Goal: Book appointment/travel/reservation

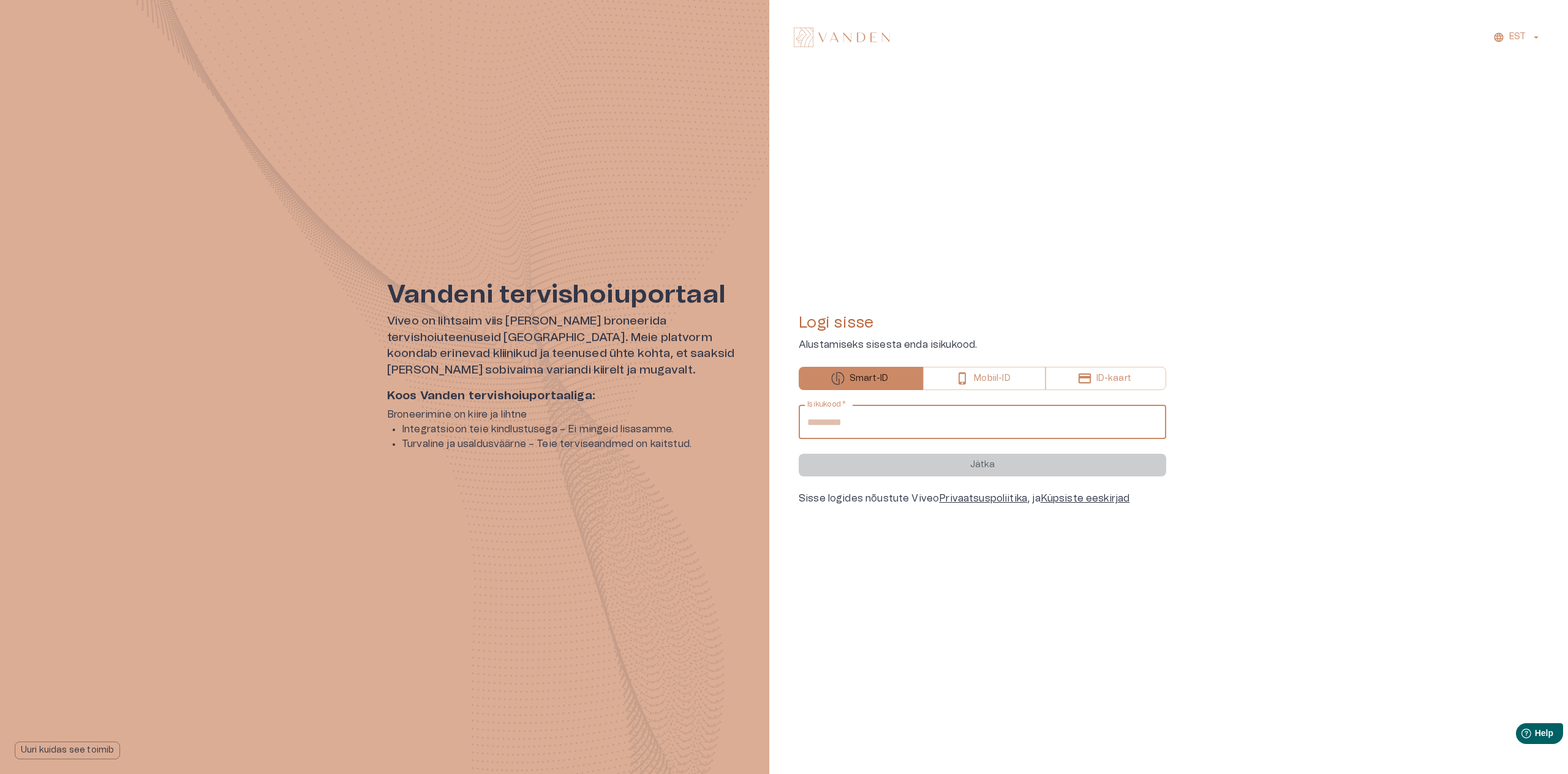
click at [900, 421] on input "Isikukood   *" at bounding box center [982, 422] width 367 height 34
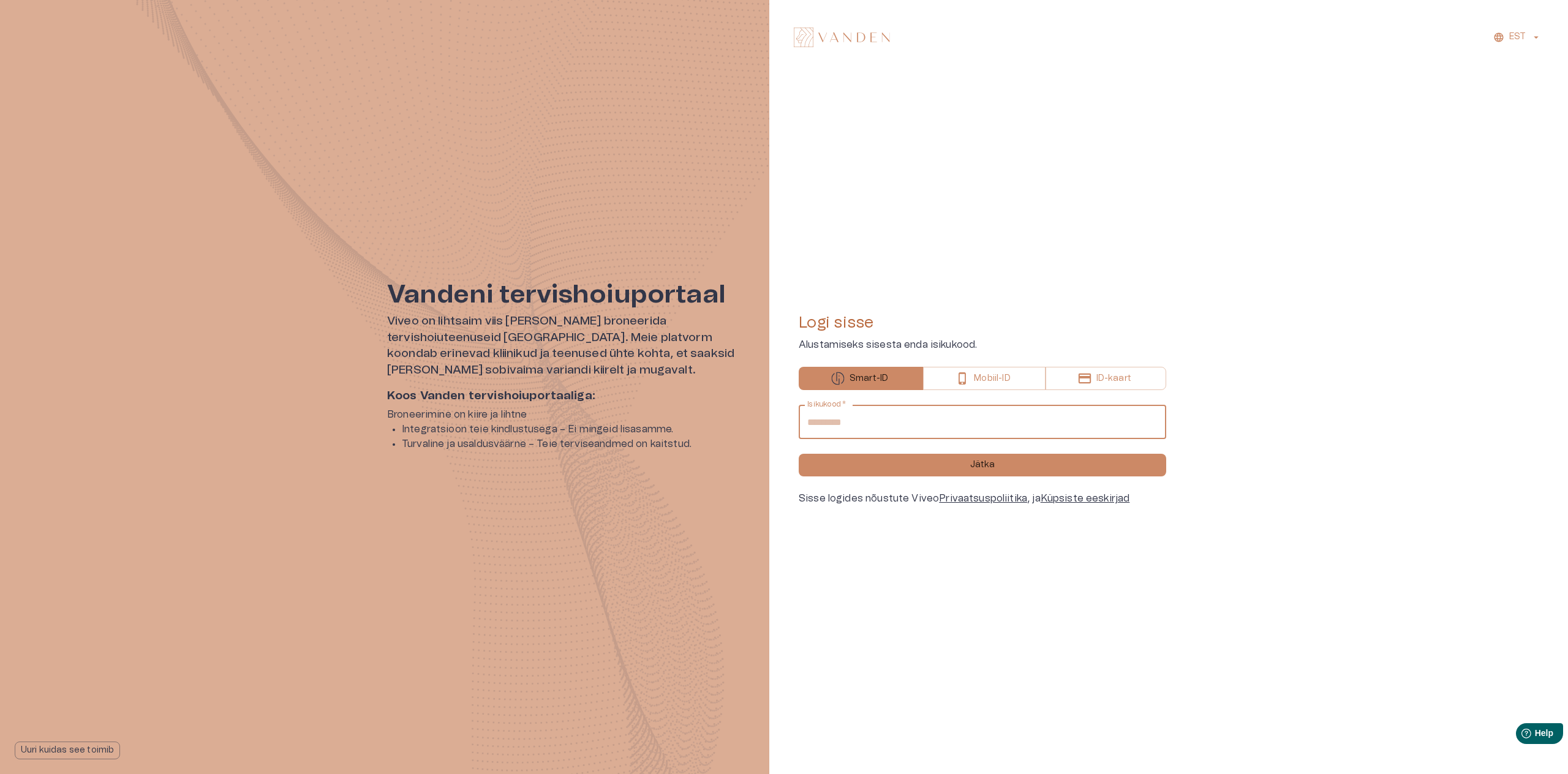
type input "**********"
click at [982, 465] on button "Jätka" at bounding box center [982, 465] width 367 height 23
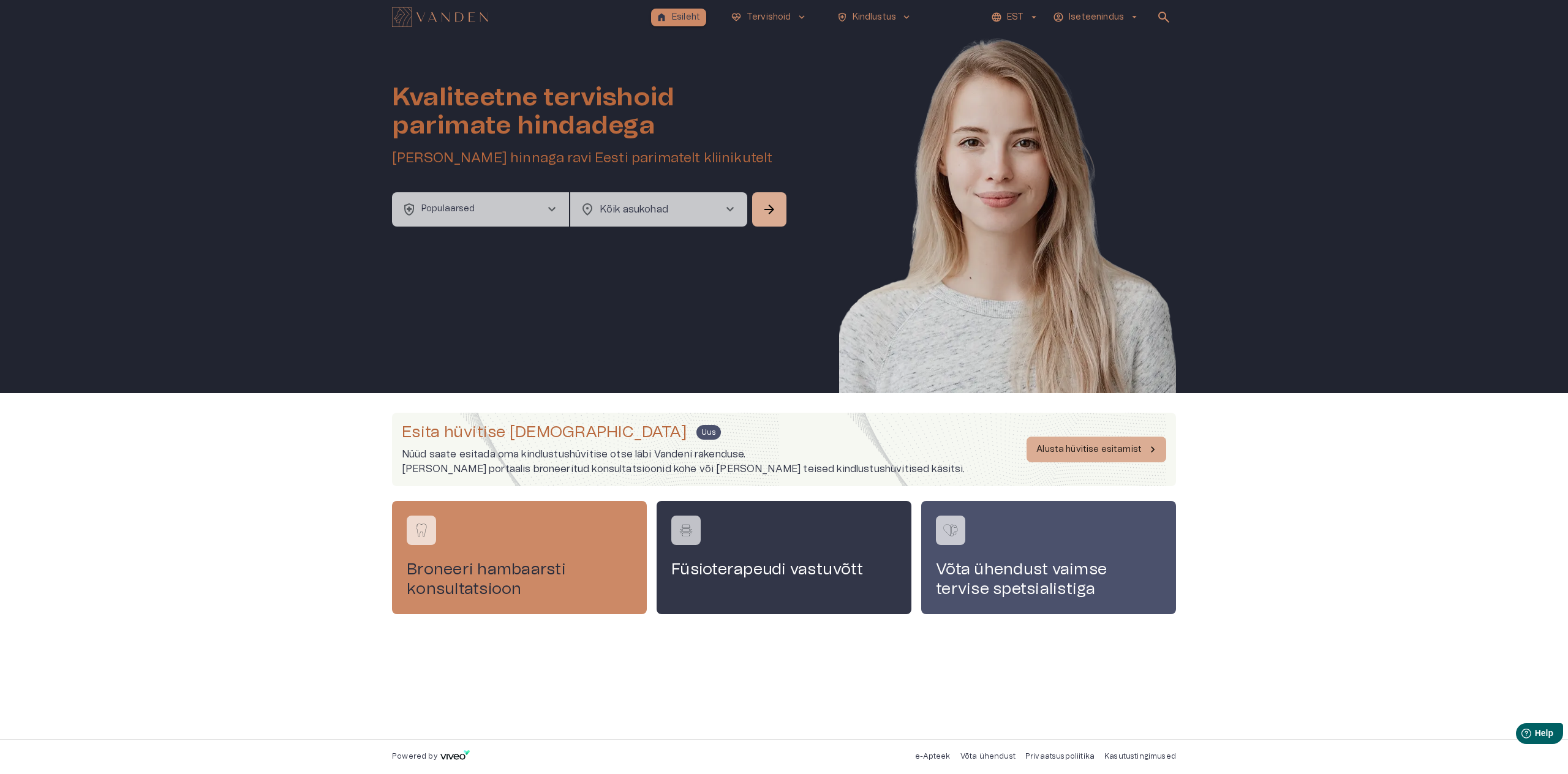
click at [672, 17] on p "Esileht" at bounding box center [686, 18] width 28 height 13
click at [1113, 16] on p "Iseteenindus" at bounding box center [1097, 18] width 55 height 13
click at [1097, 43] on p "Minu profiil" at bounding box center [1088, 42] width 52 height 15
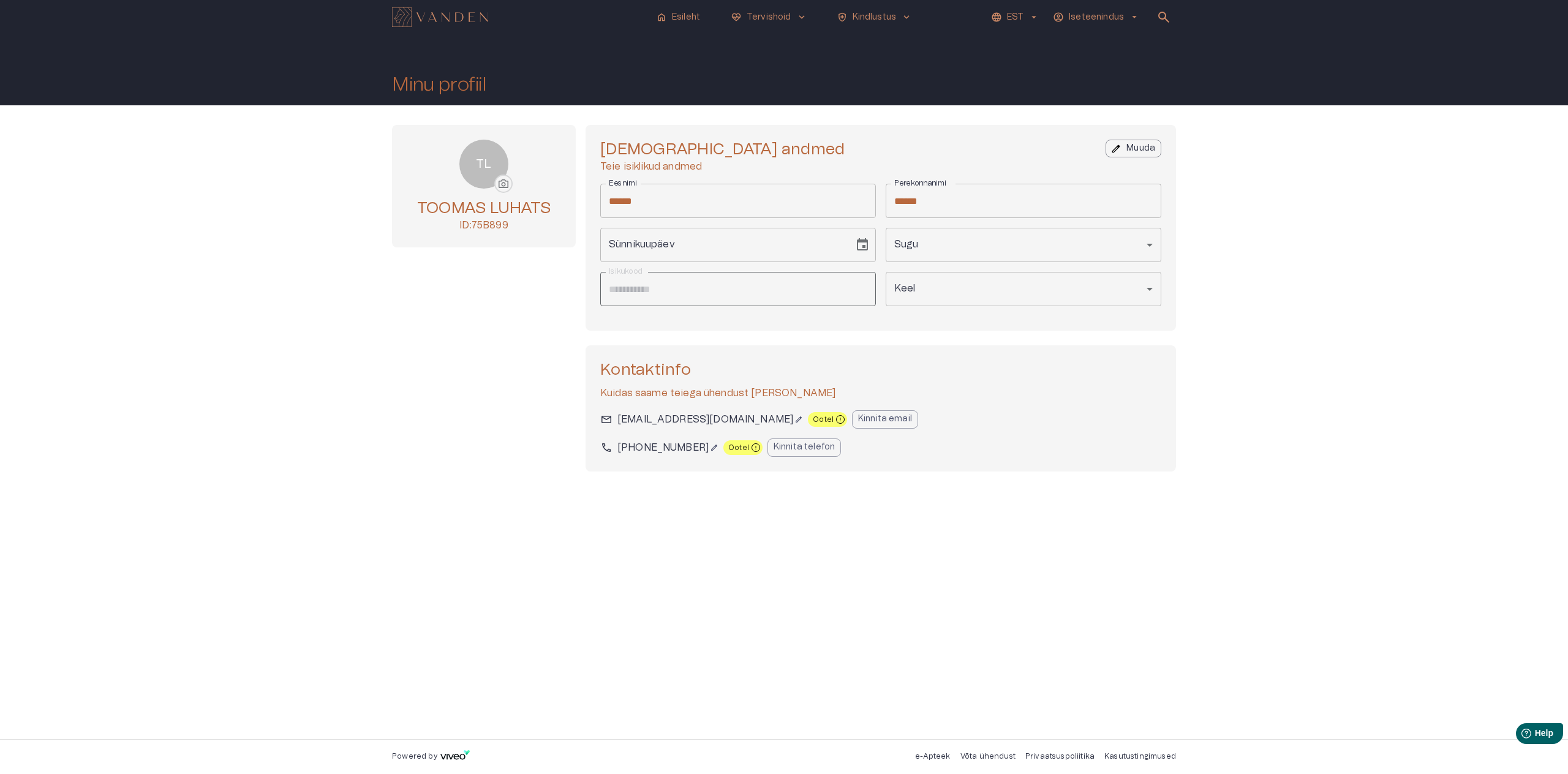
click at [858, 419] on p "Kinnita email" at bounding box center [885, 419] width 54 height 13
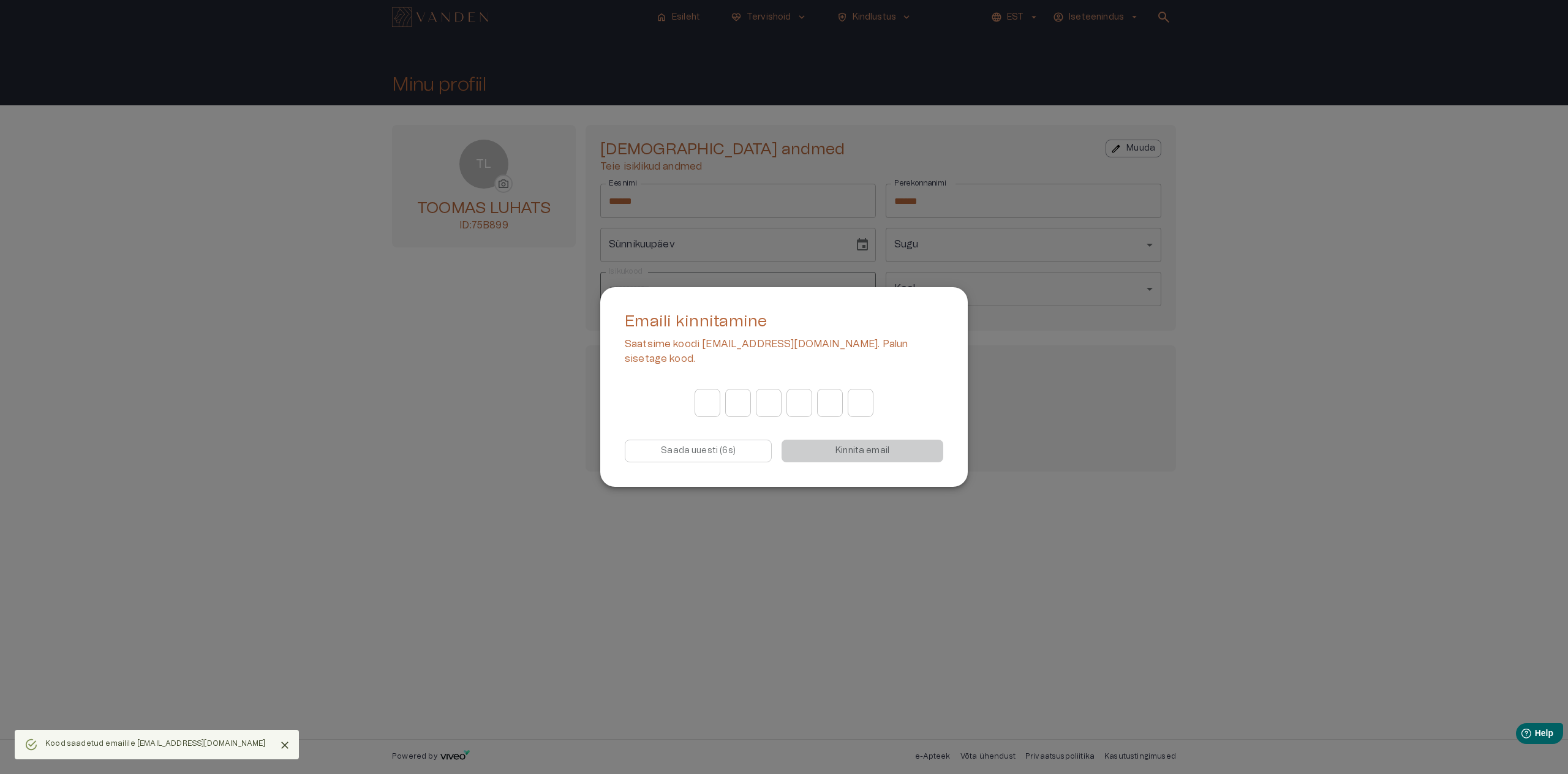
click at [705, 393] on input "Digit 1 of OTP" at bounding box center [707, 403] width 26 height 34
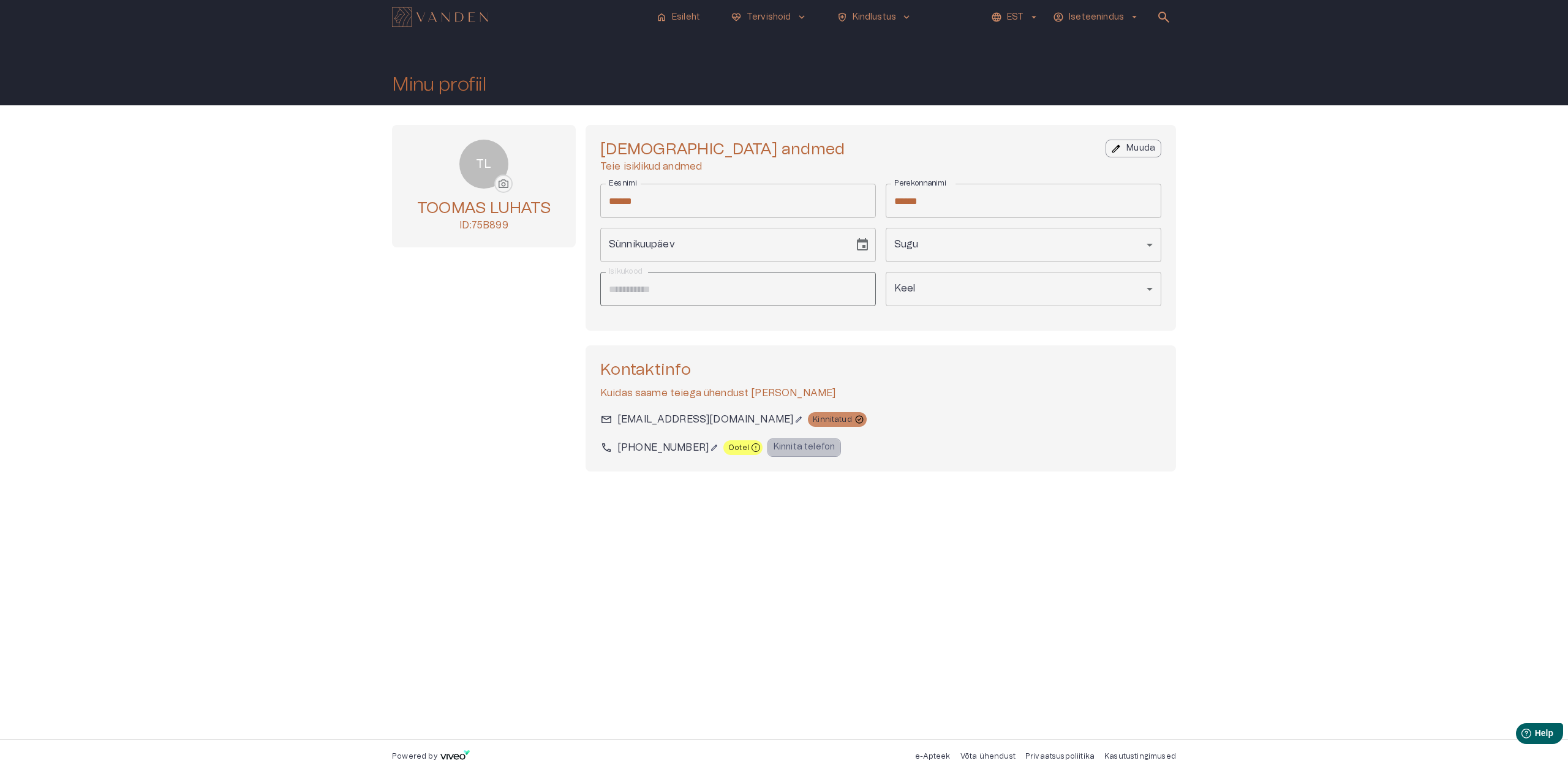
click at [773, 448] on p "Kinnita telefon" at bounding box center [804, 447] width 61 height 13
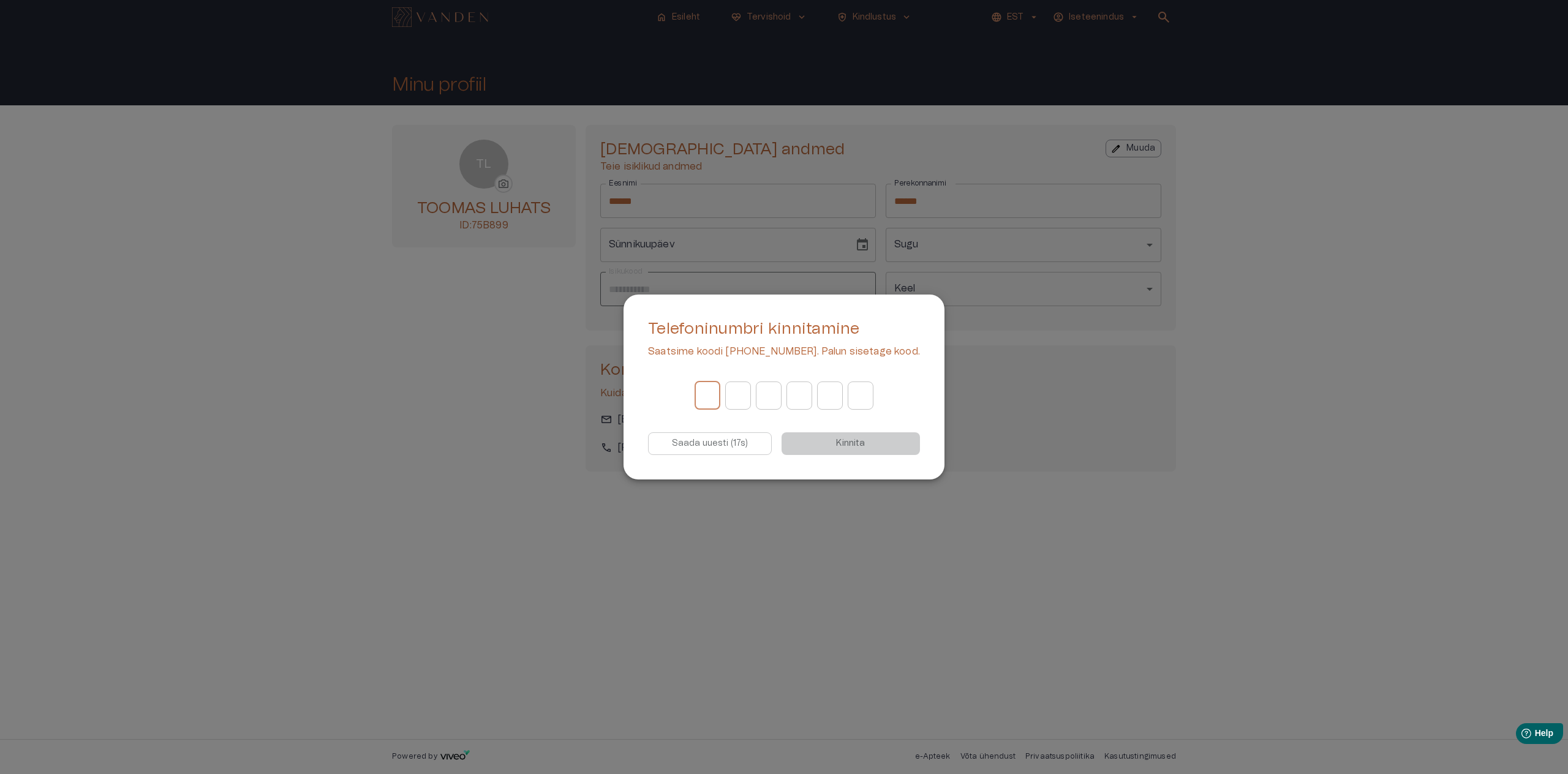
click at [713, 406] on input "Digit 1 of OTP" at bounding box center [707, 395] width 26 height 34
type input "*"
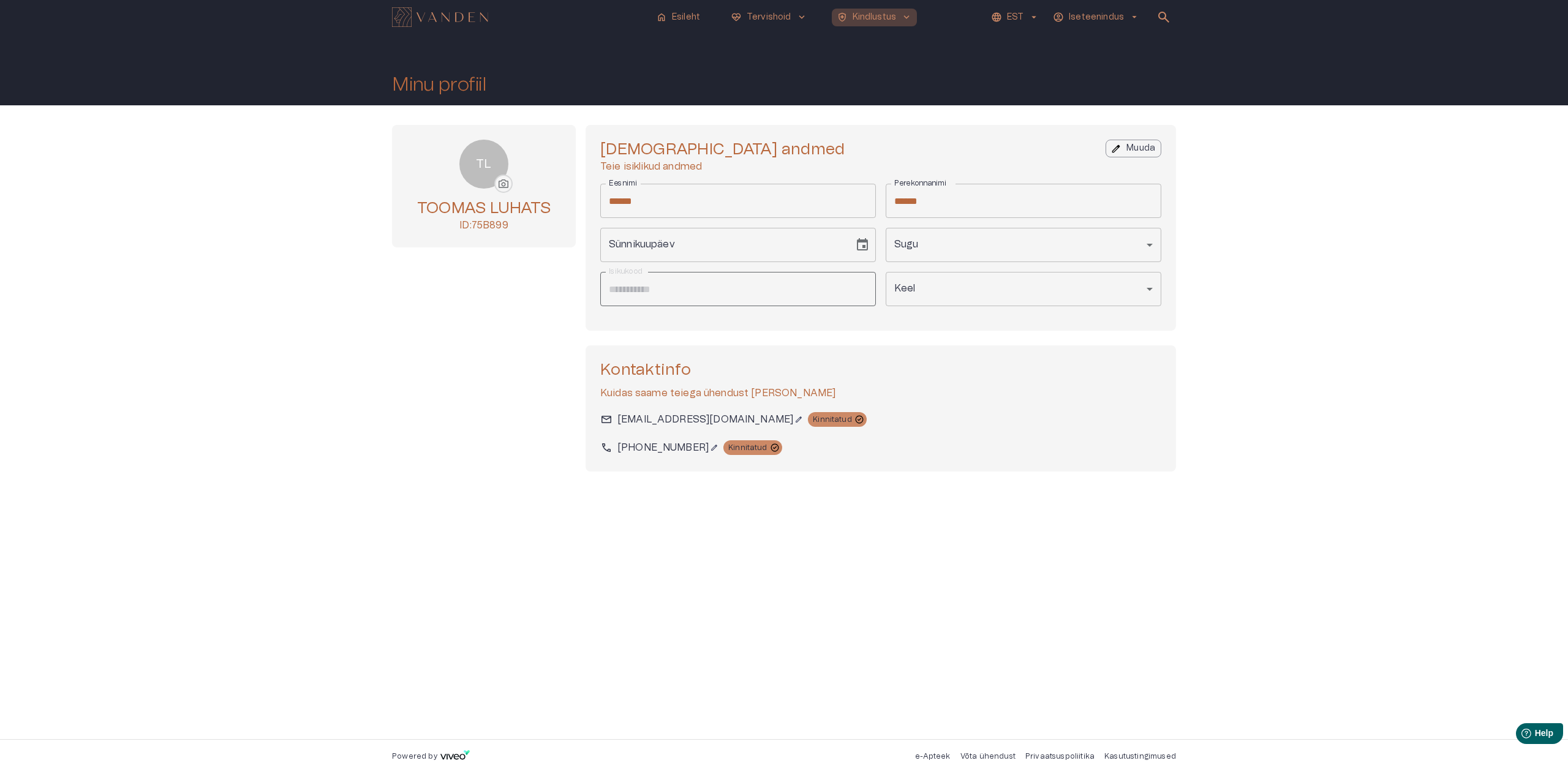
click at [892, 17] on p "Kindlustus" at bounding box center [874, 18] width 44 height 13
click at [1032, 53] on div "Minu profiil" at bounding box center [783, 70] width 784 height 71
click at [692, 17] on p "Esileht" at bounding box center [686, 18] width 28 height 13
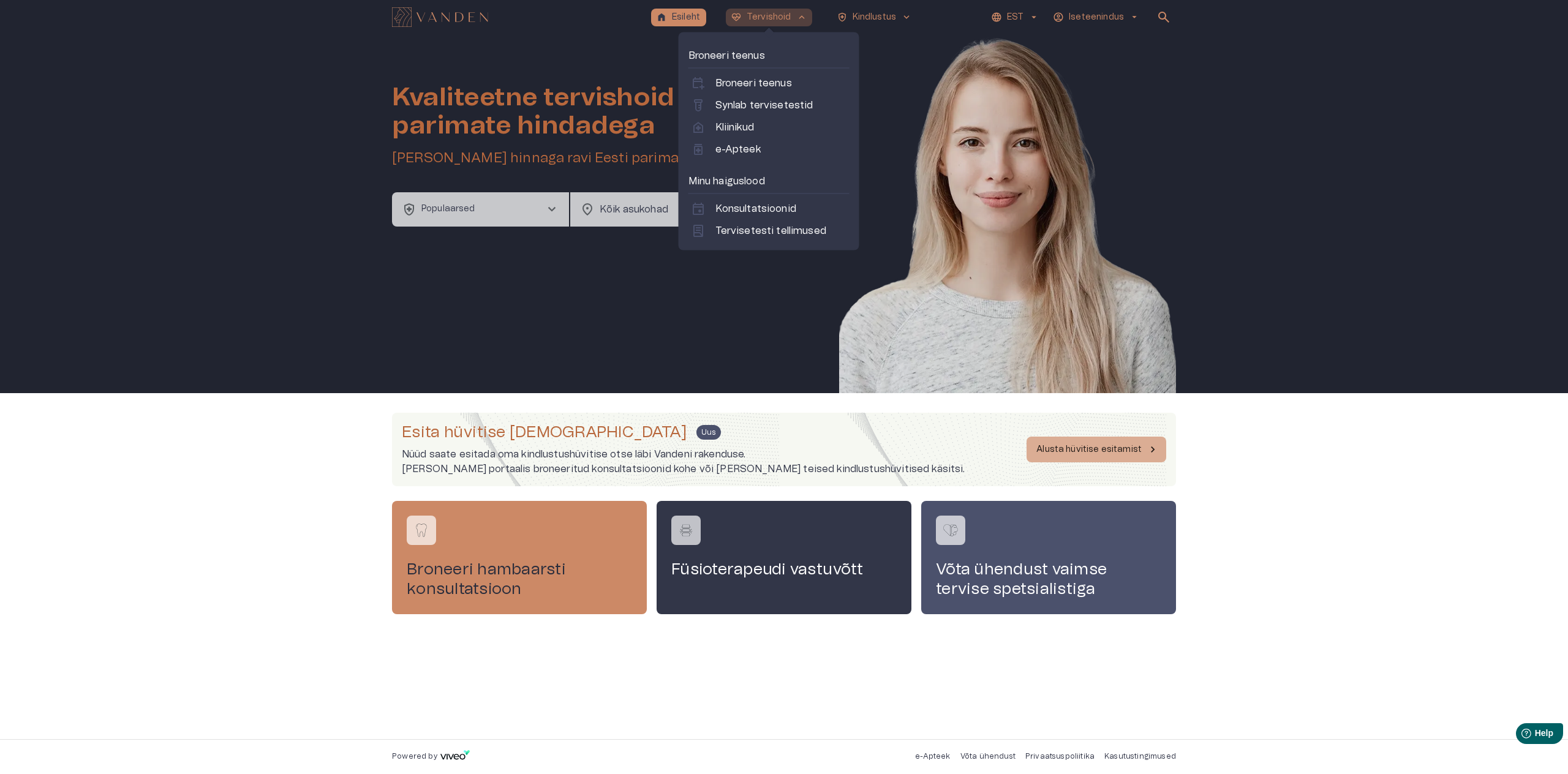
click at [769, 18] on p "Tervishoid" at bounding box center [768, 18] width 45 height 13
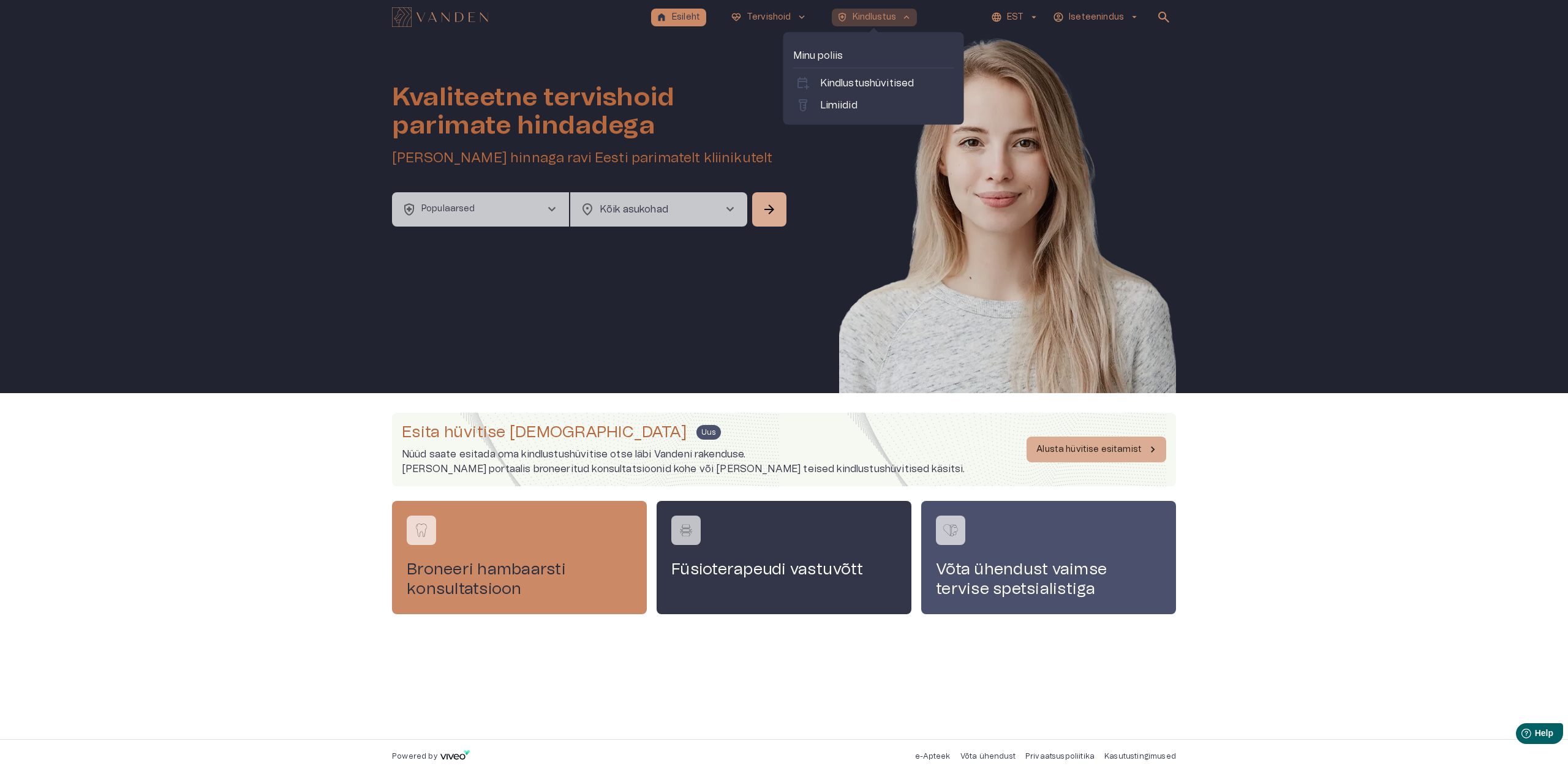
click at [846, 14] on span "health_and_safety" at bounding box center [842, 17] width 11 height 11
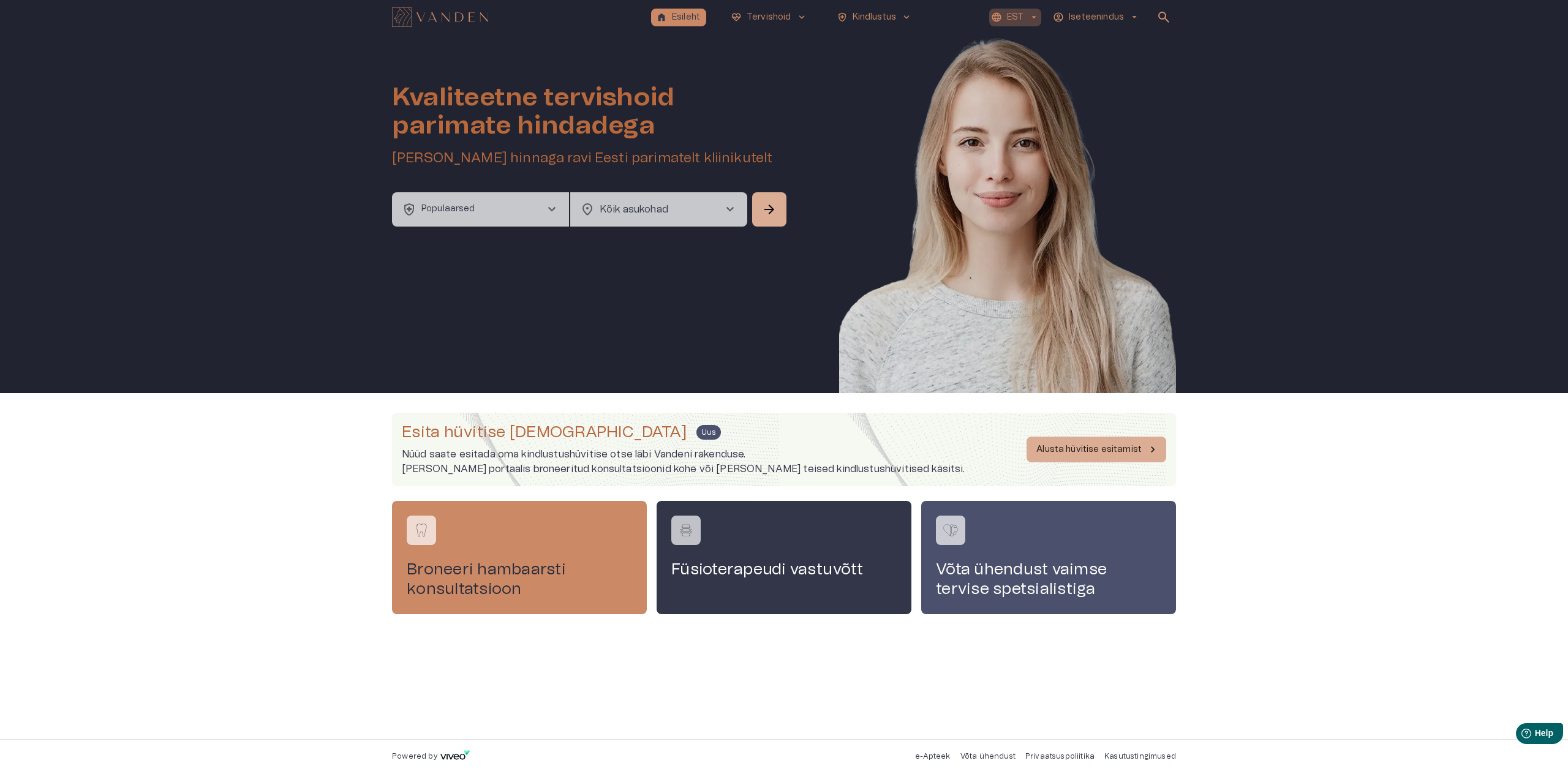
click at [1020, 11] on p "EST" at bounding box center [1015, 18] width 16 height 13
click at [1120, 33] on div at bounding box center [784, 387] width 1568 height 774
click at [1105, 11] on p "Iseteenindus" at bounding box center [1097, 18] width 55 height 13
click at [1099, 33] on li "Minu profiil" at bounding box center [1097, 42] width 89 height 22
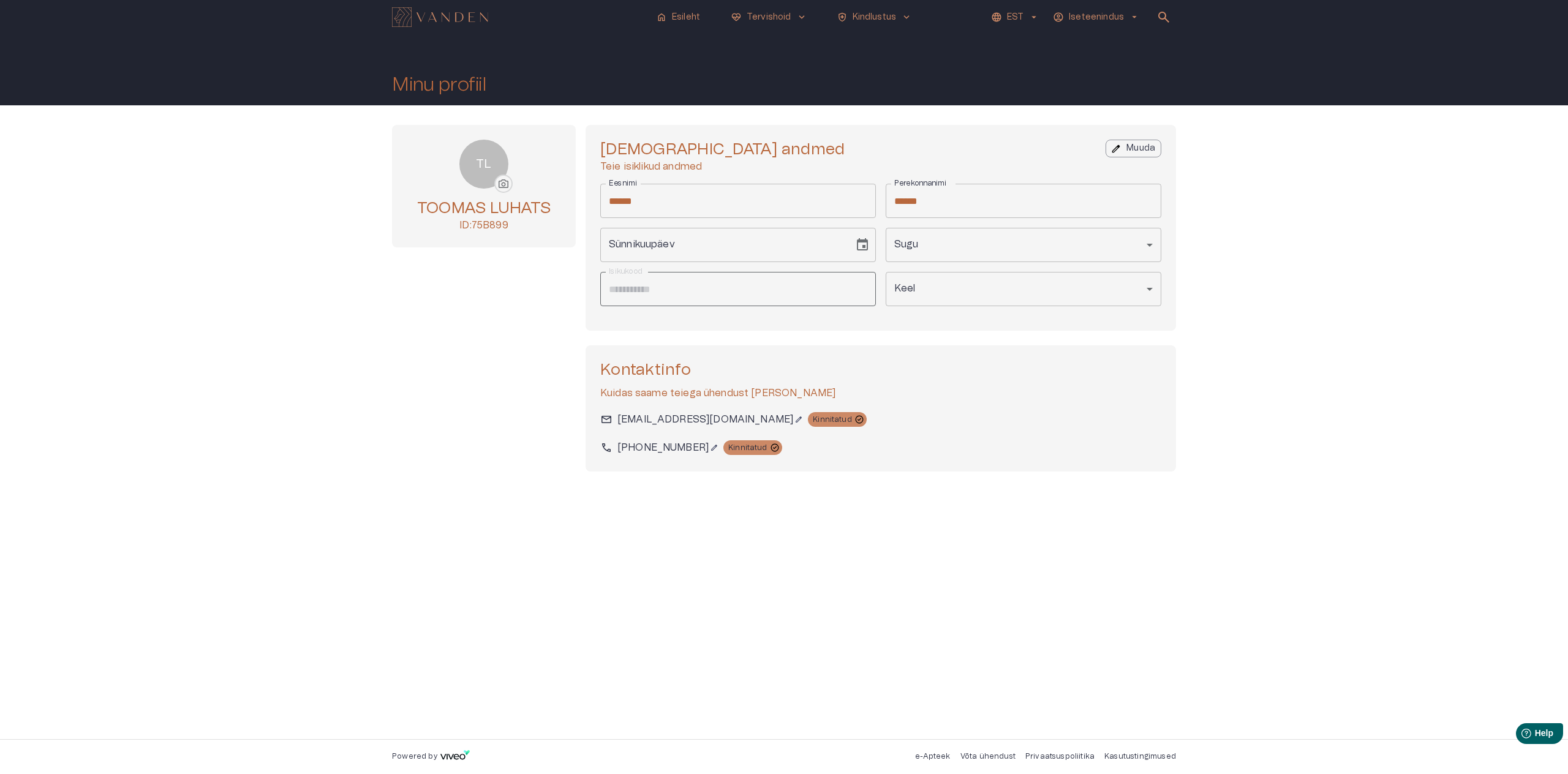
click at [431, 86] on h1 "Minu profiil" at bounding box center [439, 85] width 94 height 21
drag, startPoint x: 448, startPoint y: 6, endPoint x: 450, endPoint y: 21, distance: 15.1
click at [447, 11] on div "home Esileht ecg_heart Tervishoid keyboard_arrow_down health_and_safety Kindlus…" at bounding box center [783, 17] width 784 height 24
click at [450, 21] on img "Navigate to homepage" at bounding box center [439, 17] width 96 height 20
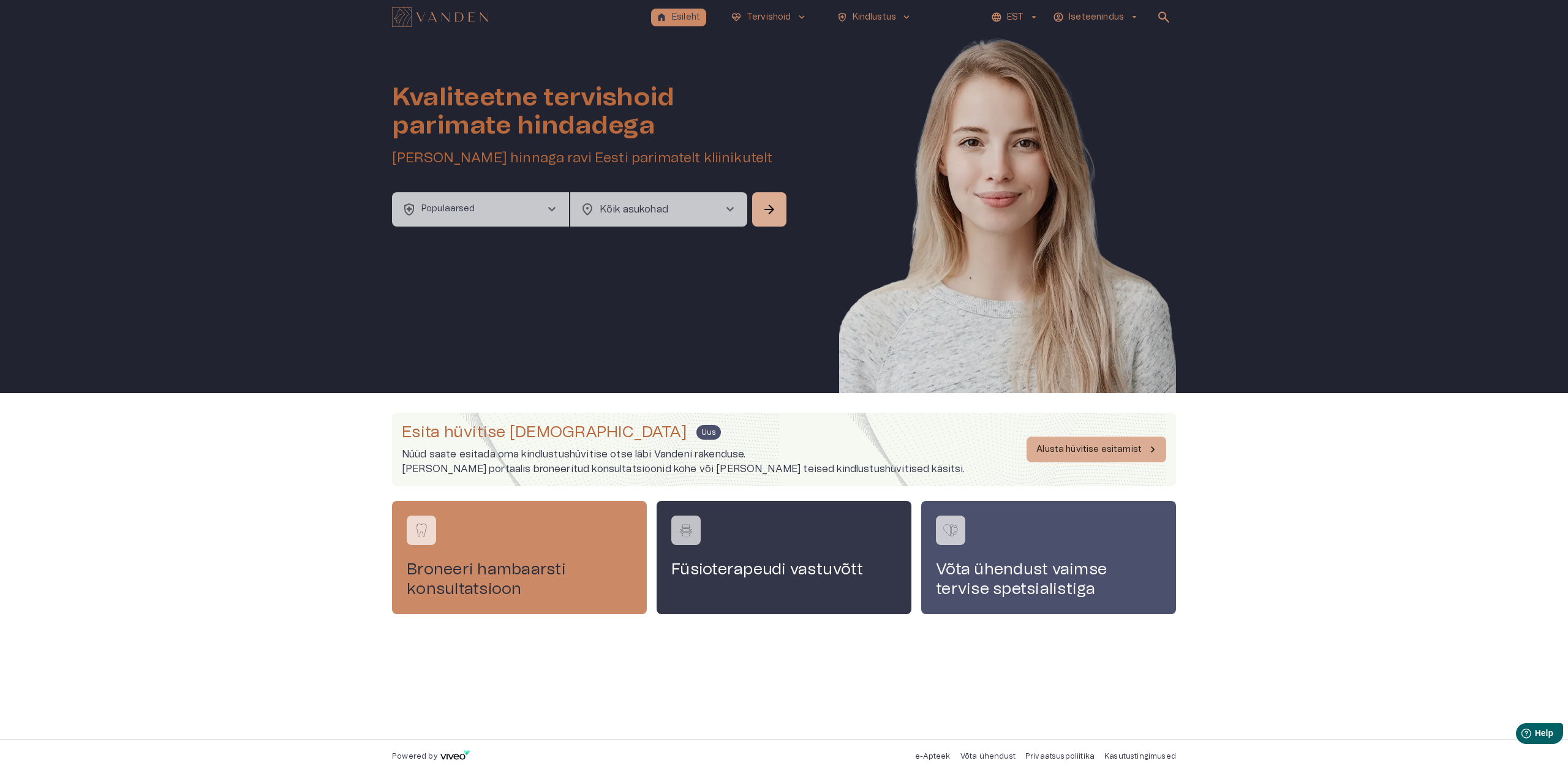
click at [441, 211] on p "Populaarsed" at bounding box center [449, 209] width 54 height 13
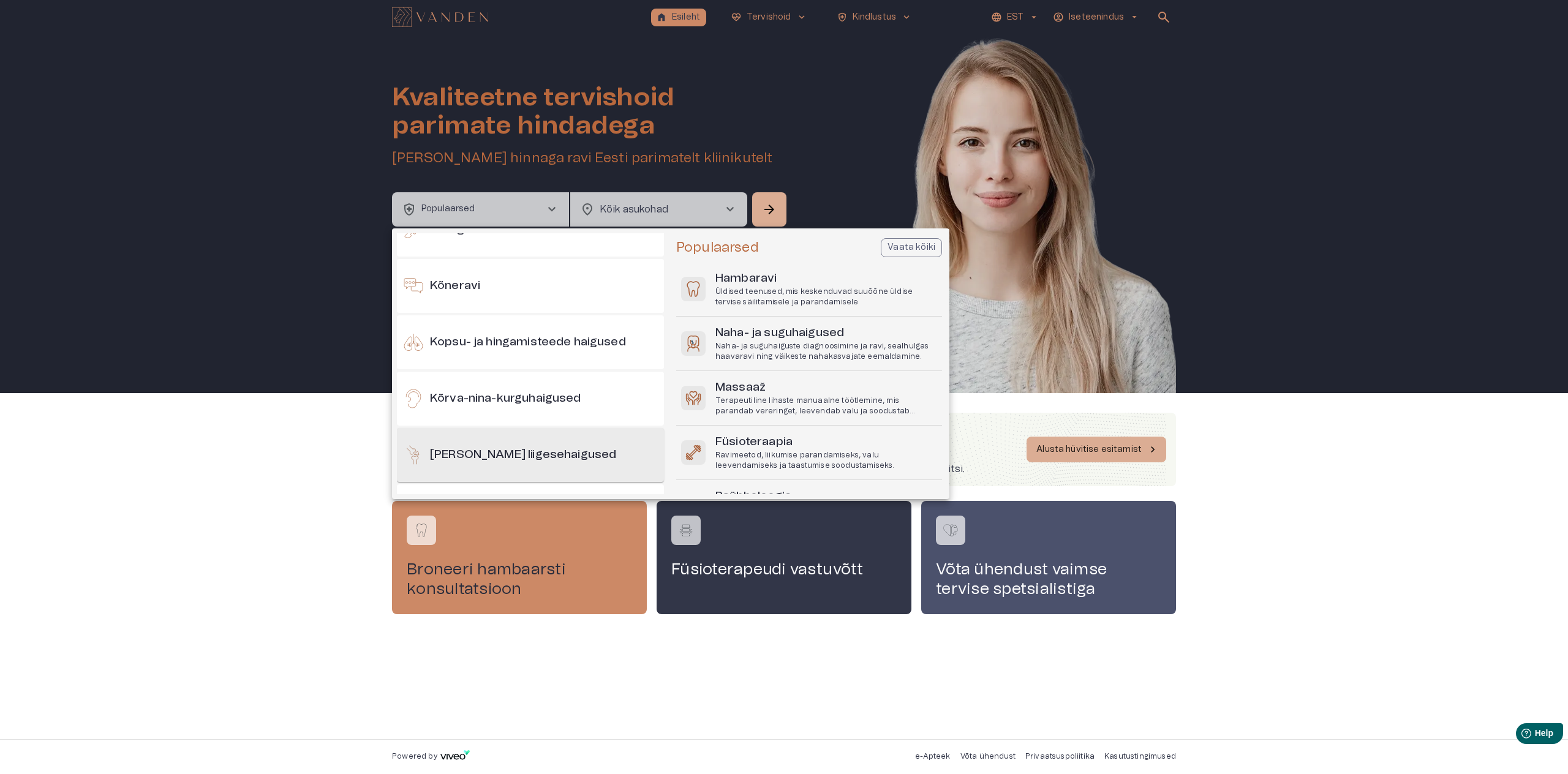
scroll to position [192, 0]
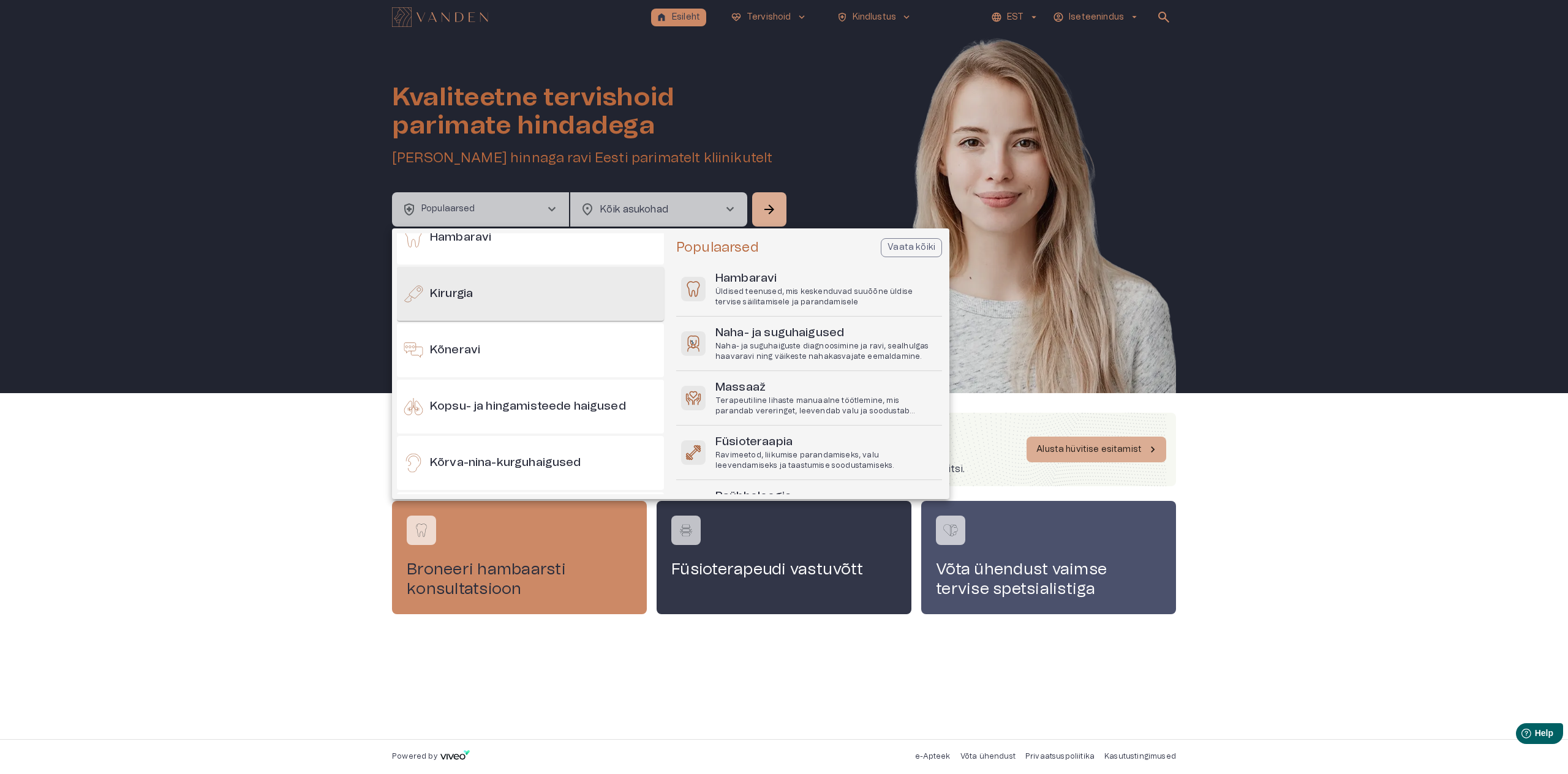
click at [455, 294] on h6 "Kirurgia" at bounding box center [451, 294] width 43 height 16
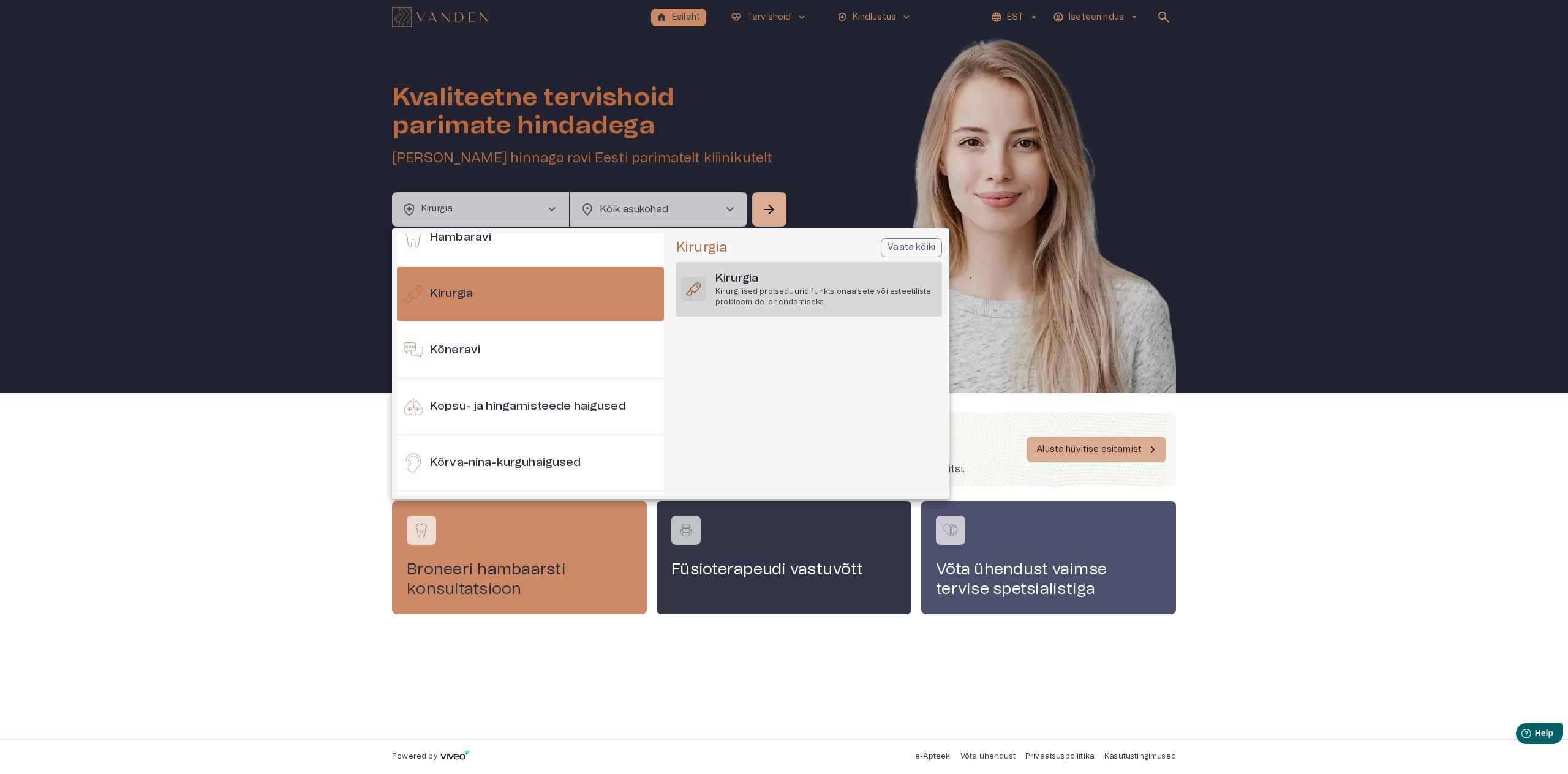
click at [792, 302] on p "Kirurgilised protseduurid funktsionaalsete või esteetiliste probleemide lahenda…" at bounding box center [826, 296] width 222 height 21
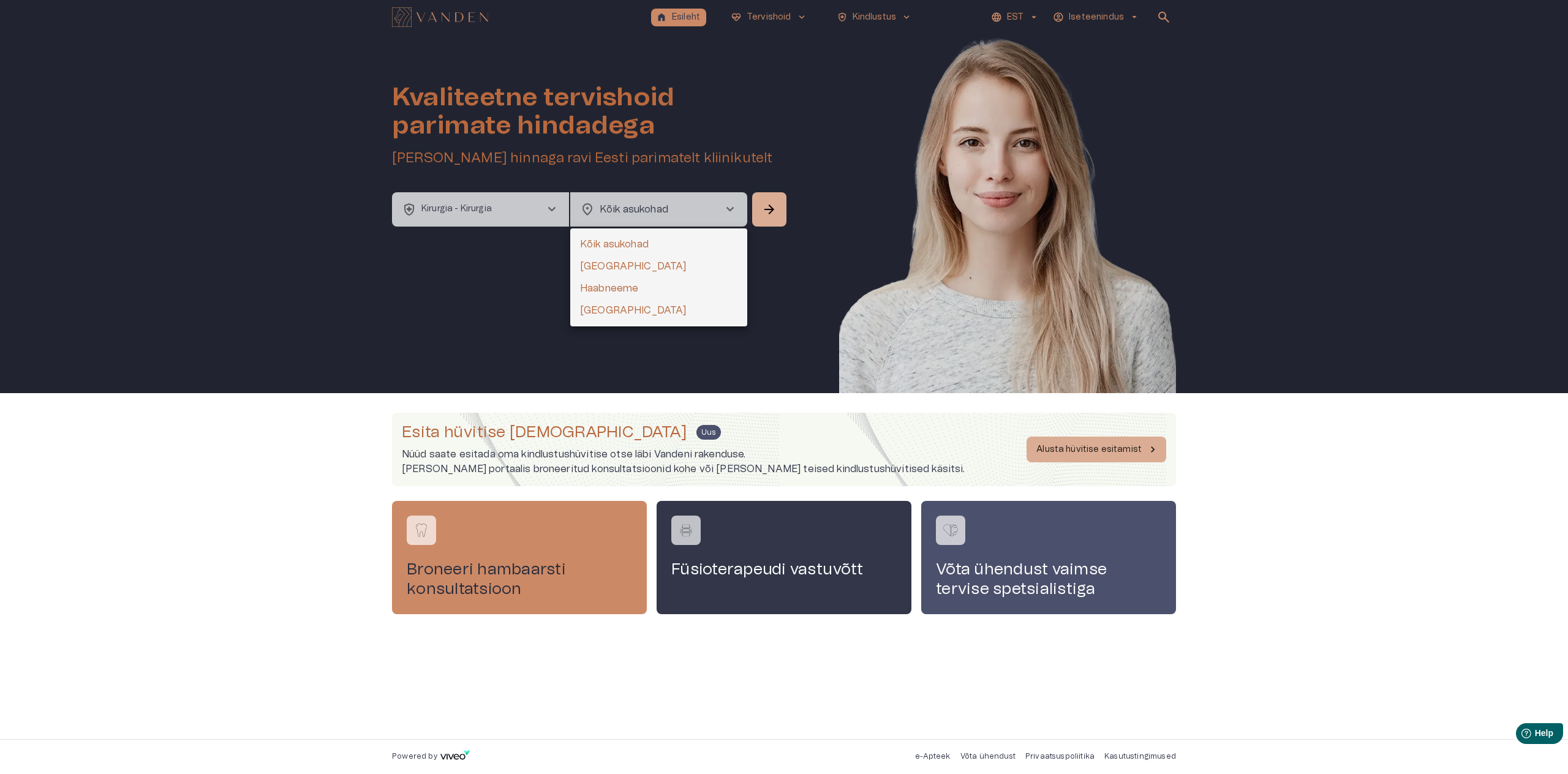
click at [631, 198] on body "home Esileht ecg_heart Tervishoid keyboard_arrow_down health_and_safety Kindlus…" at bounding box center [784, 387] width 1568 height 774
click at [584, 267] on li "[GEOGRAPHIC_DATA]" at bounding box center [658, 266] width 177 height 22
type input "**********"
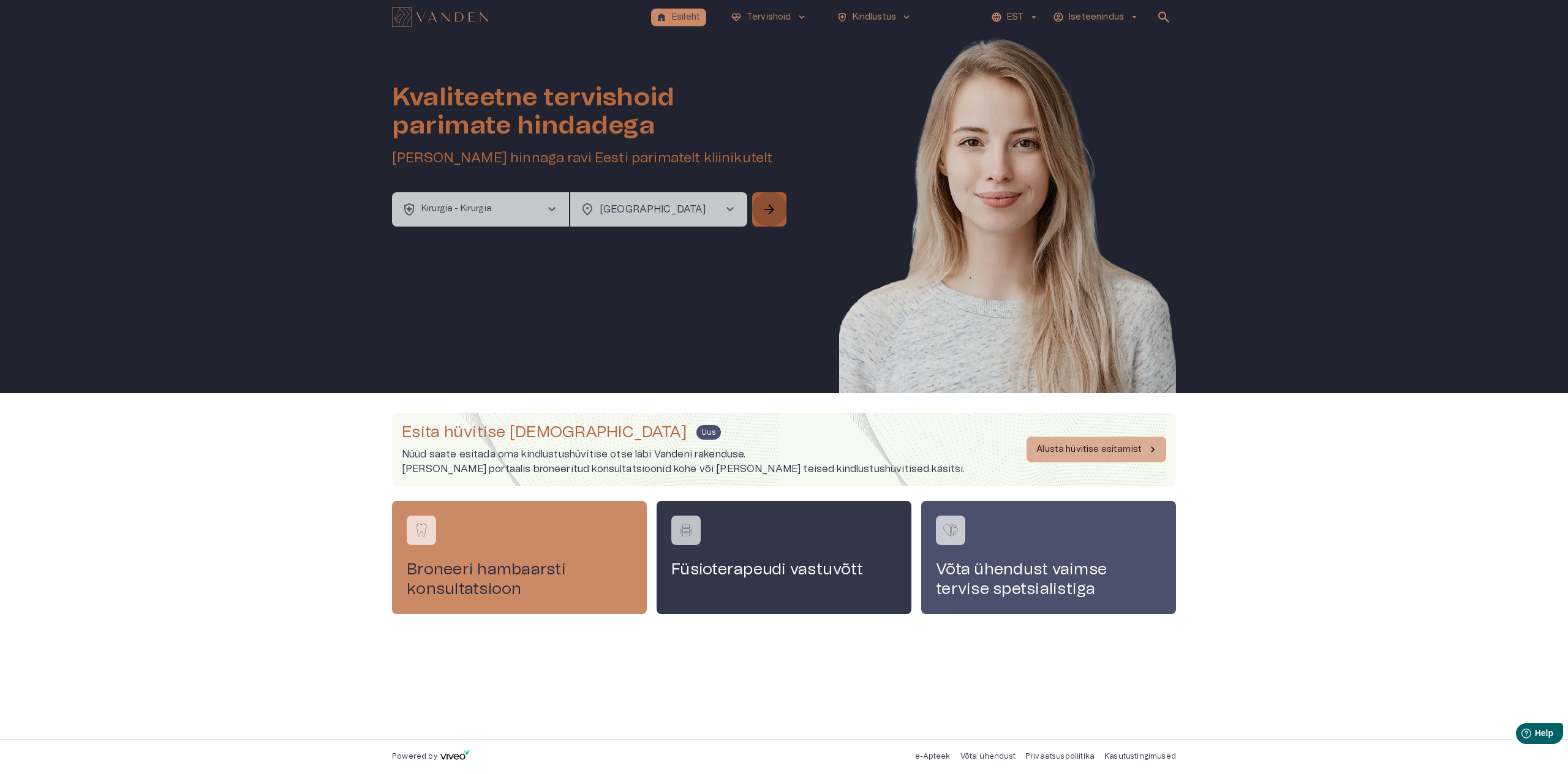
click at [784, 200] on button "arrow_forward" at bounding box center [769, 210] width 34 height 34
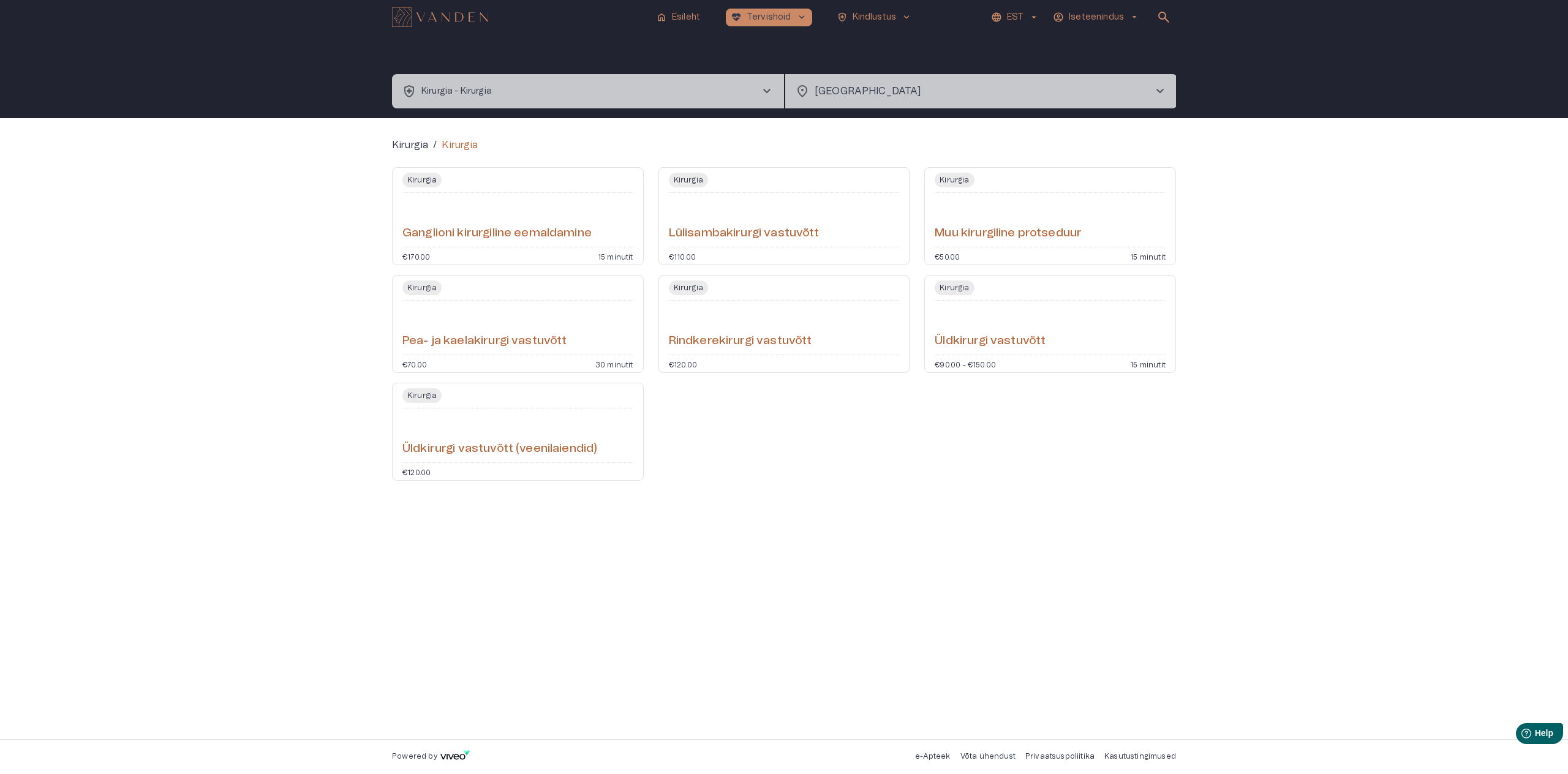
click at [961, 511] on div "Kirurgia / Kirurgia Kirurgia Ganglioni kirurgiline eemaldamine €170.00 15 minut…" at bounding box center [783, 429] width 784 height 582
click at [432, 20] on img "Navigate to homepage" at bounding box center [439, 17] width 96 height 20
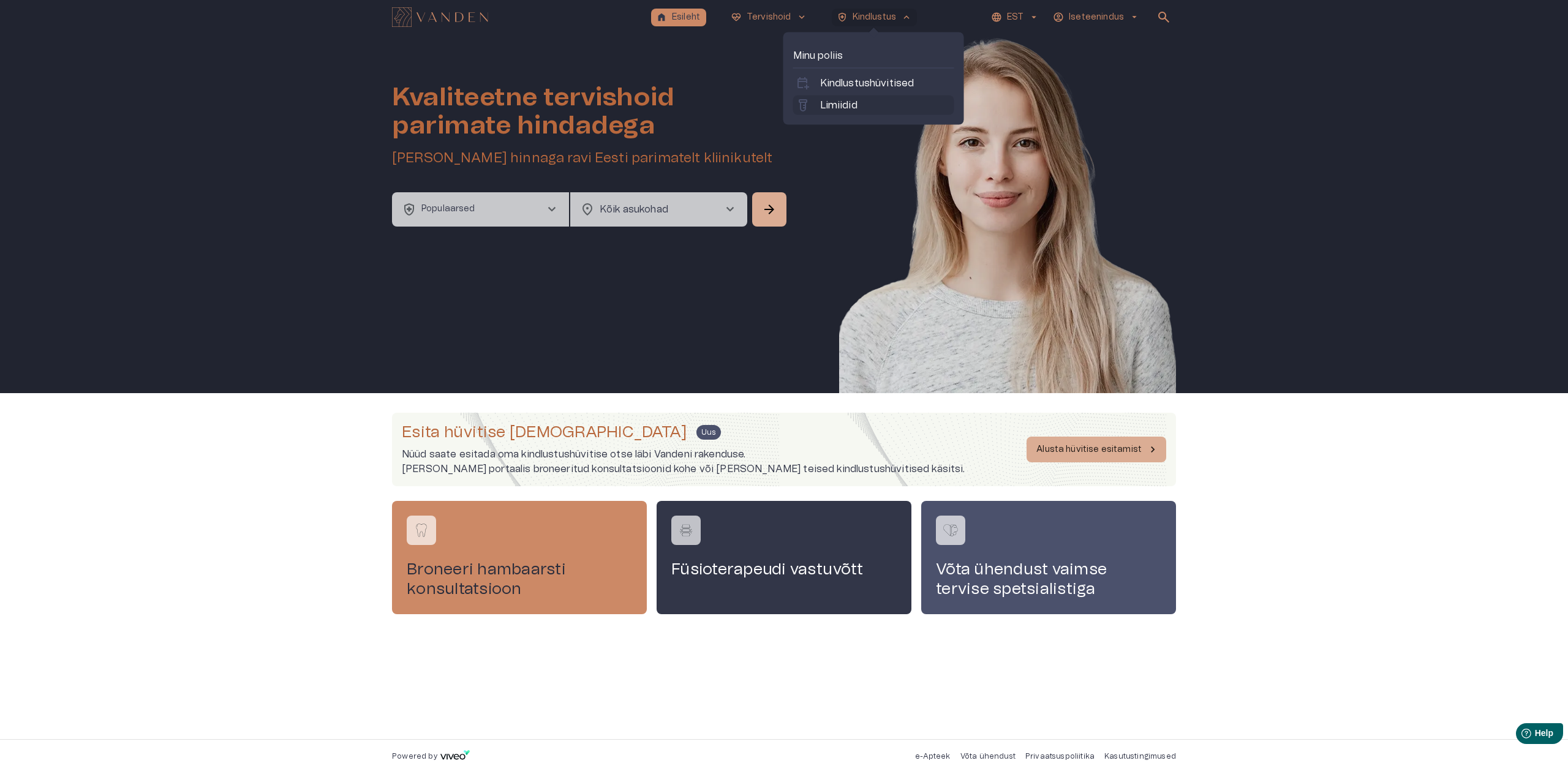
click at [834, 107] on p "Limiidid" at bounding box center [839, 105] width 38 height 15
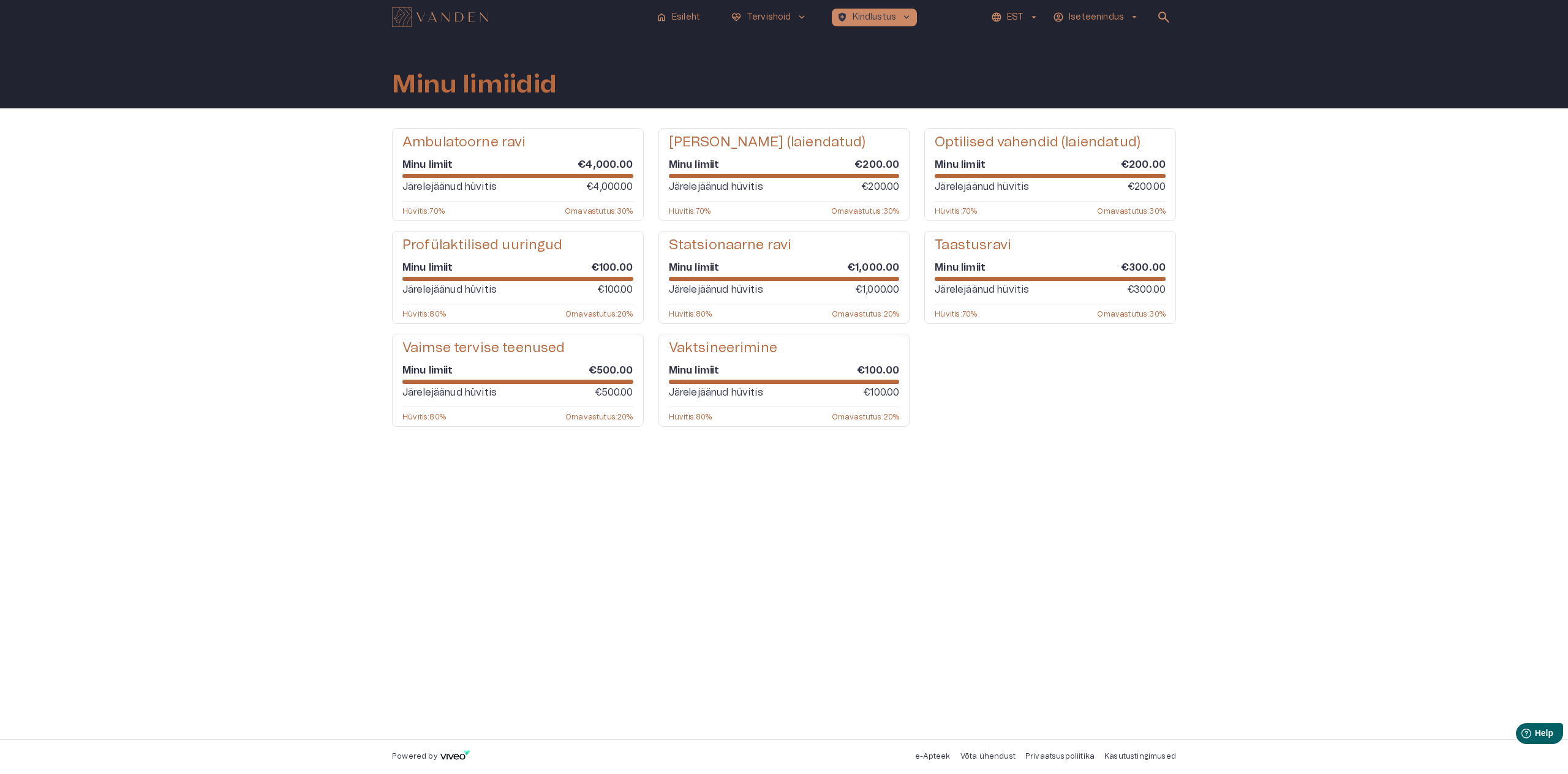
click at [1014, 146] on h5 "Optilised vahendid (laiendatud)" at bounding box center [1038, 142] width 206 height 18
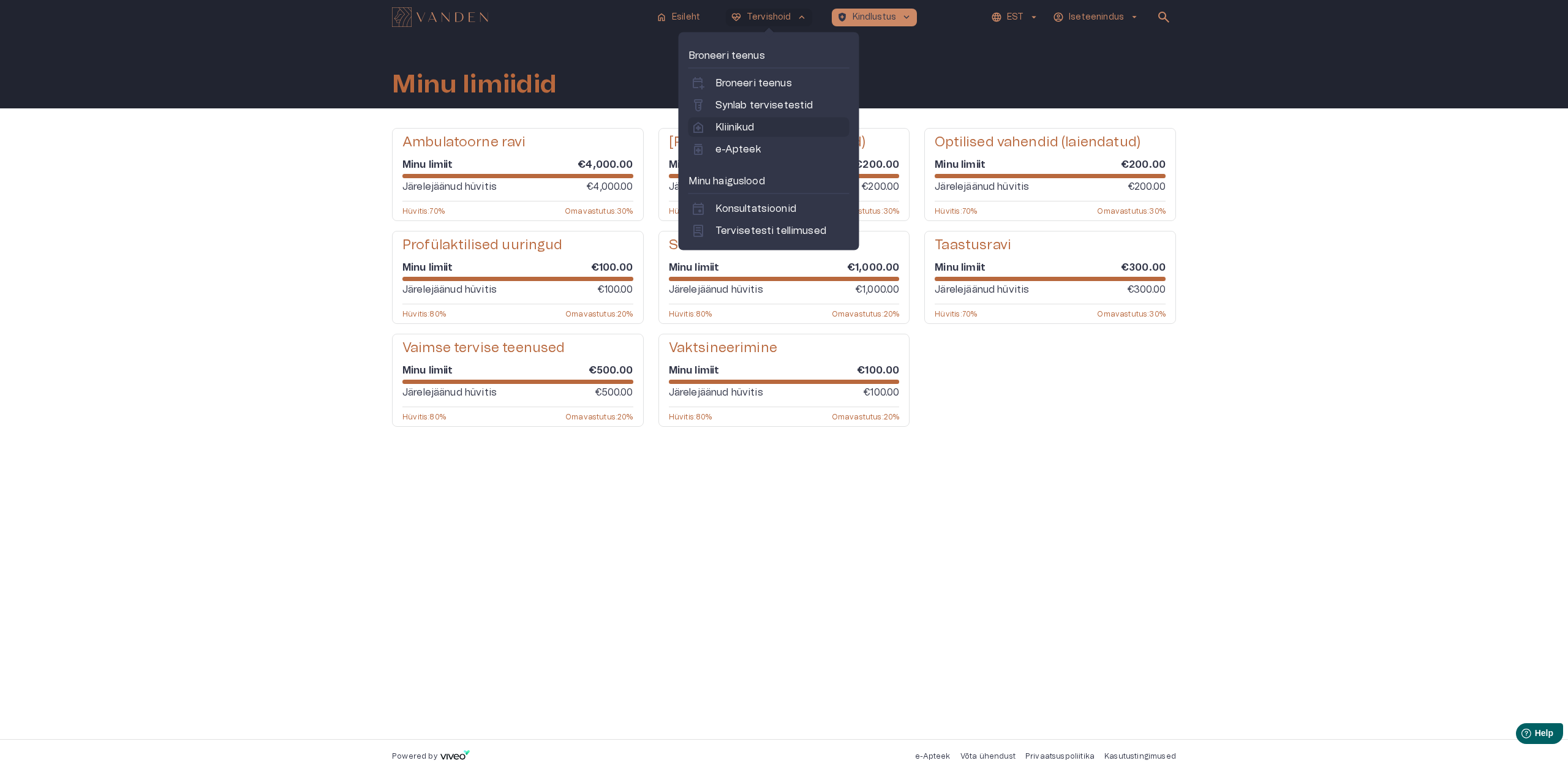
click at [741, 124] on p "Kliinikud" at bounding box center [734, 127] width 38 height 15
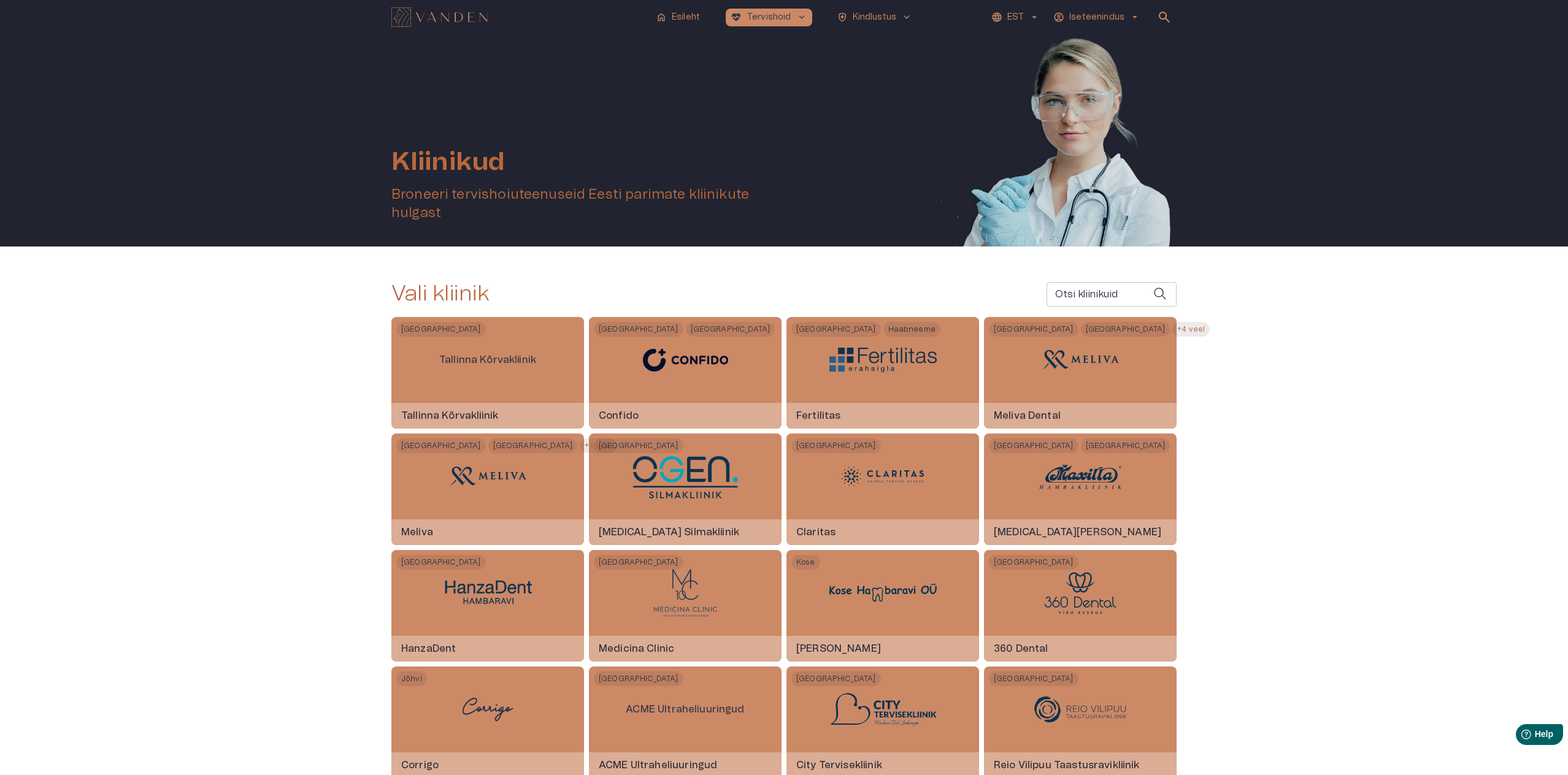
click at [703, 350] on img at bounding box center [685, 360] width 108 height 43
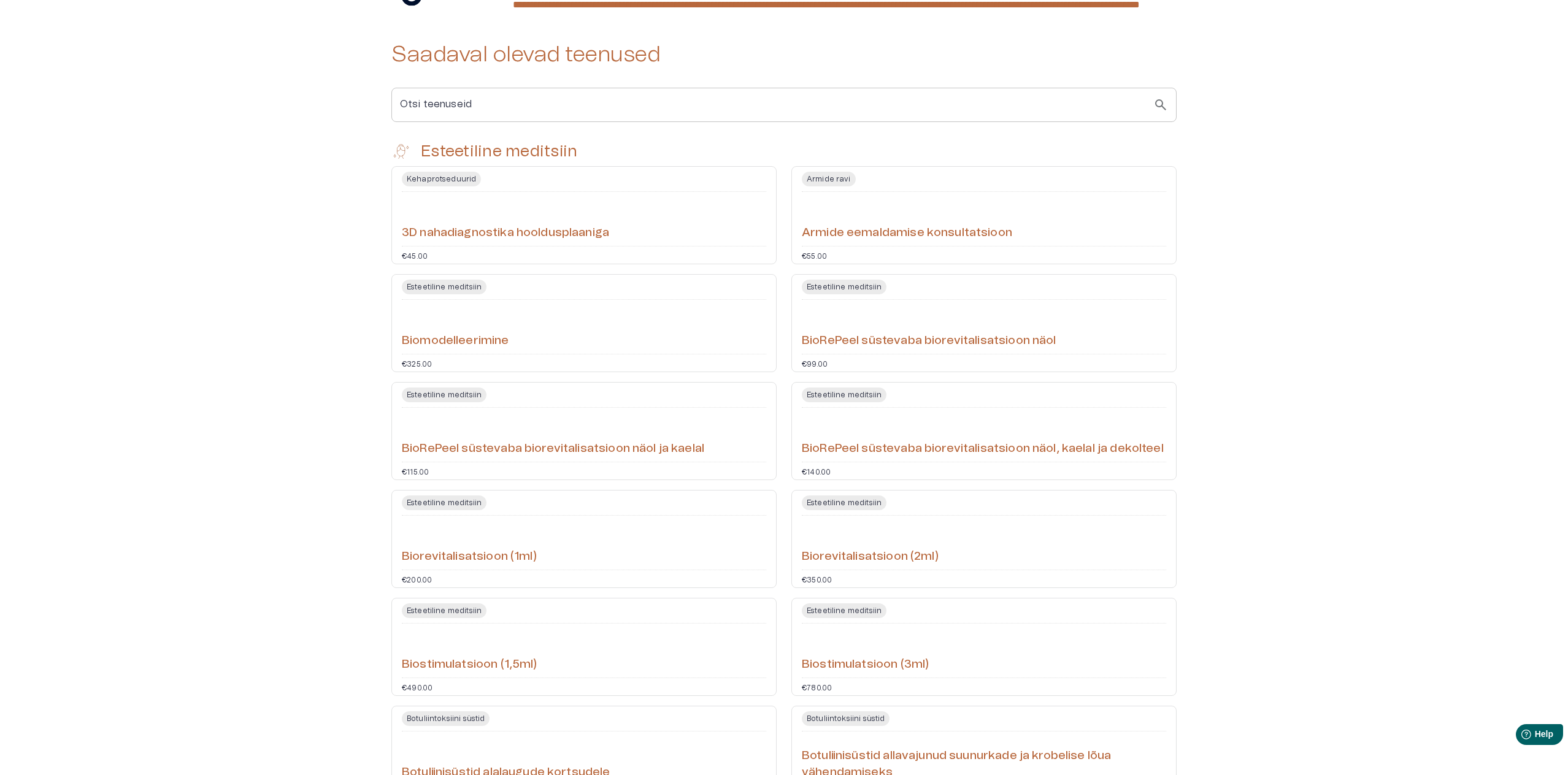
scroll to position [294, 0]
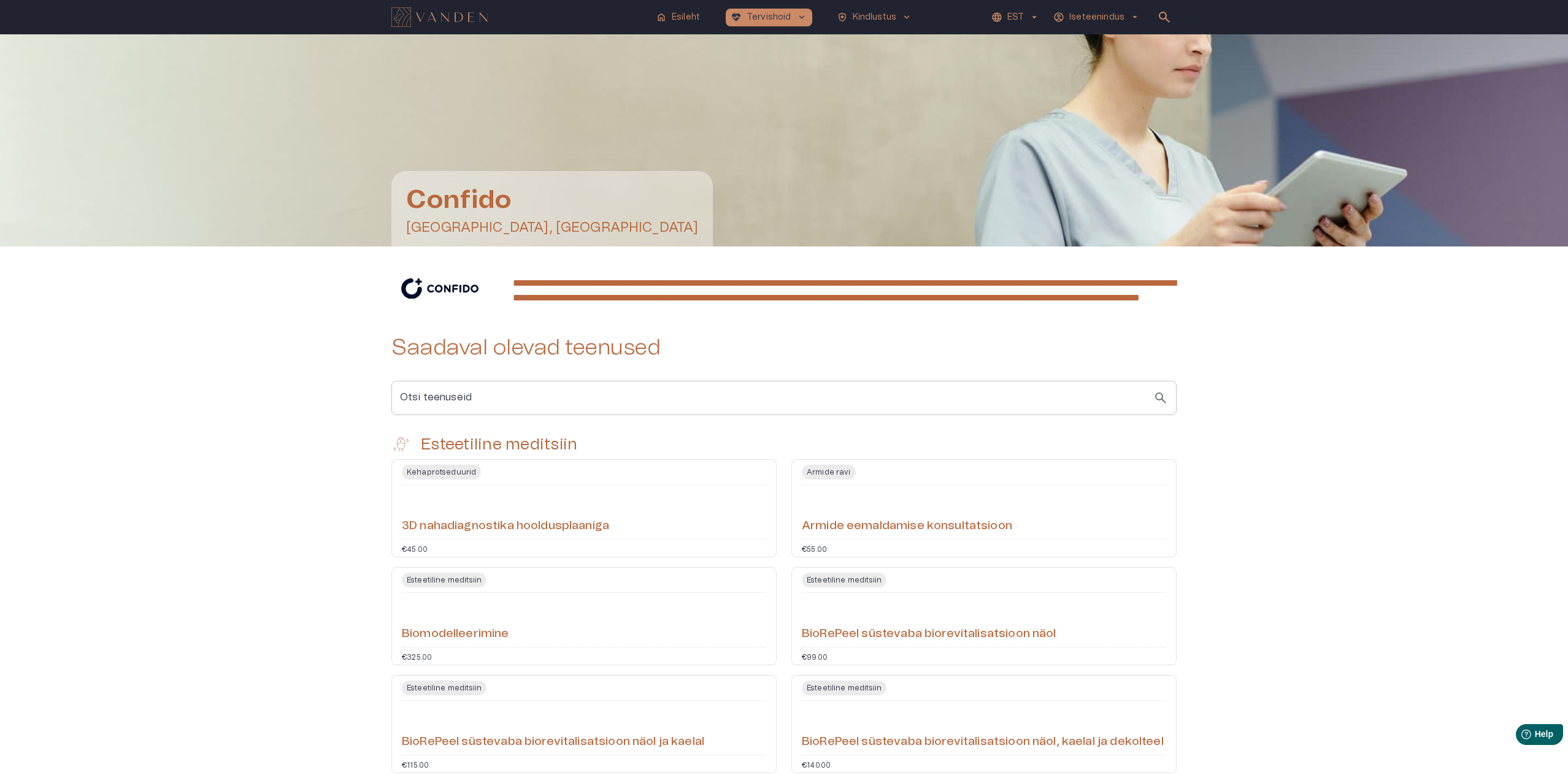
click at [446, 299] on img at bounding box center [440, 288] width 97 height 38
click at [460, 189] on h1 "Confido" at bounding box center [552, 200] width 292 height 28
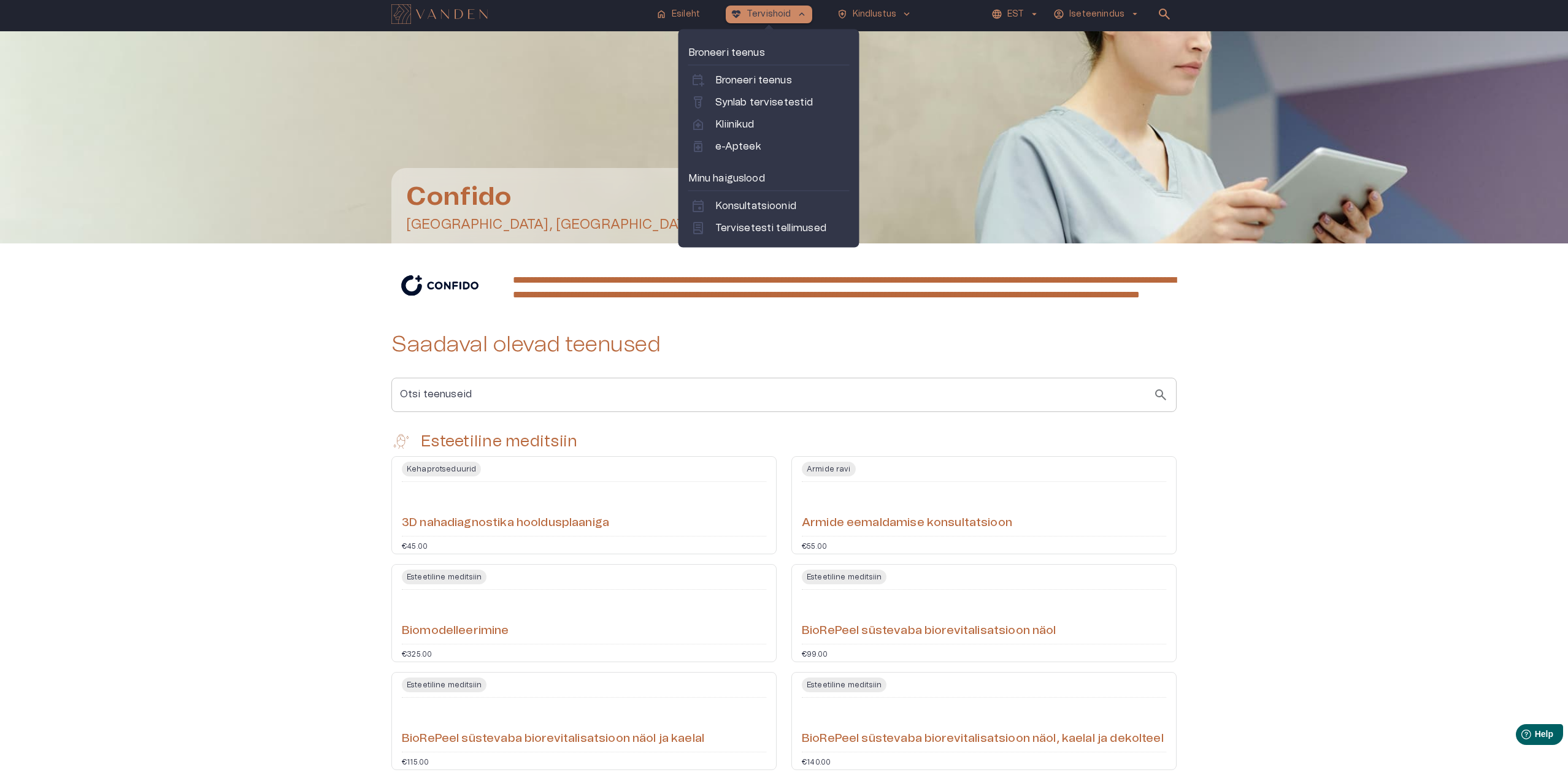
scroll to position [3, 1]
click at [756, 11] on p "Tervishoid" at bounding box center [769, 14] width 45 height 13
click at [742, 79] on p "Broneeri teenus" at bounding box center [754, 80] width 77 height 15
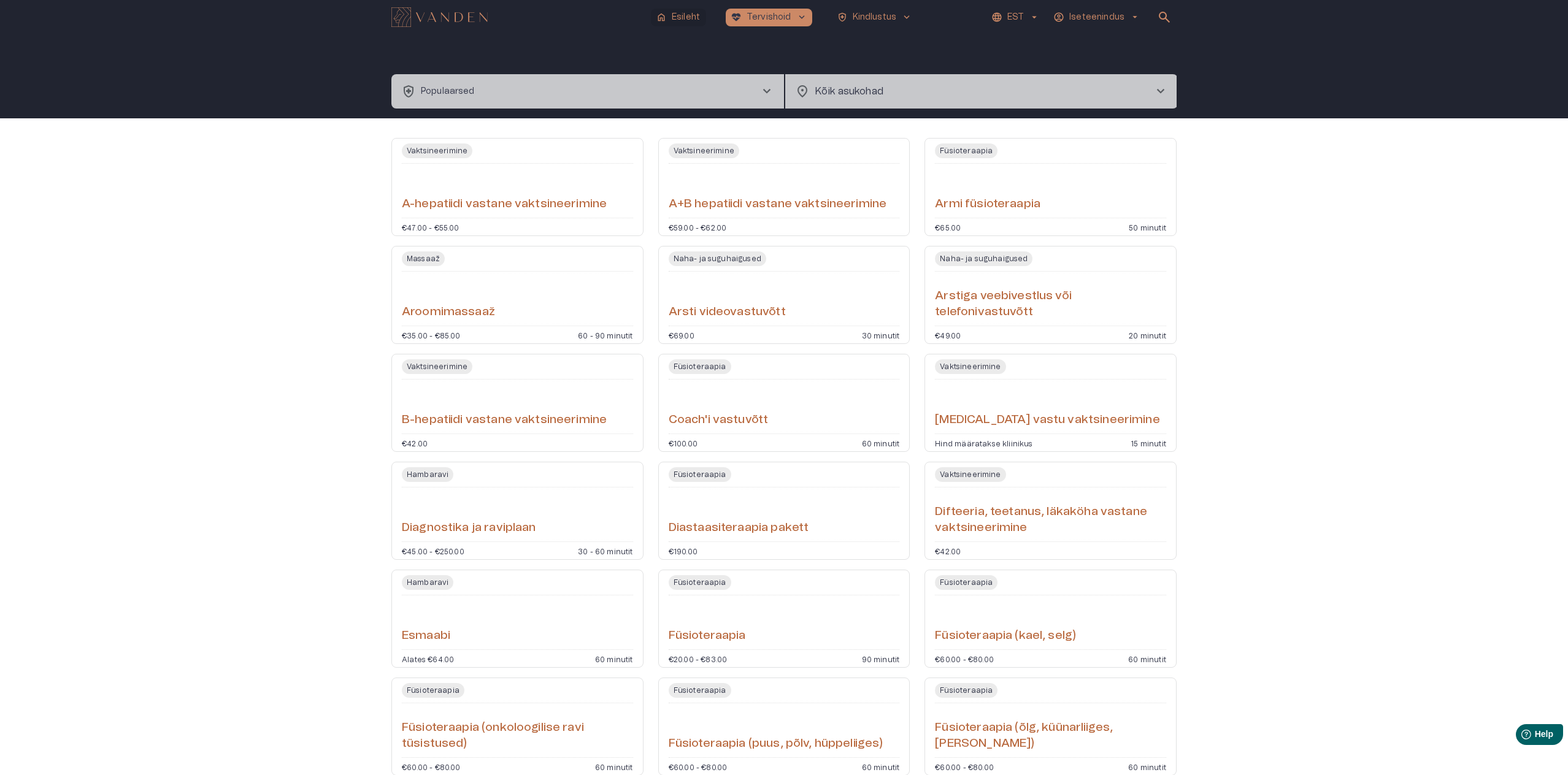
click at [679, 17] on p "Esileht" at bounding box center [686, 18] width 28 height 13
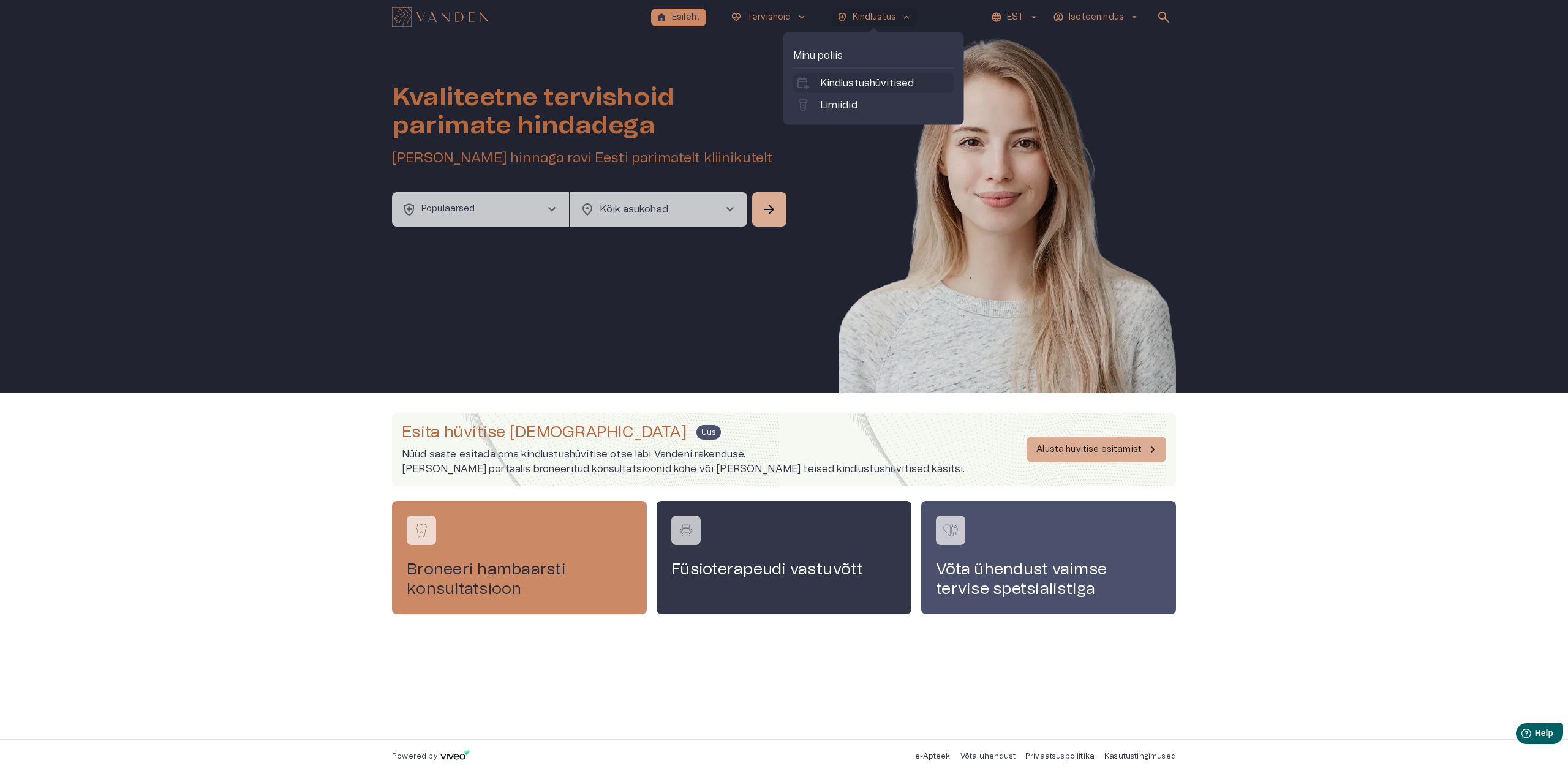
click at [872, 88] on p "Kindlustushüvitised" at bounding box center [867, 83] width 95 height 15
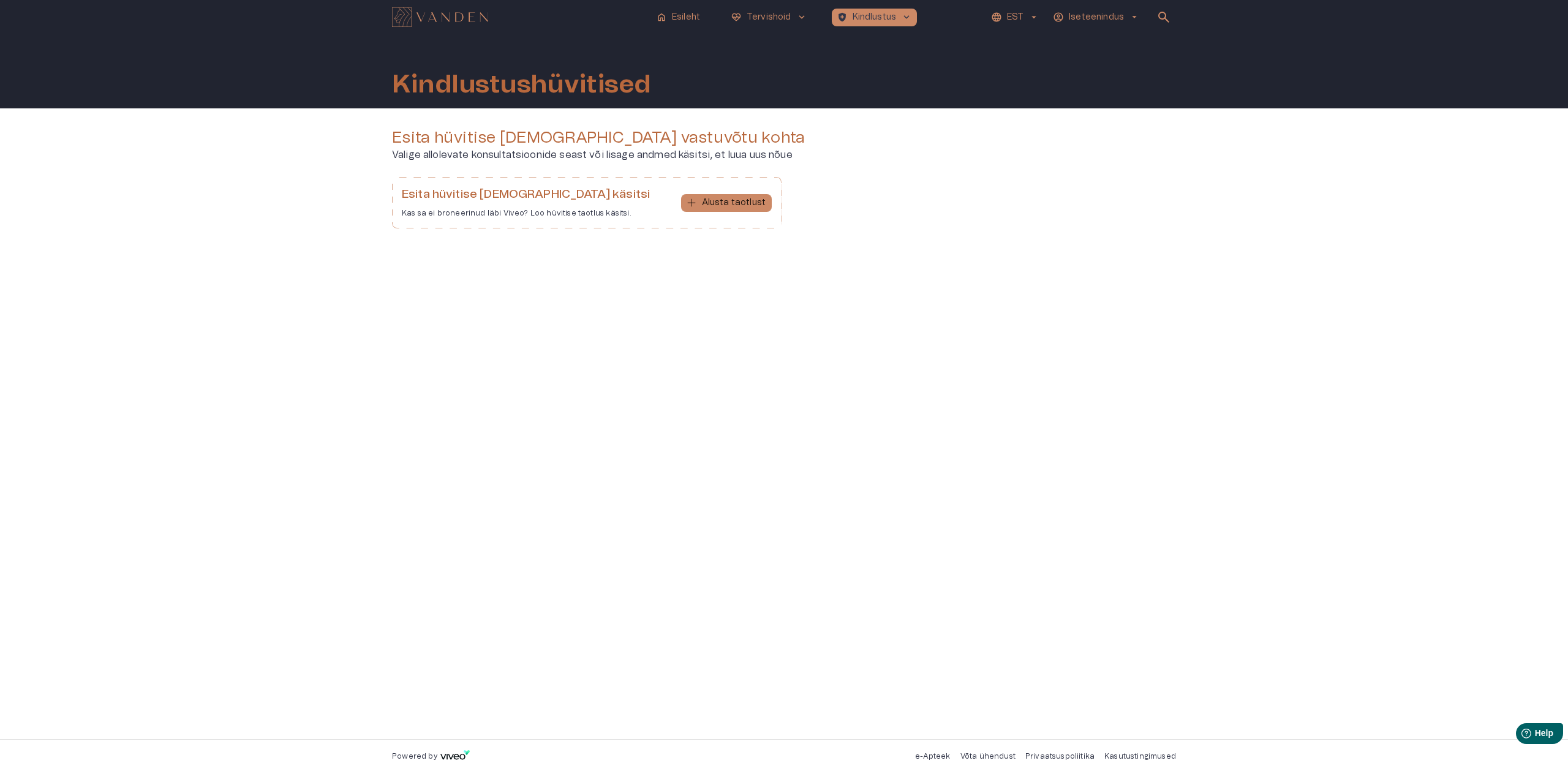
click at [870, 168] on div "Esita hüvitise taotlus vastuvõtu kohta [PERSON_NAME] allolevate konsultatsiooni…" at bounding box center [783, 183] width 784 height 110
click at [439, 14] on img "Navigate to homepage" at bounding box center [439, 17] width 96 height 20
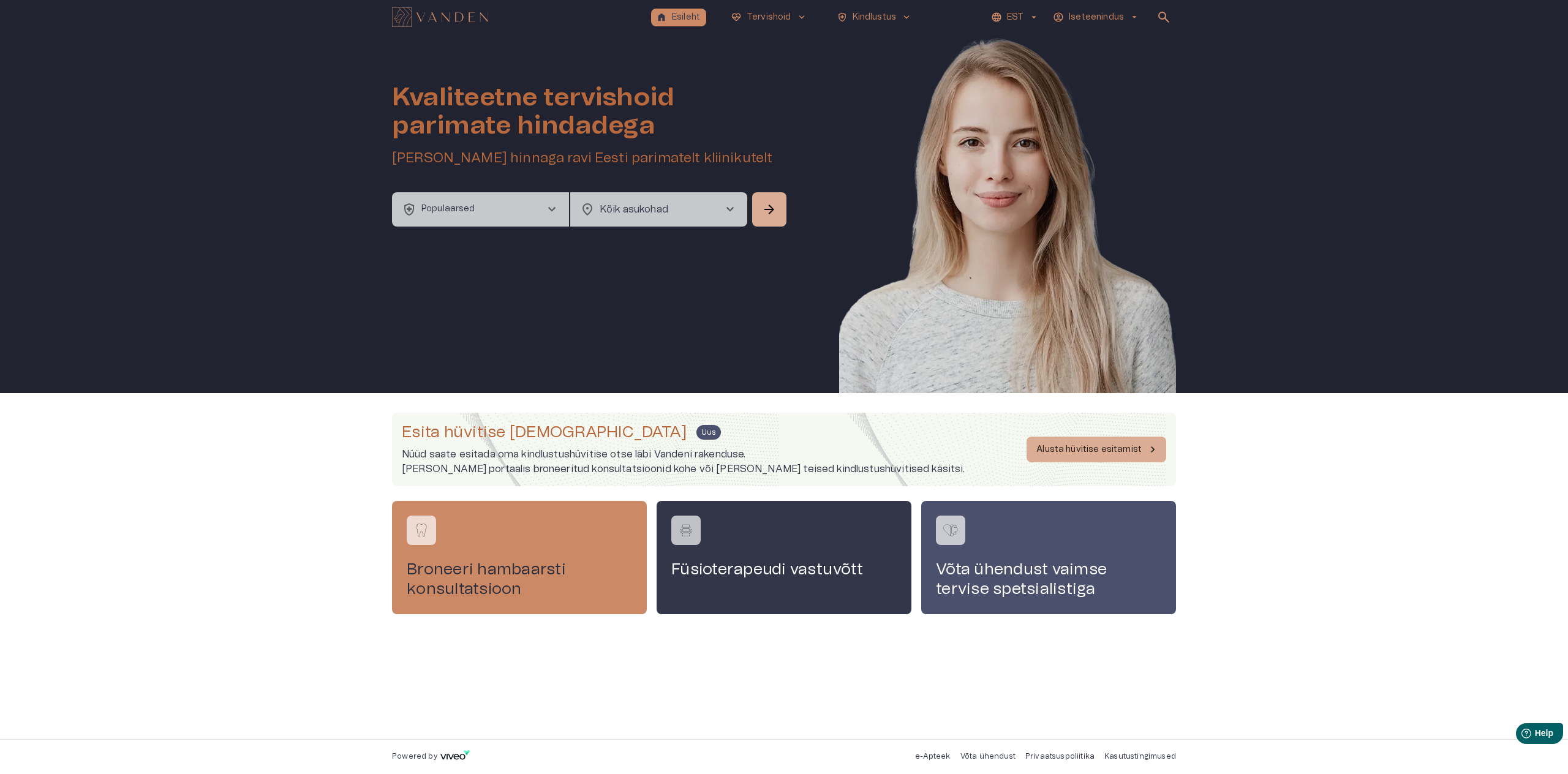
click at [463, 228] on div "Kvaliteetne tervishoid parimate hindadega Broneeri soodsaima hinnaga ravi Eesti…" at bounding box center [783, 213] width 784 height 359
click at [1101, 445] on p "Alusta hüvitise esitamist" at bounding box center [1089, 450] width 105 height 13
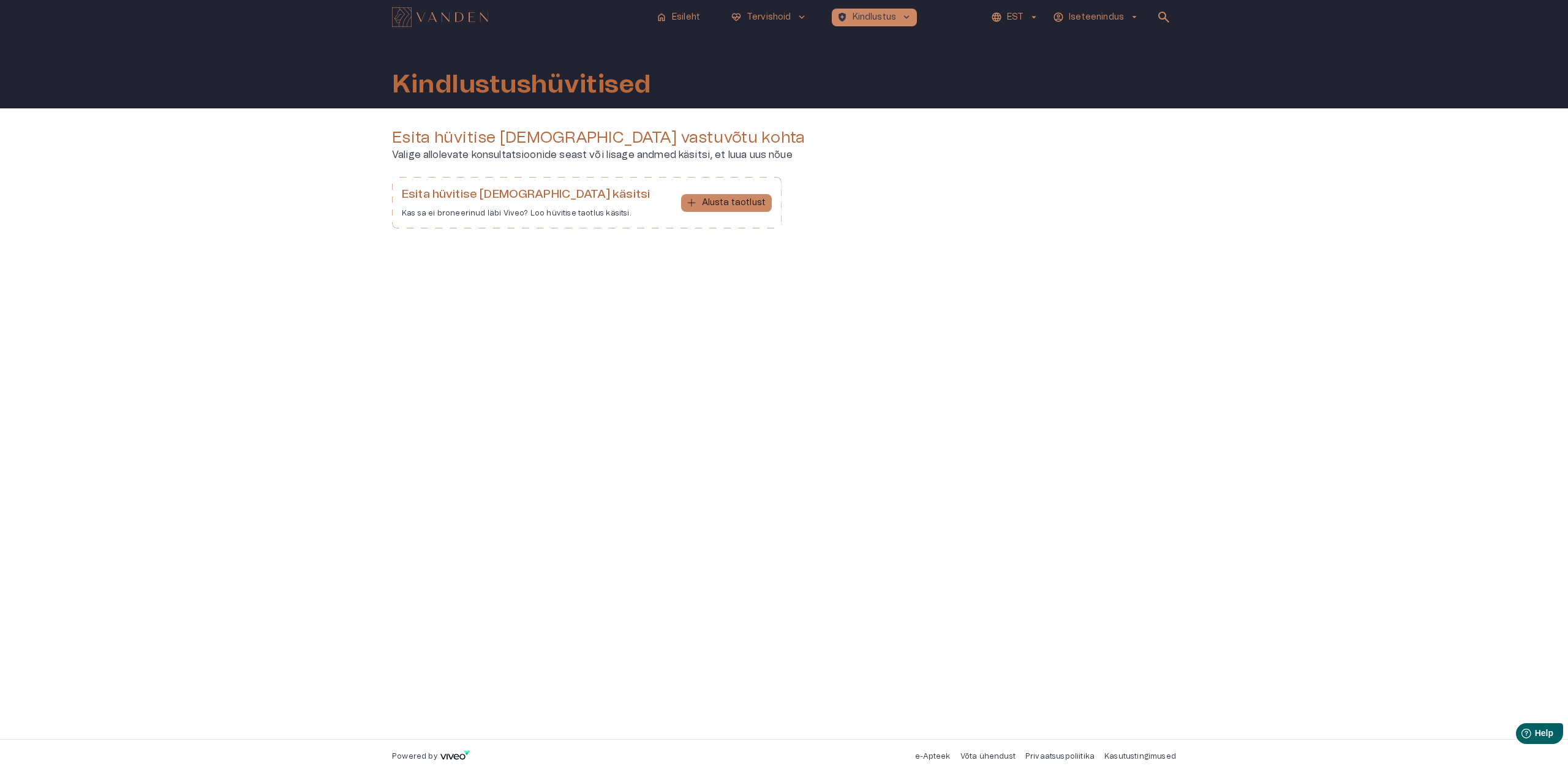
click at [588, 153] on p "Valige allolevate konsultatsioonide seast või lisage andmed käsitsi, et luua uu…" at bounding box center [783, 155] width 784 height 15
click at [720, 202] on p "Alusta taotlust" at bounding box center [734, 203] width 64 height 13
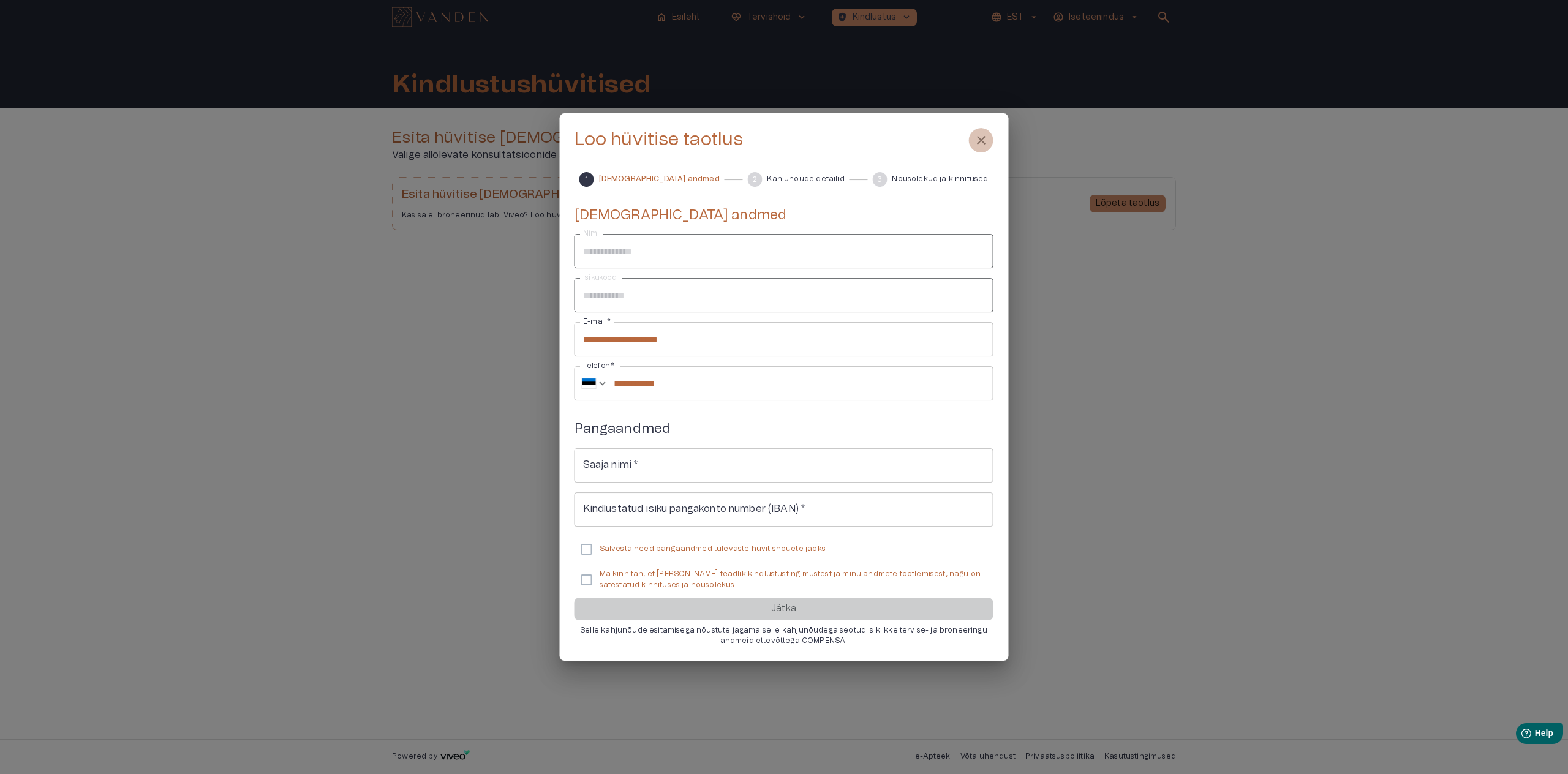
click at [980, 139] on span "close" at bounding box center [981, 140] width 15 height 15
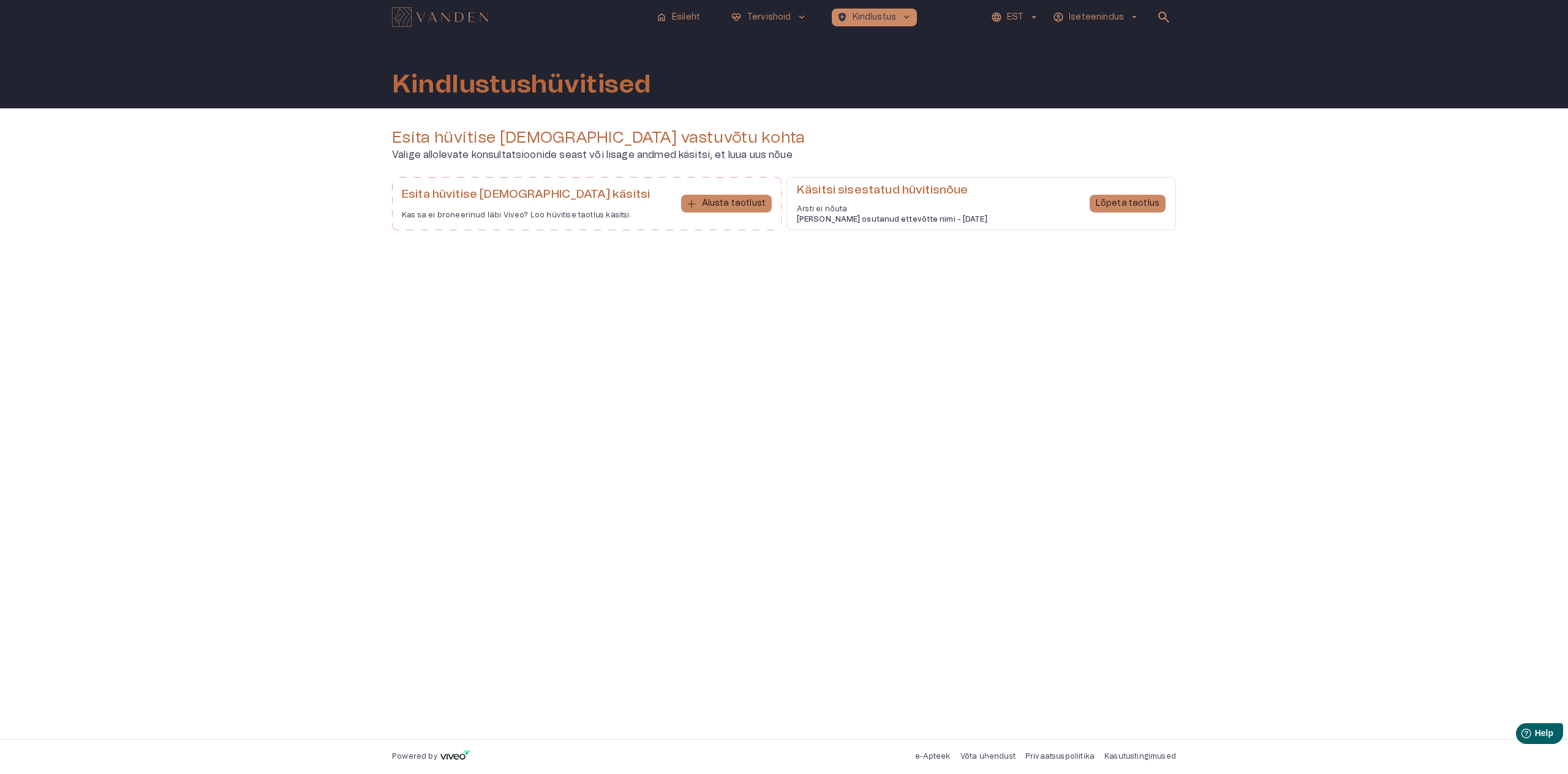
click at [1417, 209] on div "Esita hüvitise taotlus vastuvõtu kohta [PERSON_NAME] allolevate konsultatsiooni…" at bounding box center [784, 424] width 1568 height 630
click at [445, 18] on img "Navigate to homepage" at bounding box center [439, 17] width 96 height 20
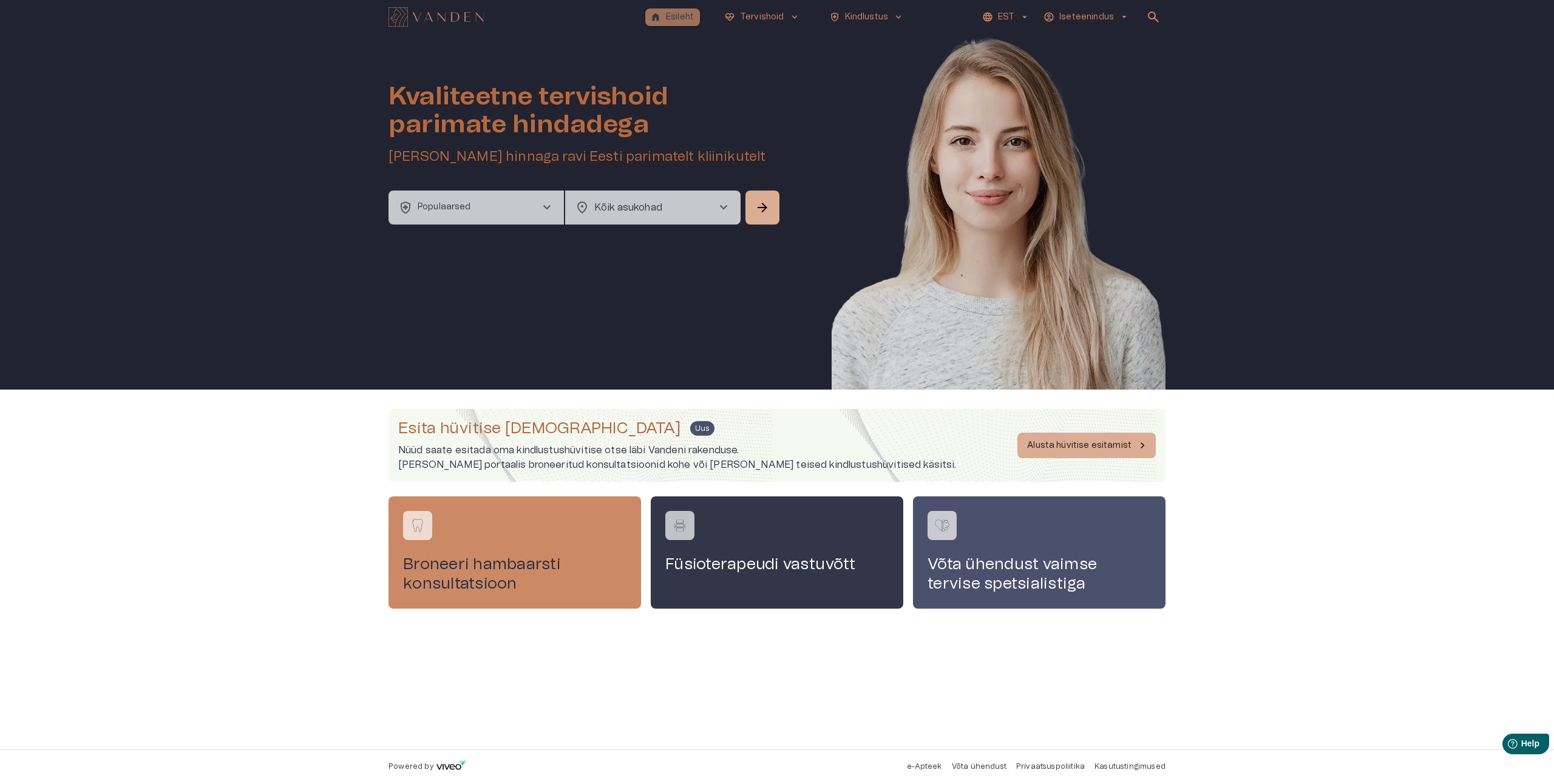
click at [680, 13] on p "Esileht" at bounding box center [680, 18] width 28 height 13
click at [547, 212] on span "chevron_right" at bounding box center [547, 207] width 15 height 15
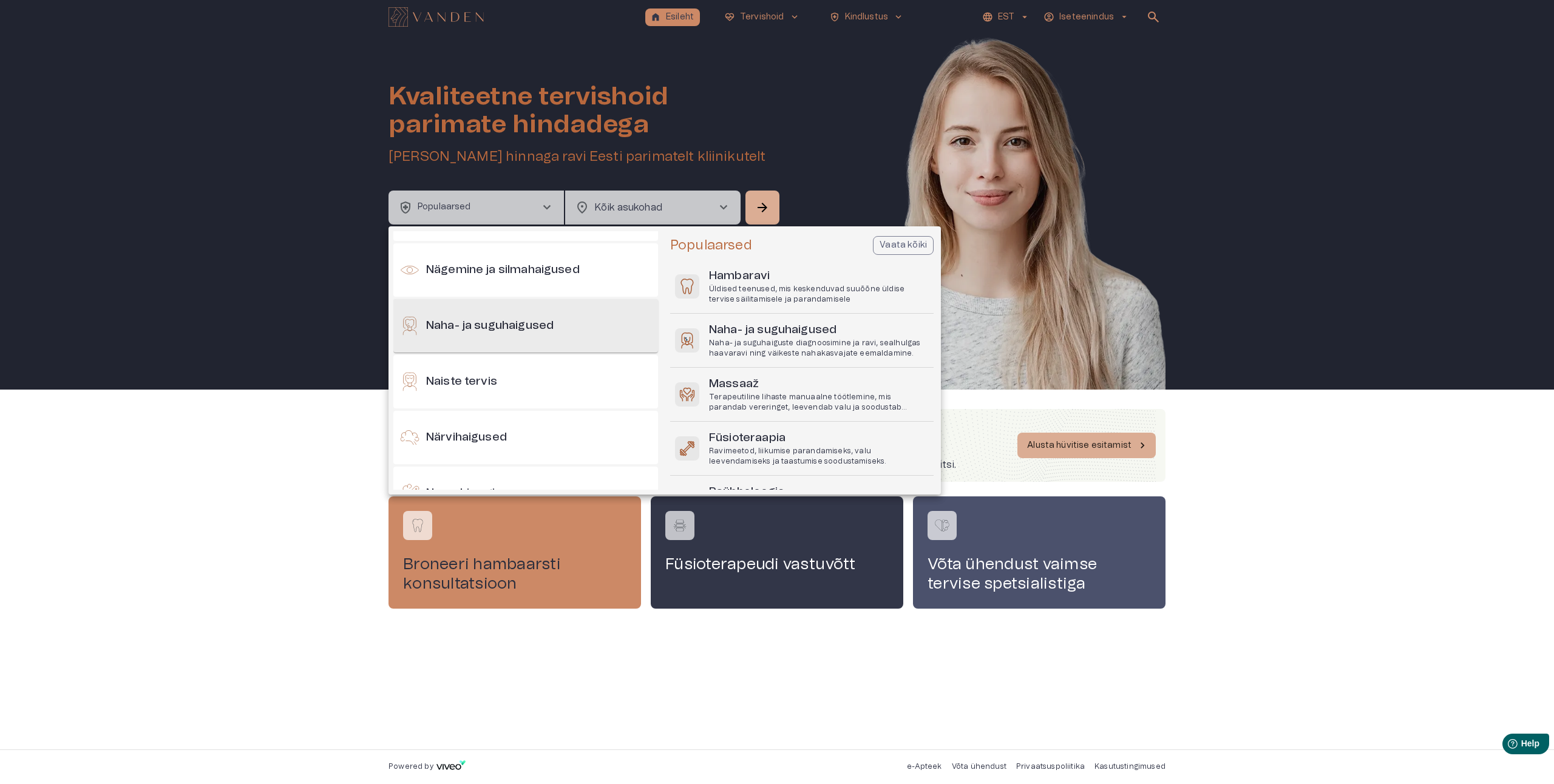
click at [511, 322] on h6 "Naha- ja suguhaigused" at bounding box center [490, 325] width 128 height 16
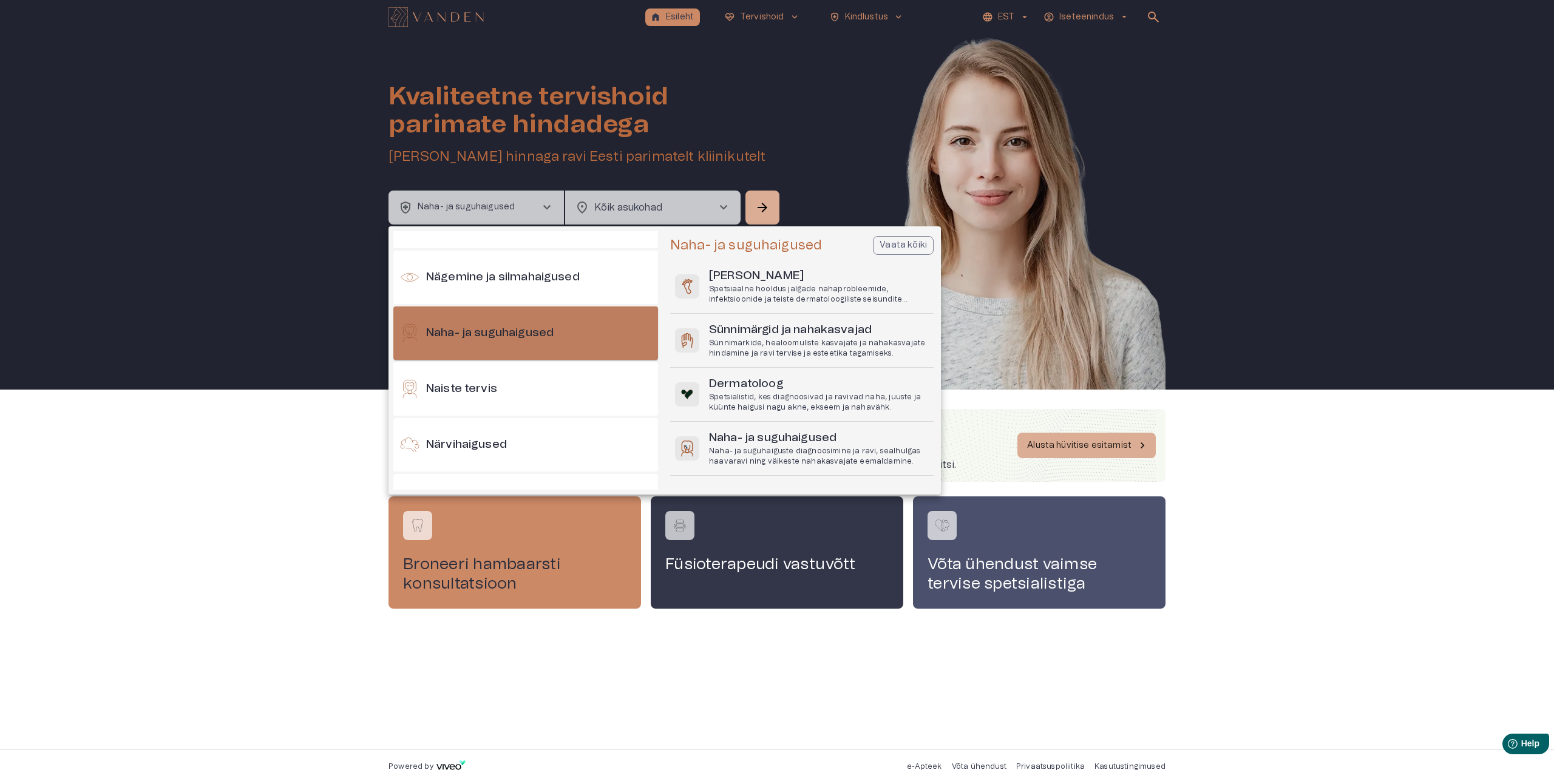
scroll to position [537, 0]
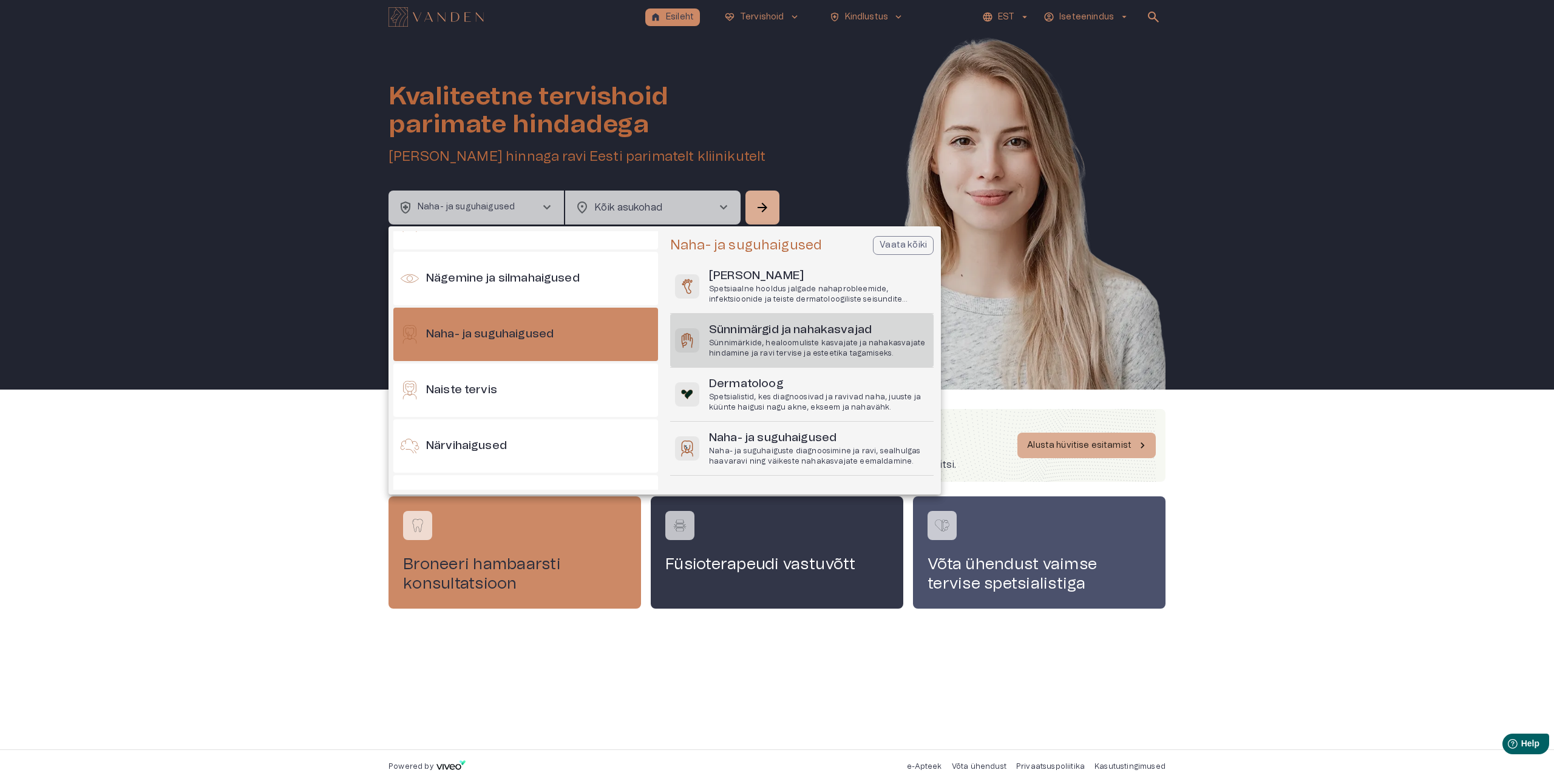
click at [748, 340] on p "Sünnimärkide, healoomuliste kasvajate ja nahakasvajate hindamine ja ravi tervis…" at bounding box center [819, 348] width 220 height 20
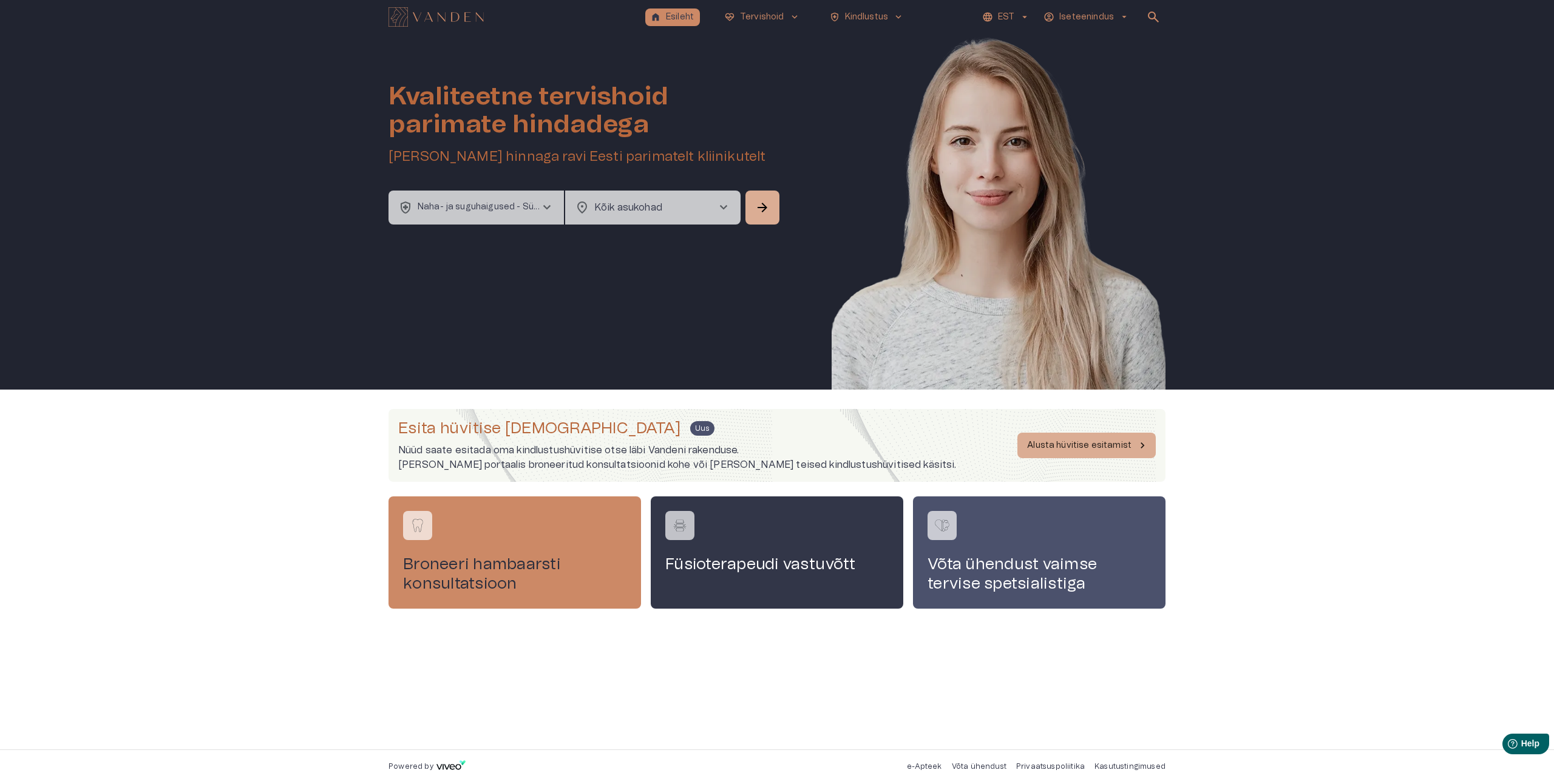
click at [721, 211] on span "chevron_right" at bounding box center [723, 207] width 15 height 15
click at [599, 261] on li "[GEOGRAPHIC_DATA]" at bounding box center [652, 263] width 175 height 22
type input "**********"
click at [764, 204] on span "arrow_forward" at bounding box center [762, 207] width 15 height 15
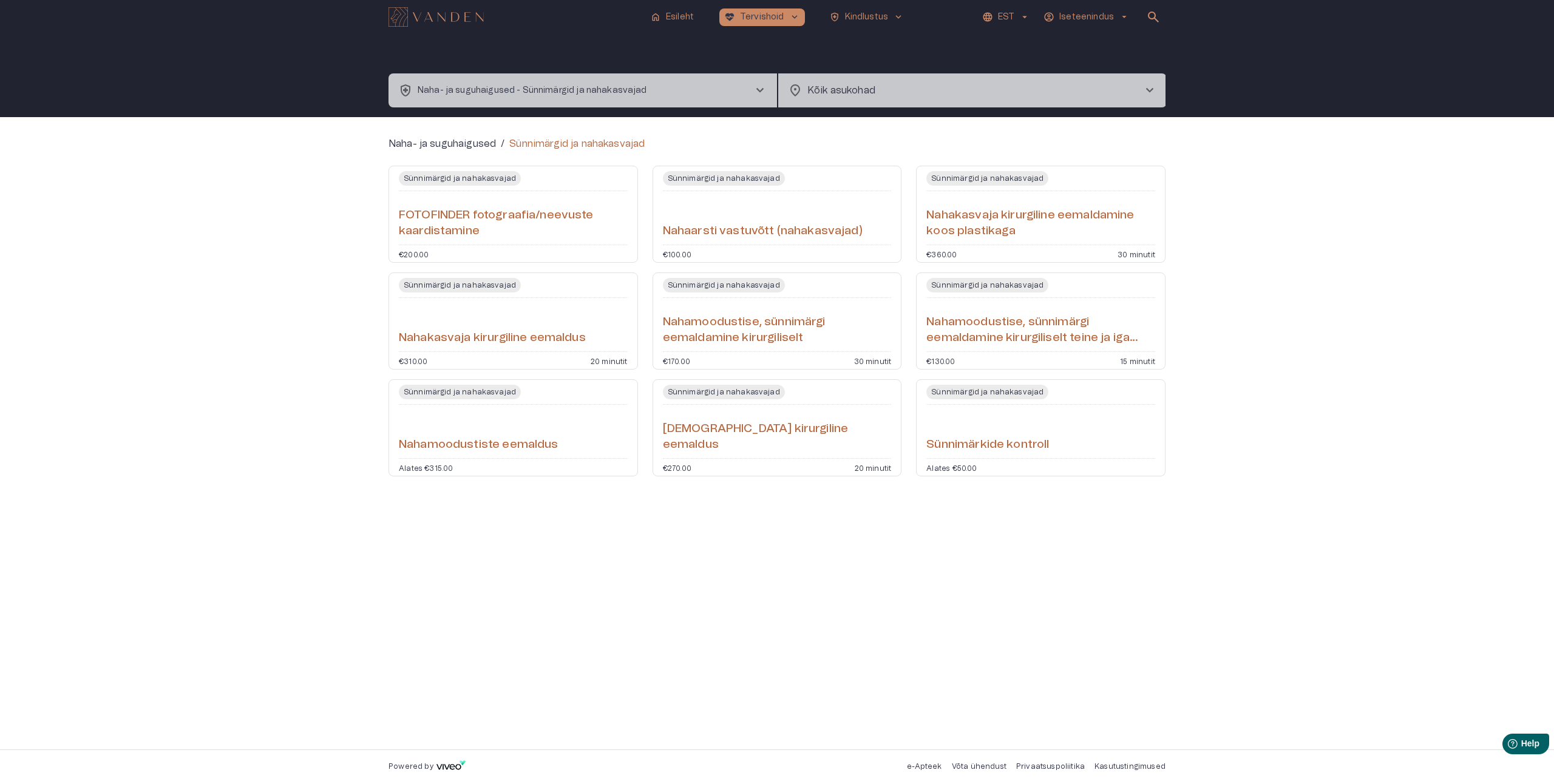
click at [998, 336] on h6 "Nahamoodustise, sünnimärgi eemaldamine kirurgiliselt teine ja iga järgnev" at bounding box center [1040, 330] width 229 height 32
click at [950, 441] on h6 "Sünnimärkide kontroll" at bounding box center [988, 444] width 123 height 16
click at [713, 335] on h6 "Nahamoodustise, sünnimärgi eemaldamine kirurgiliselt" at bounding box center [777, 330] width 229 height 32
click at [802, 447] on h6 "[DEMOGRAPHIC_DATA] kirurgiline eemaldus" at bounding box center [777, 437] width 229 height 32
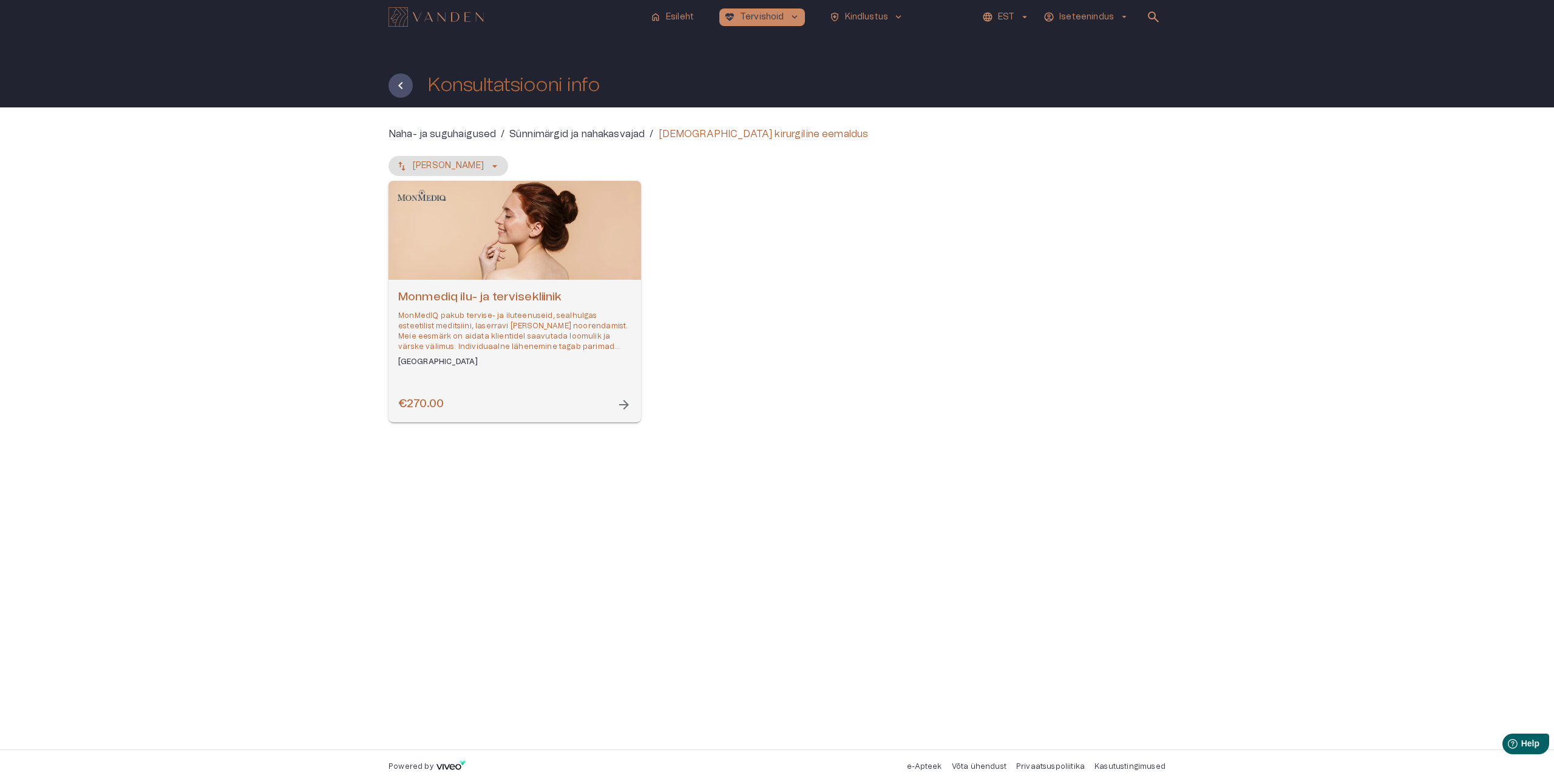
click at [500, 337] on p "MonMedIQ pakub tervise- ja iluteenuseid, sealhulgas esteetilist meditsiini, las…" at bounding box center [514, 331] width 233 height 42
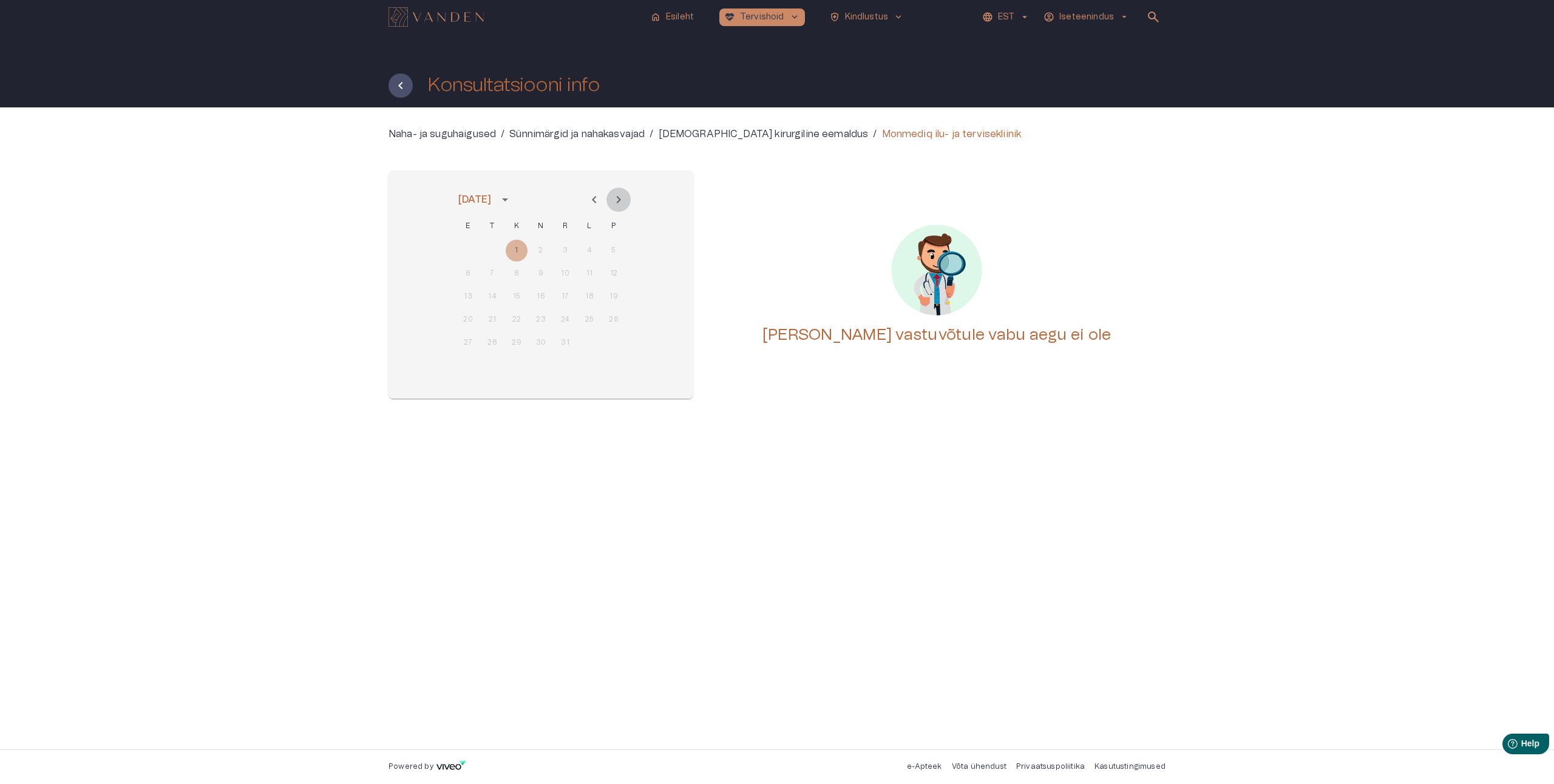
click at [619, 200] on icon "Next month" at bounding box center [619, 199] width 15 height 15
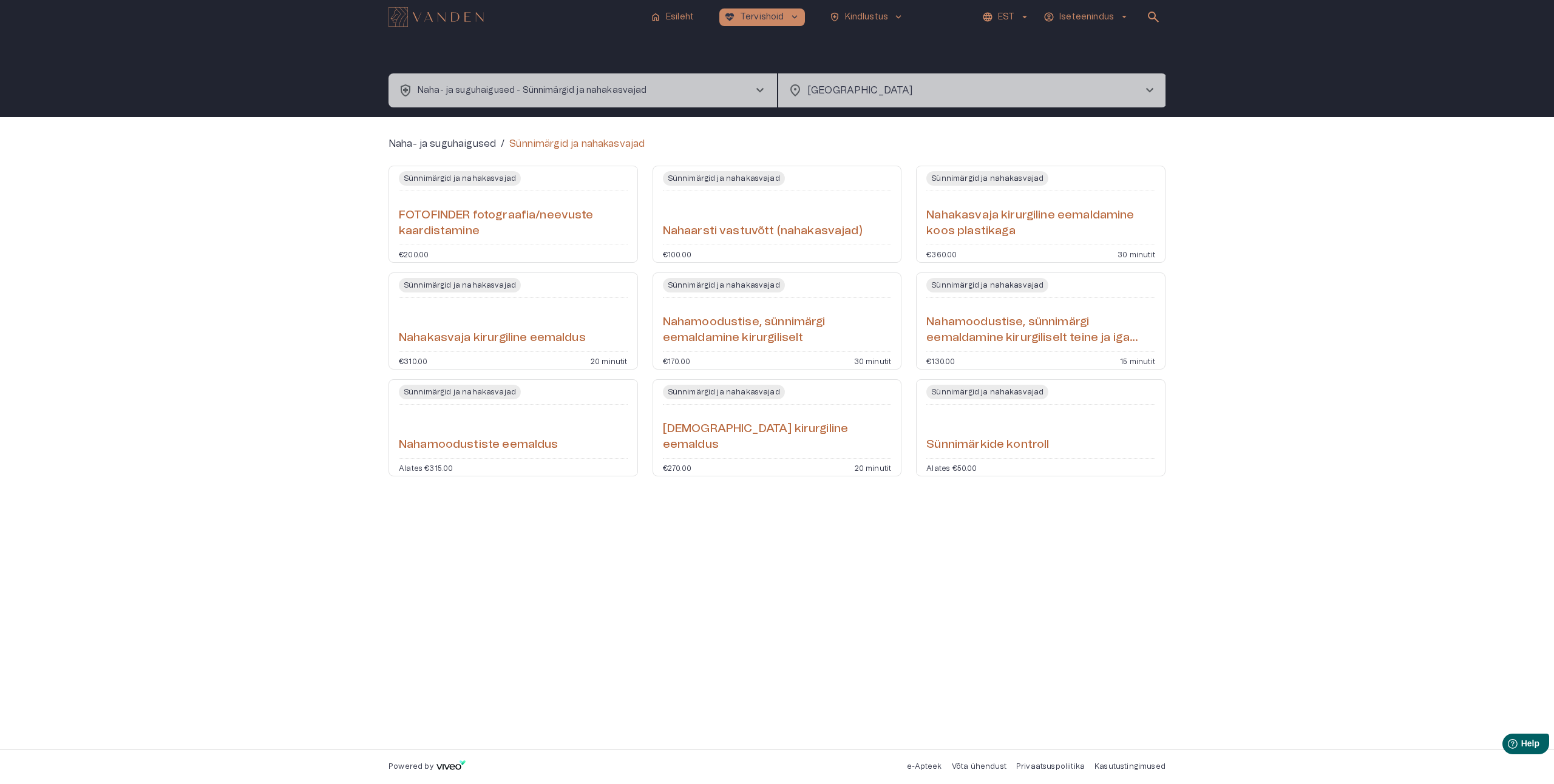
click at [476, 334] on h6 "Nahakasvaja kirurgiline eemaldus" at bounding box center [492, 338] width 187 height 16
click at [1010, 324] on h6 "Nahamoodustise, sünnimärgi eemaldamine kirurgiliselt teine ja iga järgnev" at bounding box center [1040, 330] width 229 height 32
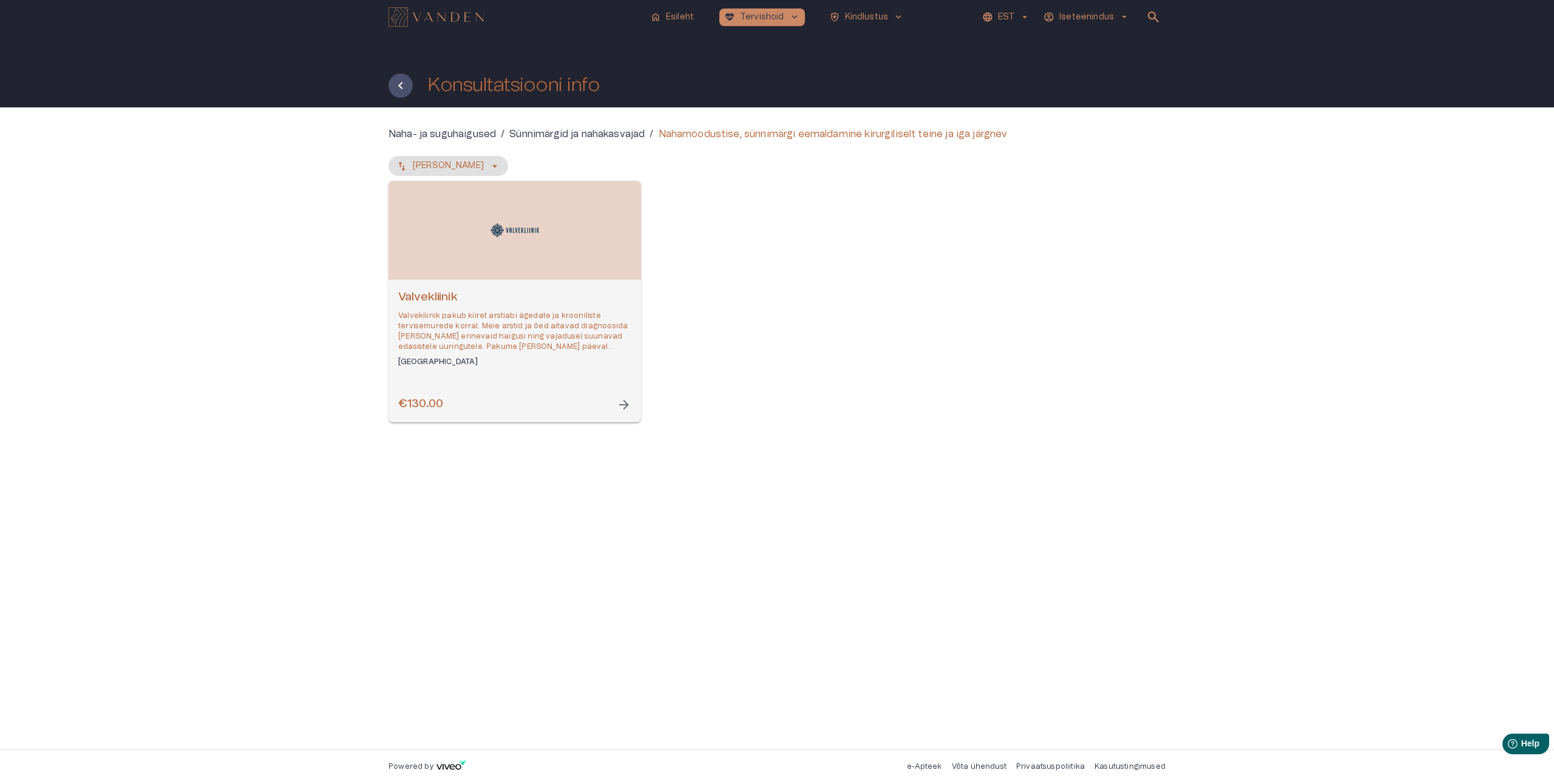
click at [455, 305] on h6 "Valvekliinik" at bounding box center [514, 297] width 233 height 16
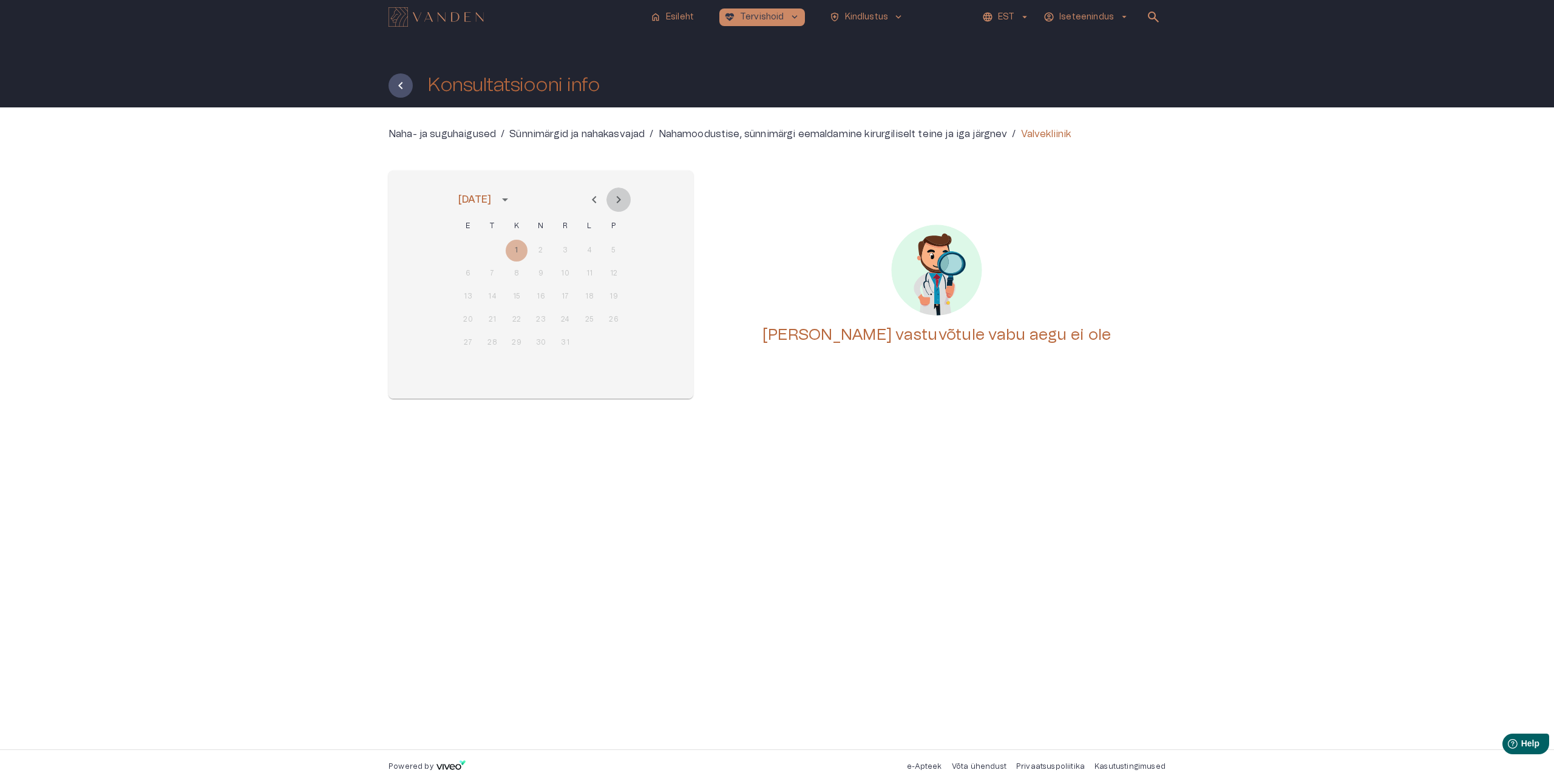
click at [621, 195] on icon "Next month" at bounding box center [619, 199] width 15 height 15
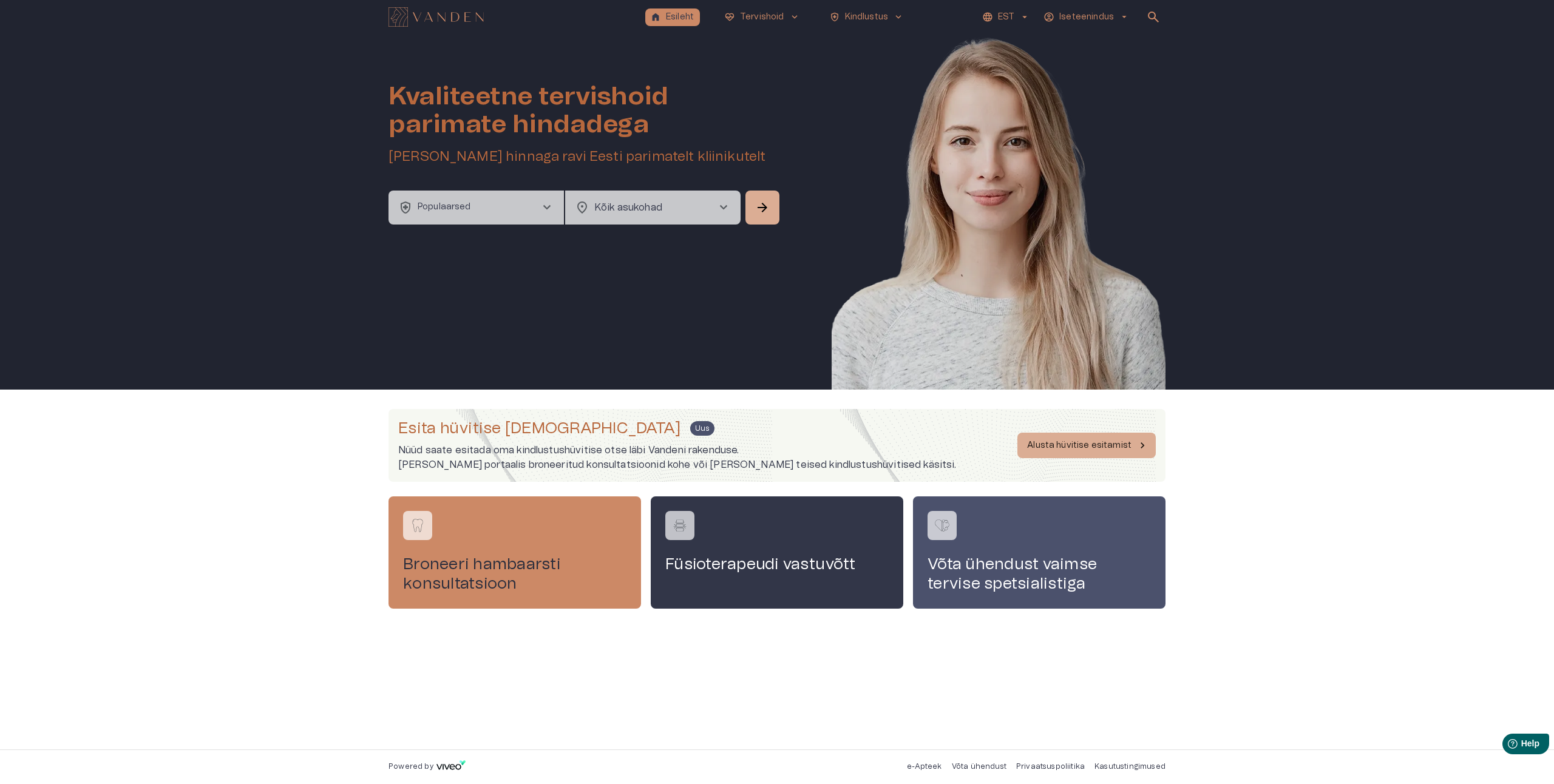
click at [511, 207] on button "health_and_safety Populaarsed chevron_right" at bounding box center [475, 208] width 175 height 34
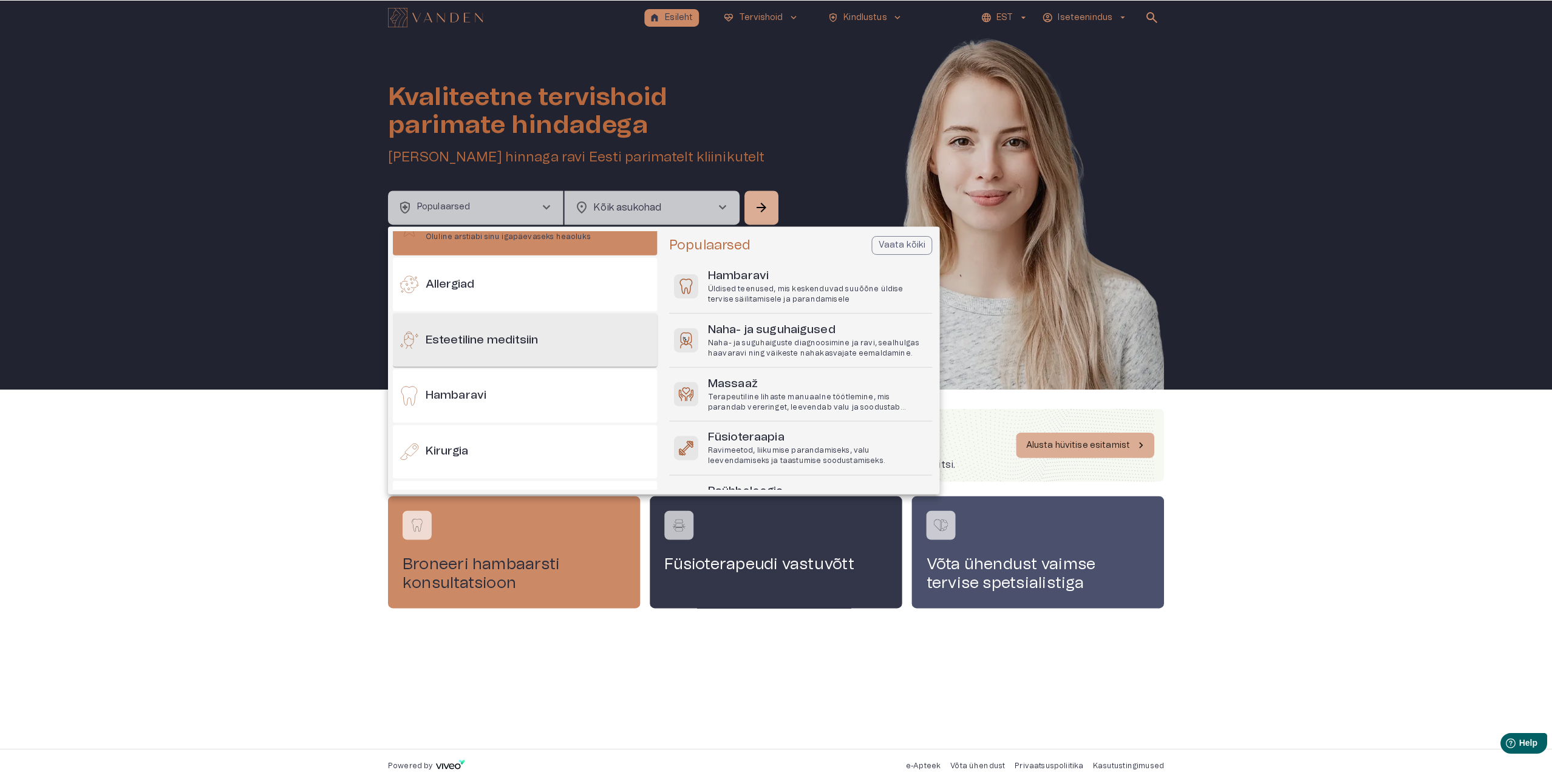
scroll to position [33, 0]
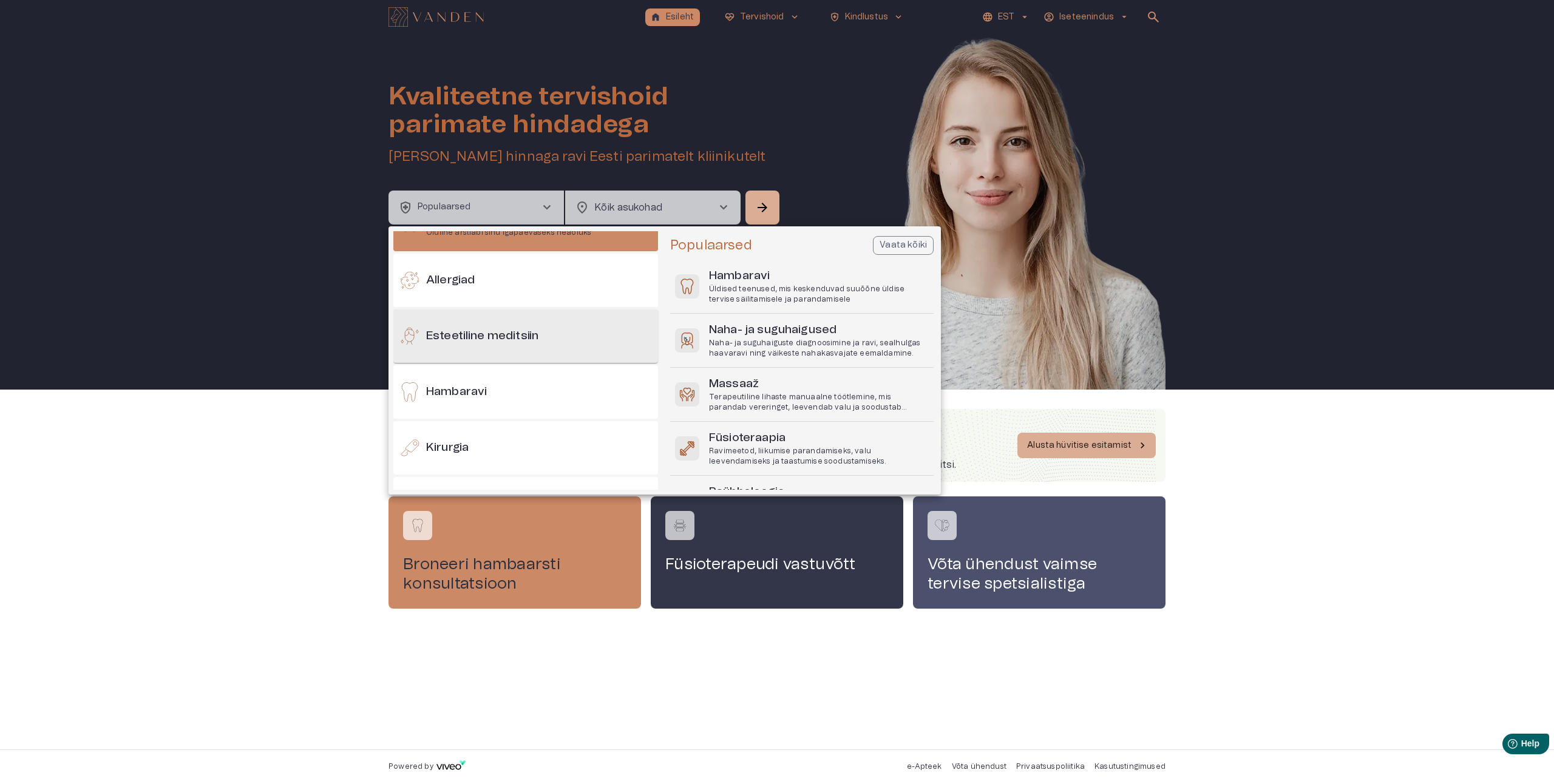
click at [484, 318] on div "Esteetiline meditsiin" at bounding box center [526, 336] width 265 height 54
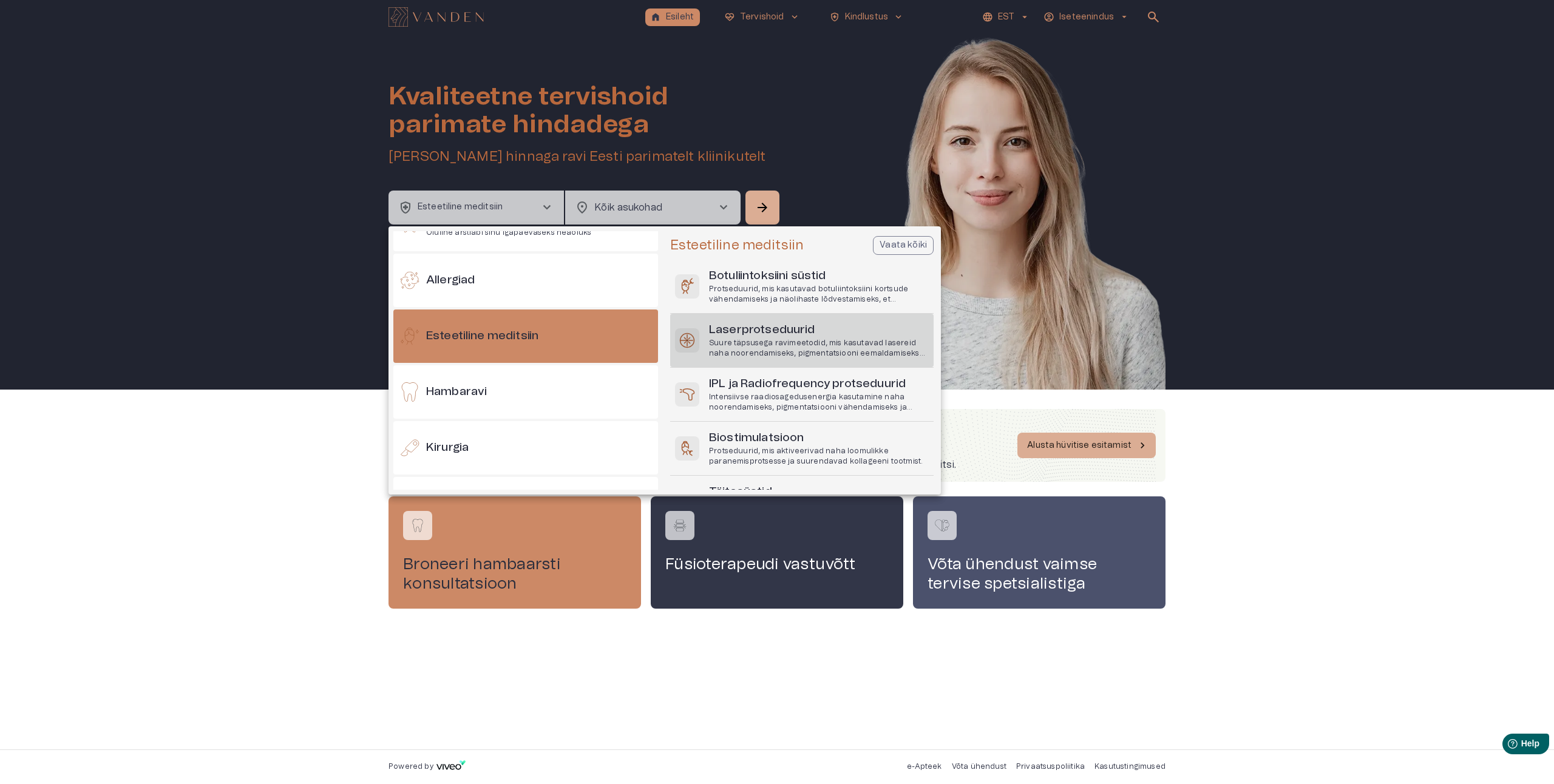
click at [733, 335] on h6 "Laserprotseduurid" at bounding box center [819, 330] width 220 height 16
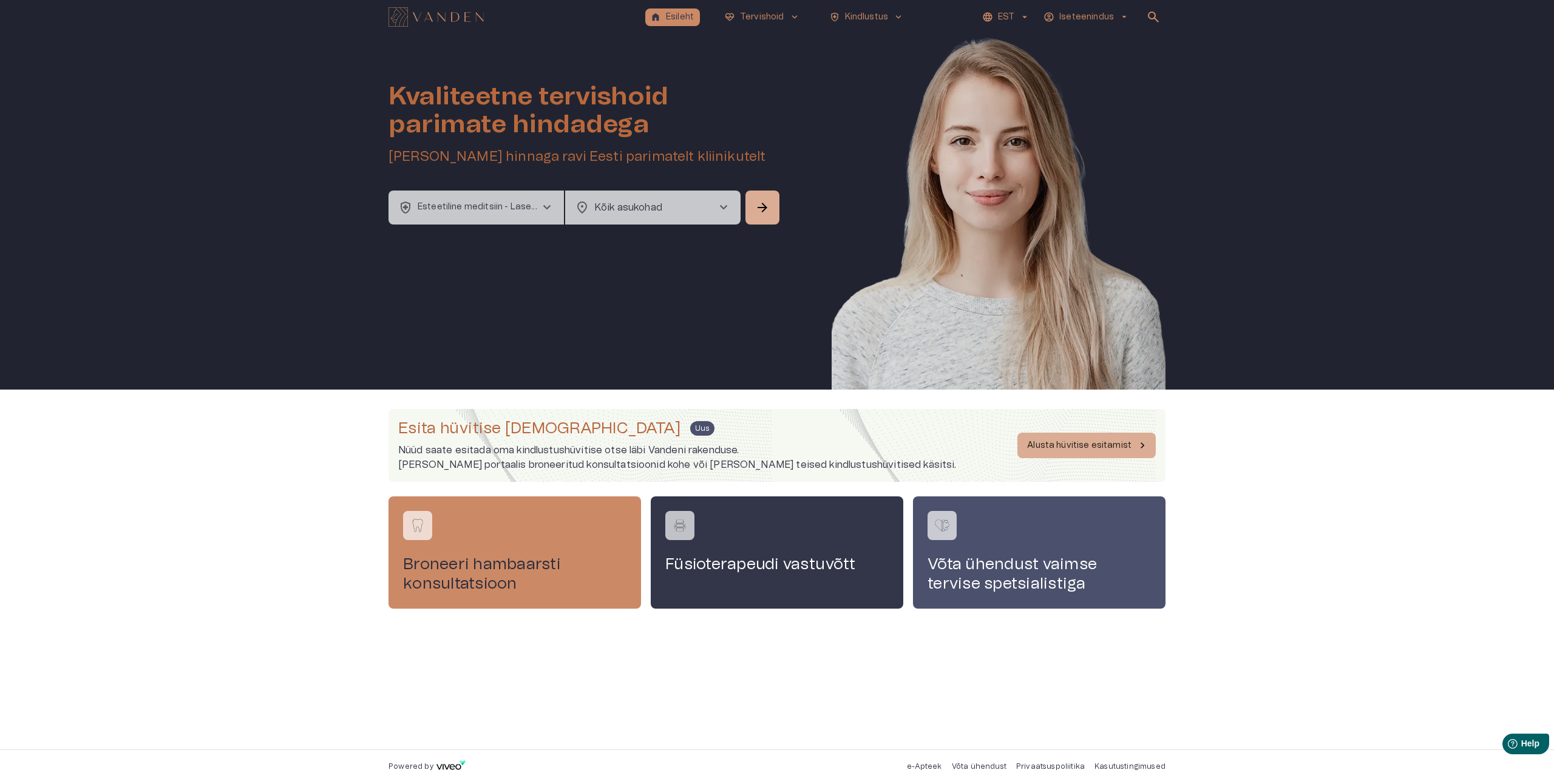
click at [688, 211] on body "home Esileht [MEDICAL_DATA]_heart Tervishoid keyboard_arrow_down health_and_saf…" at bounding box center [777, 392] width 1554 height 784
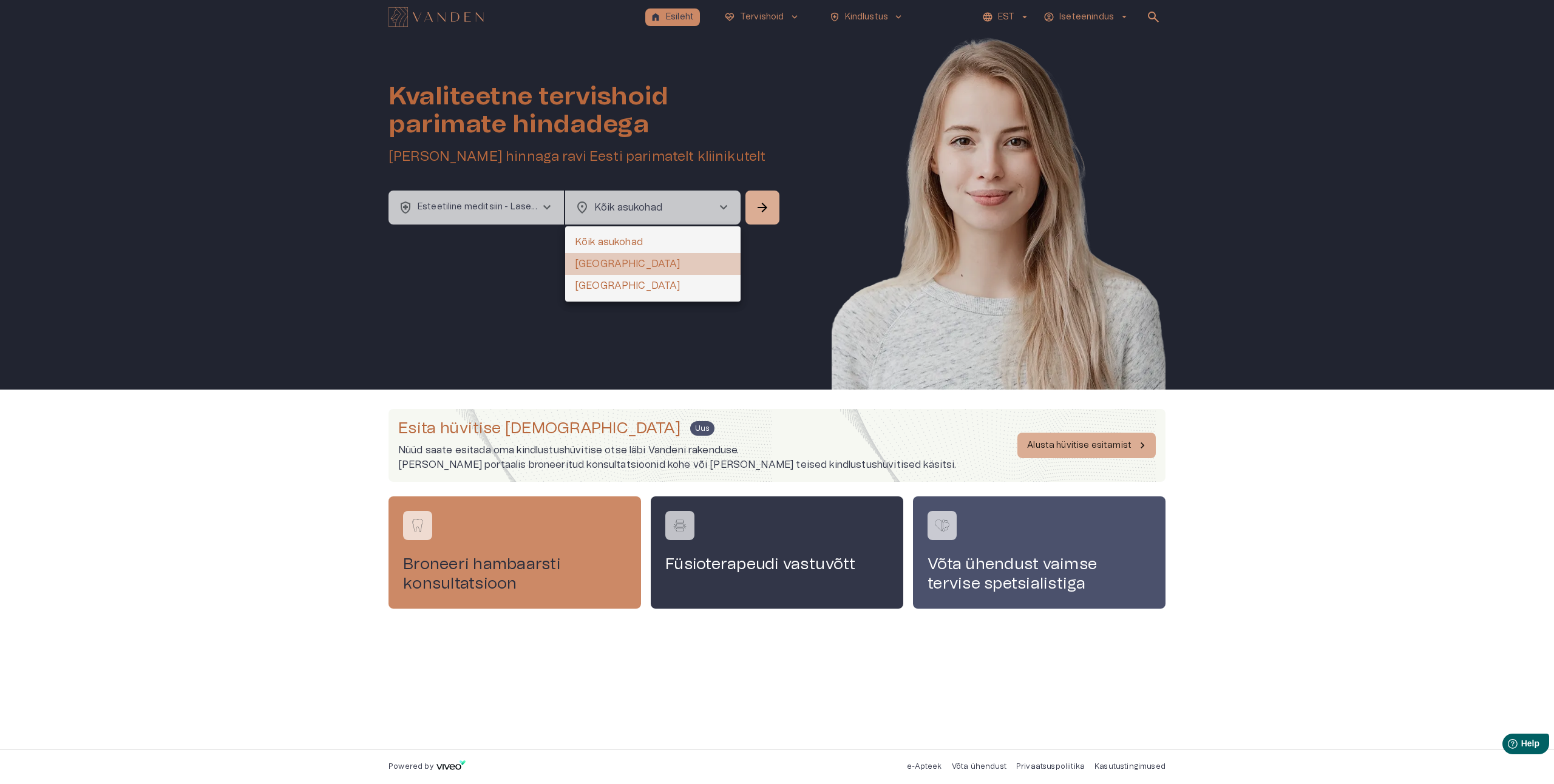
click at [616, 259] on li "[GEOGRAPHIC_DATA]" at bounding box center [652, 263] width 175 height 22
type input "**********"
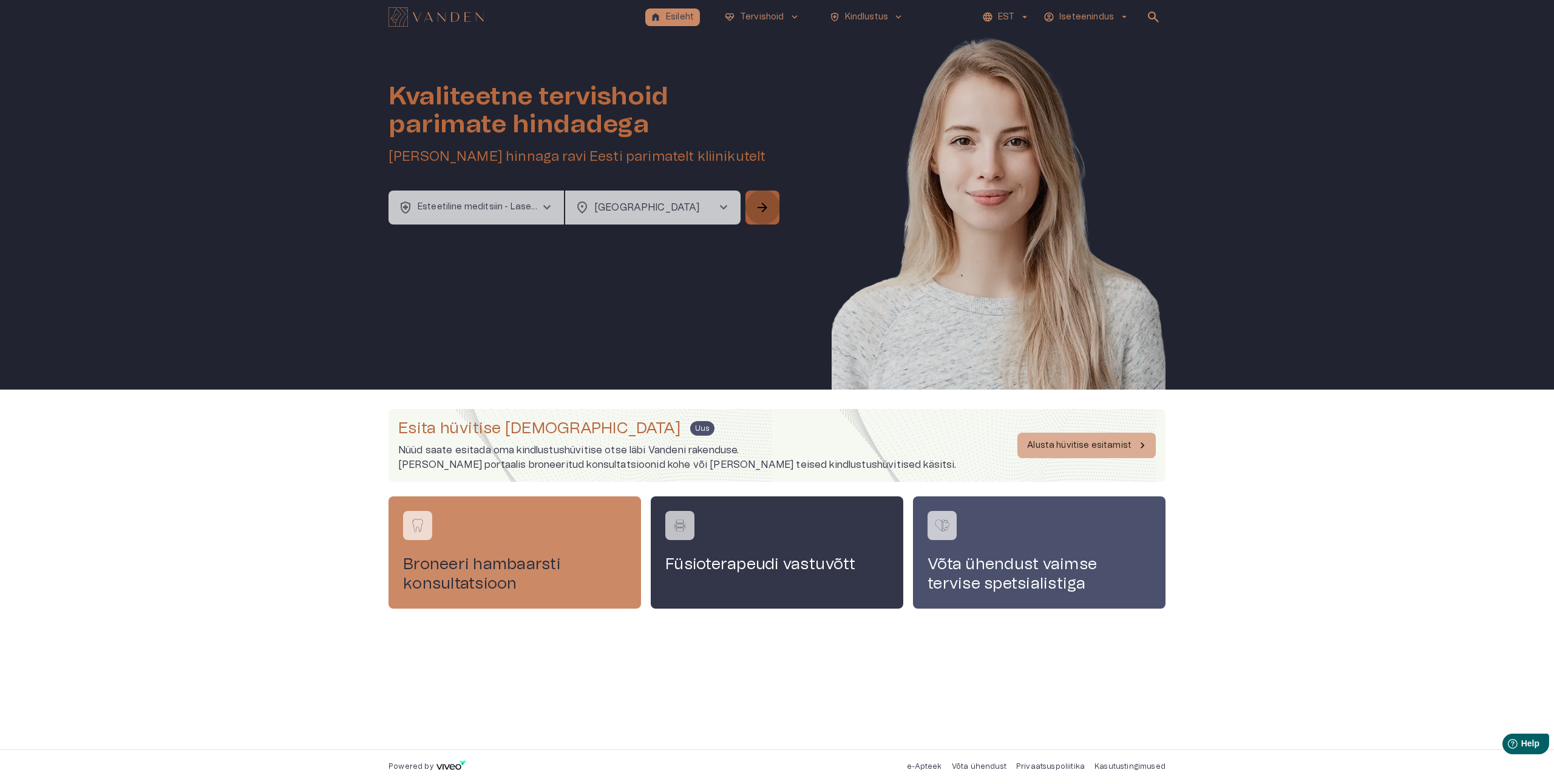
click at [761, 212] on span "arrow_forward" at bounding box center [762, 207] width 15 height 15
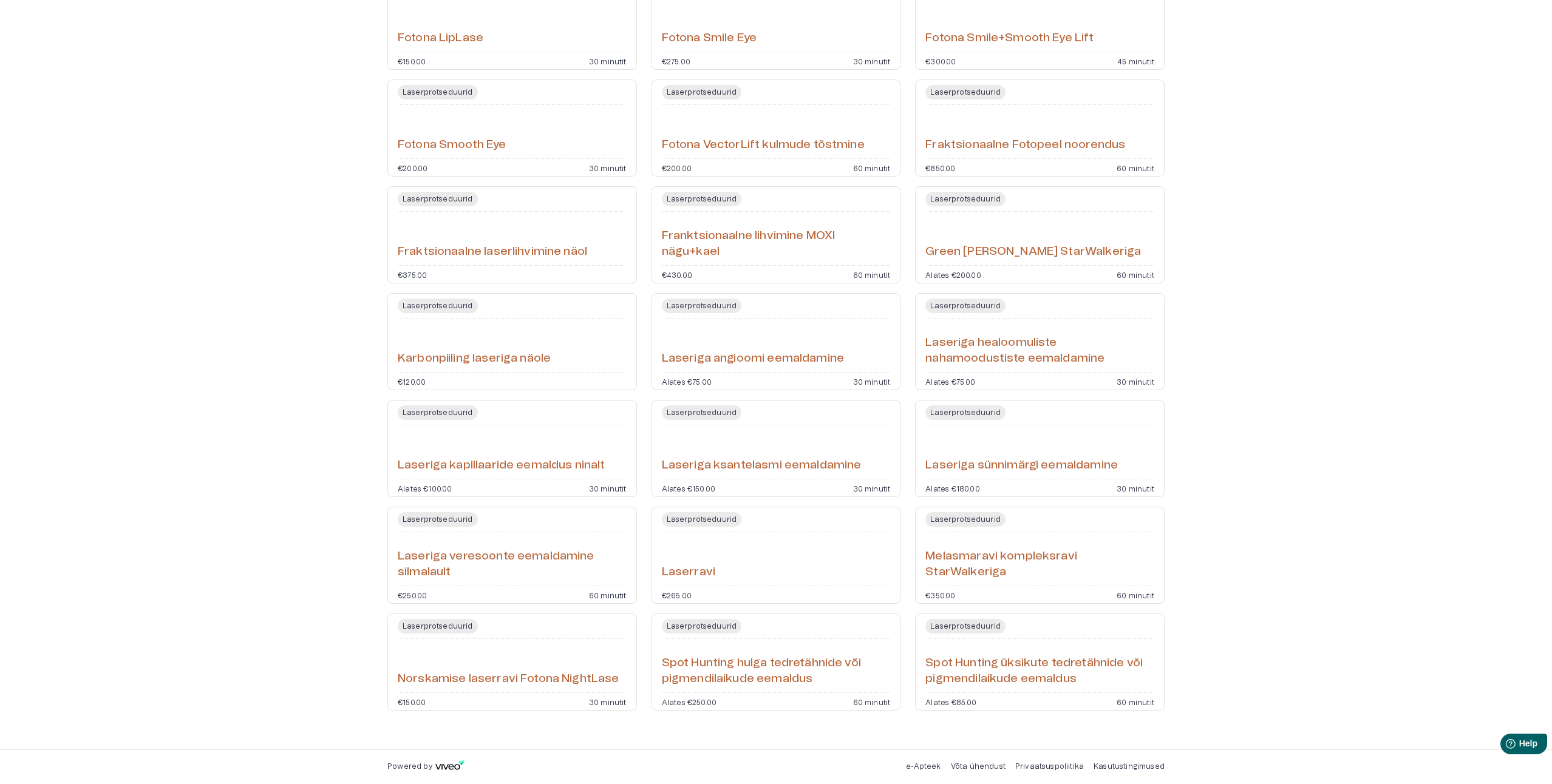
scroll to position [514, 0]
click at [977, 357] on h6 "Laseriga healoomuliste nahamoodustiste eemaldamine" at bounding box center [1040, 351] width 229 height 32
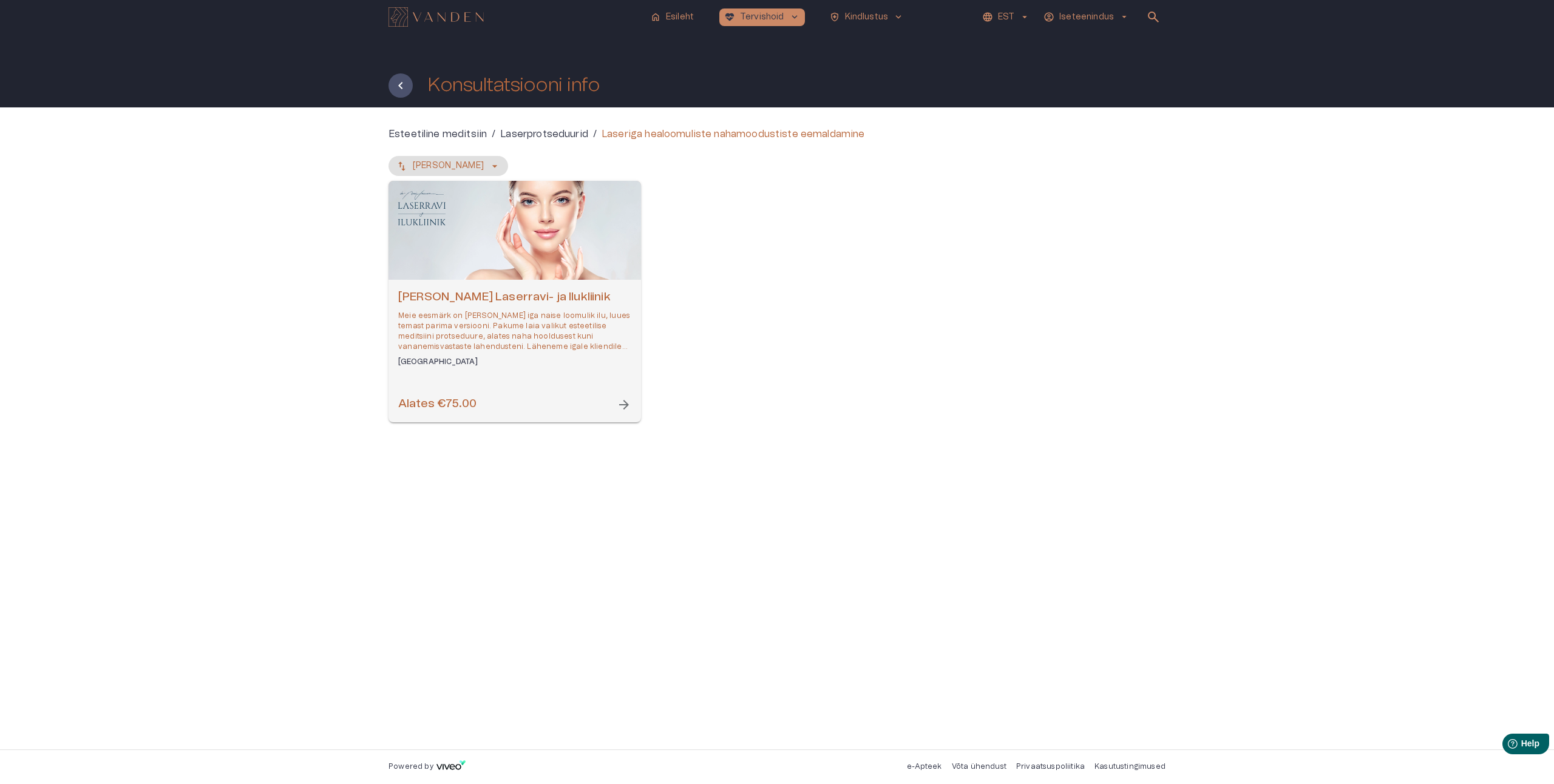
click at [526, 294] on h6 "[PERSON_NAME] Laserravi- ja Ilukliinik" at bounding box center [514, 297] width 233 height 16
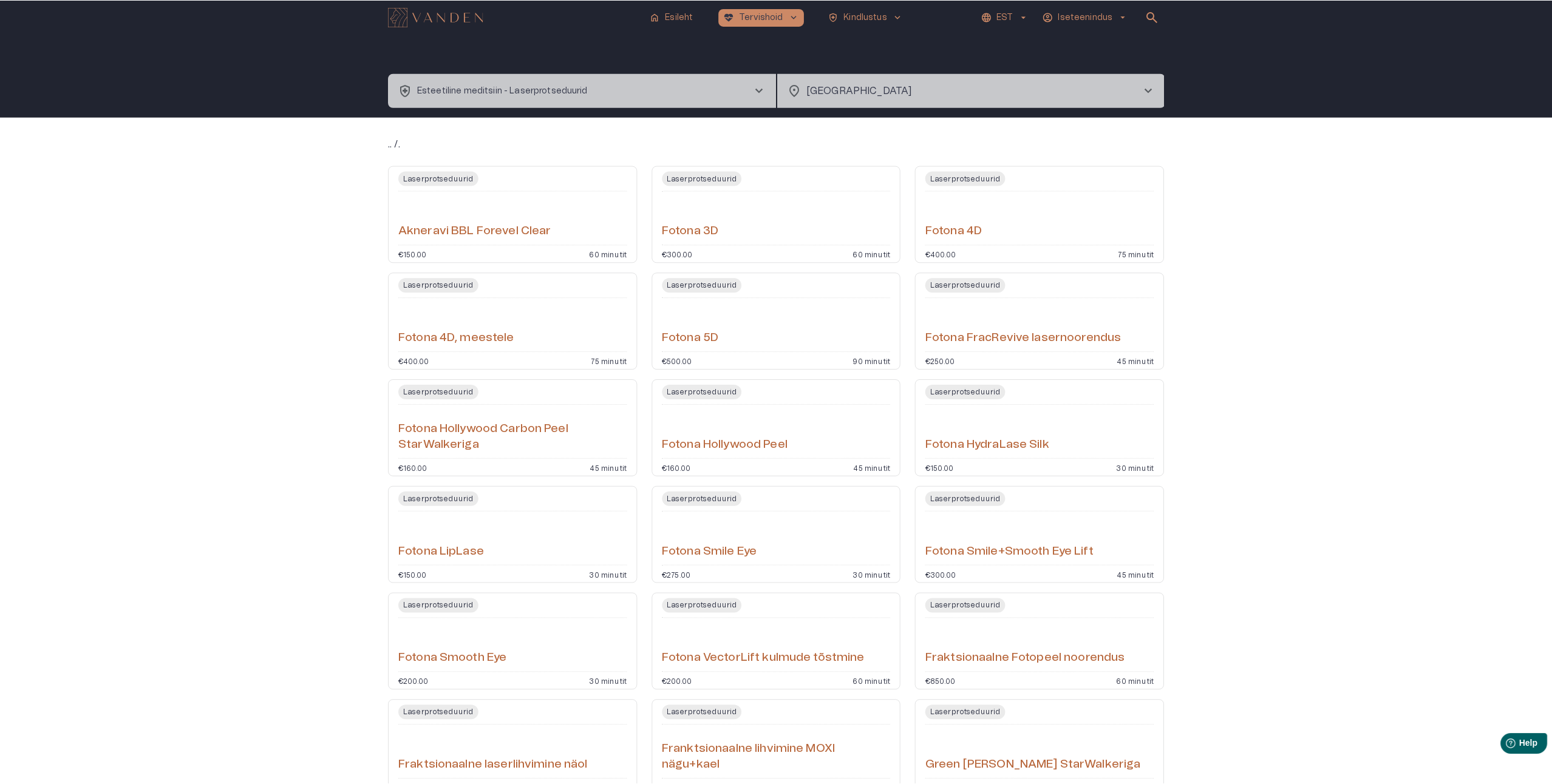
scroll to position [514, 0]
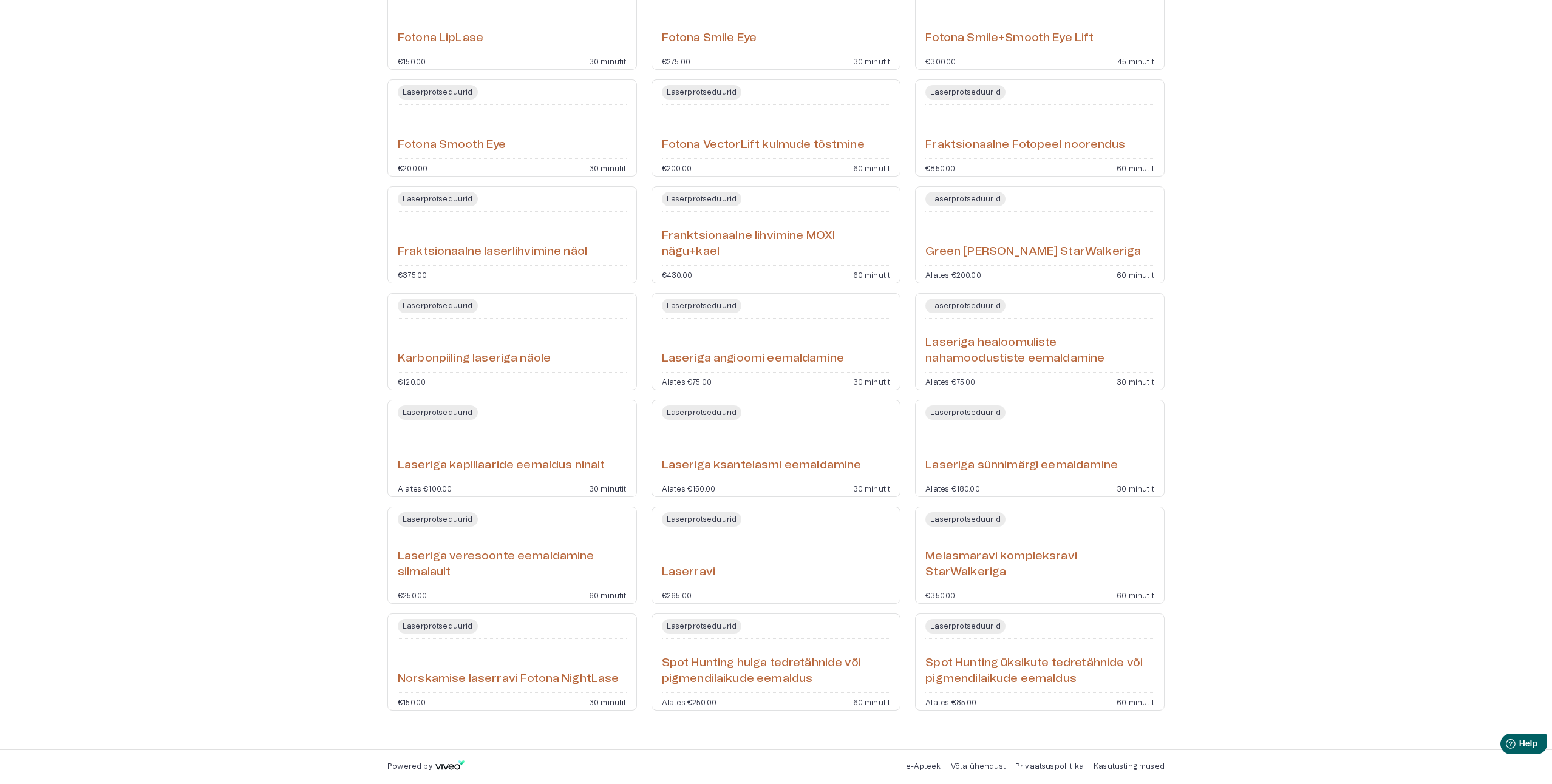
click at [989, 463] on h6 "Laseriga sünnimärgi eemaldamine" at bounding box center [1021, 466] width 192 height 16
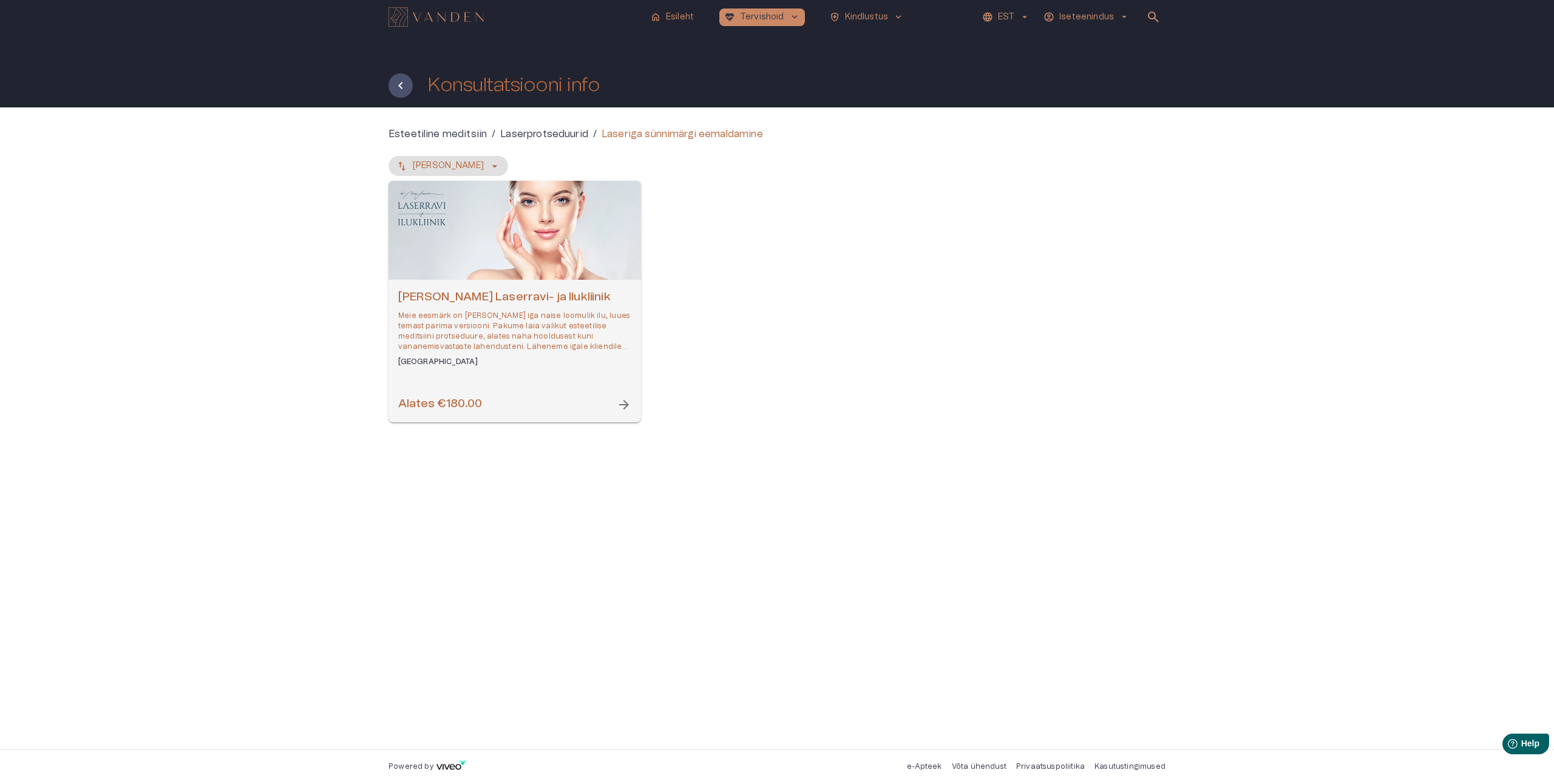
click at [502, 295] on h6 "[PERSON_NAME] Laserravi- ja Ilukliinik" at bounding box center [514, 297] width 233 height 16
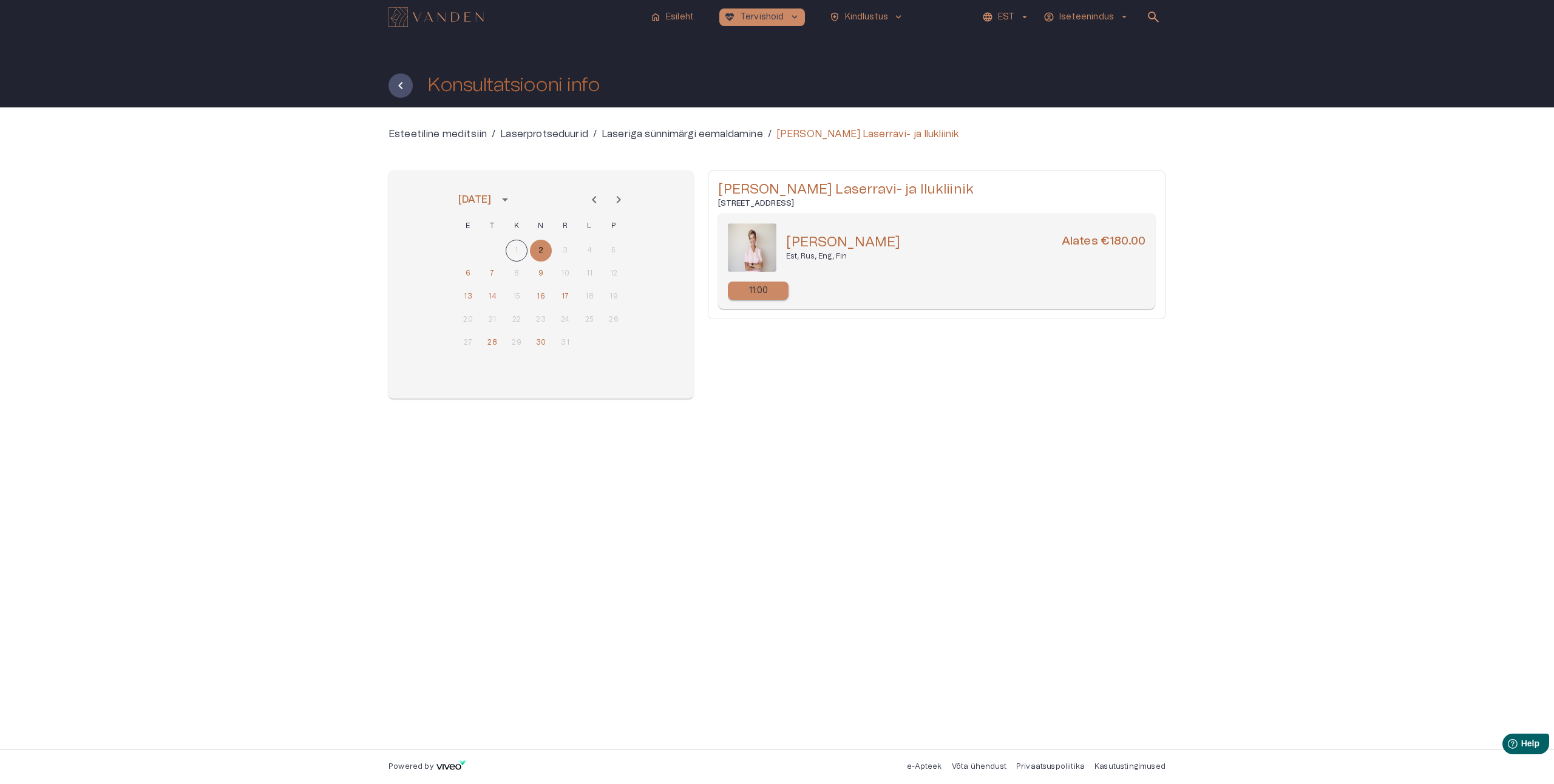
click at [759, 289] on p "11:00" at bounding box center [759, 291] width 20 height 13
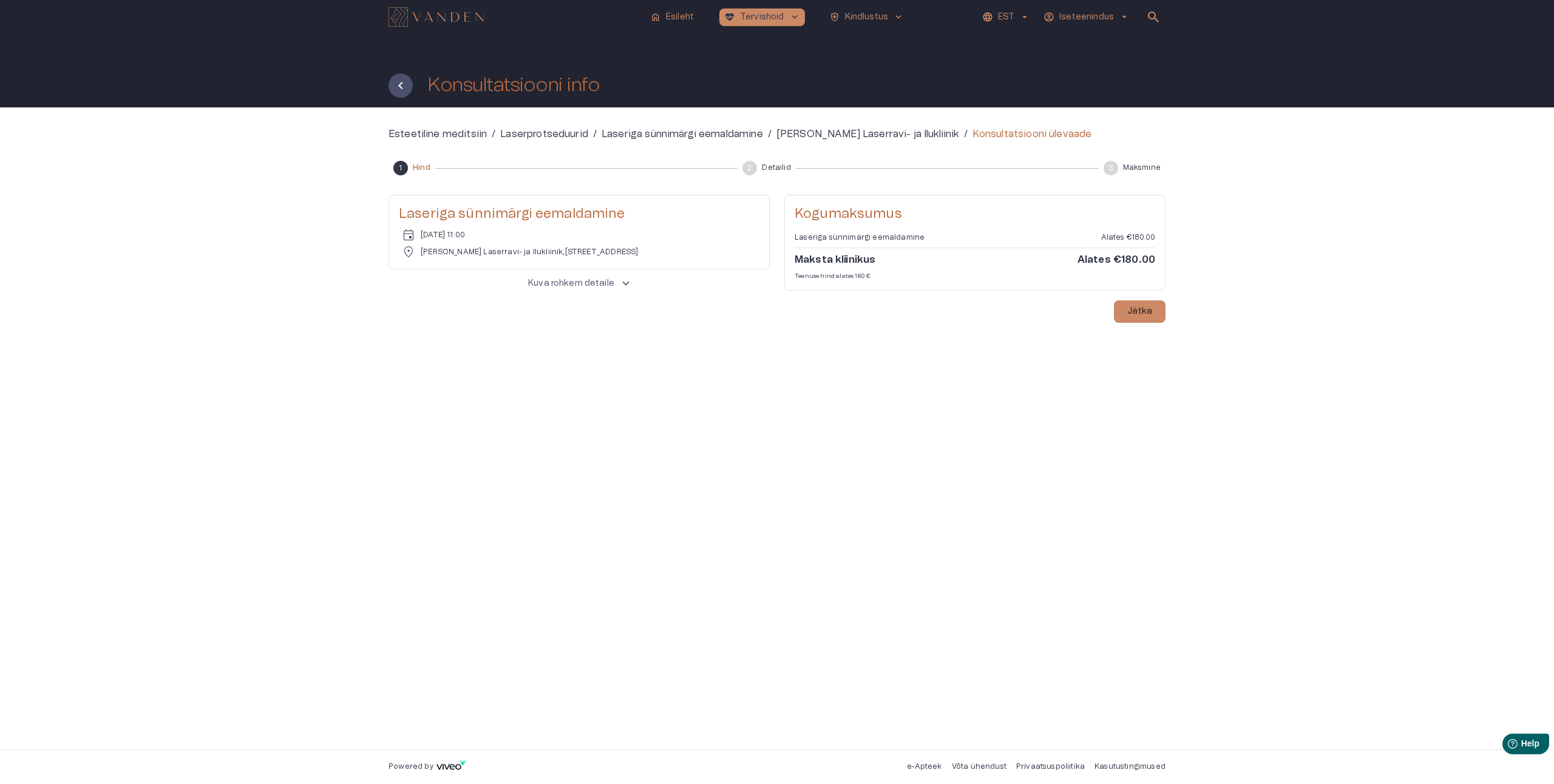
click at [653, 279] on button "Kuva rohkem detaile keyboard_arrow_up" at bounding box center [578, 283] width 381 height 23
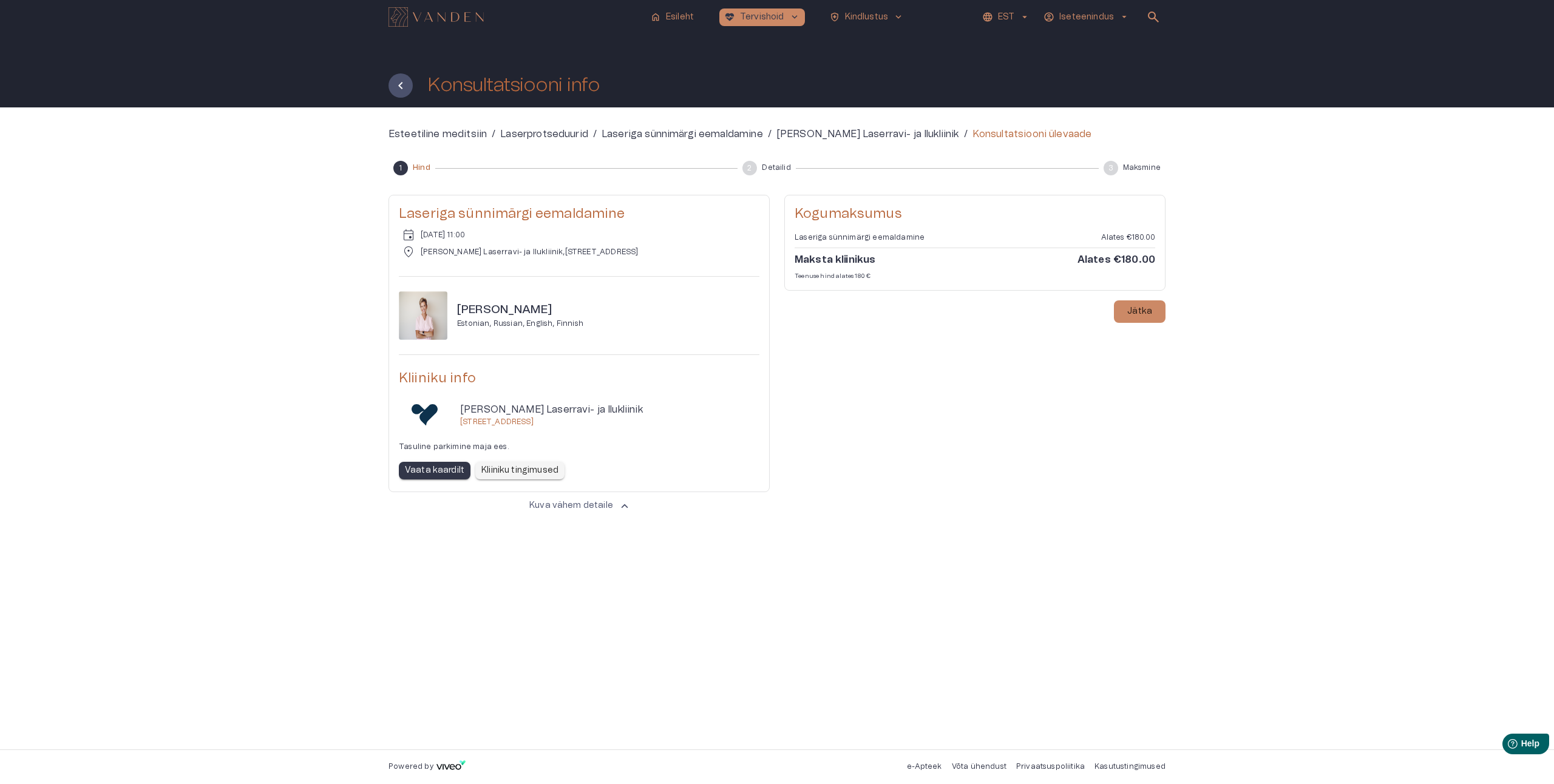
click at [923, 492] on div "Kogumaksumus Laseriga sünnimärgi eemaldamine Alates €180.00 Maksta kliinikus Al…" at bounding box center [974, 356] width 381 height 323
click at [1098, 18] on p "Iseteenindus" at bounding box center [1087, 18] width 55 height 13
click at [1086, 36] on p "Minu profiil" at bounding box center [1079, 42] width 51 height 15
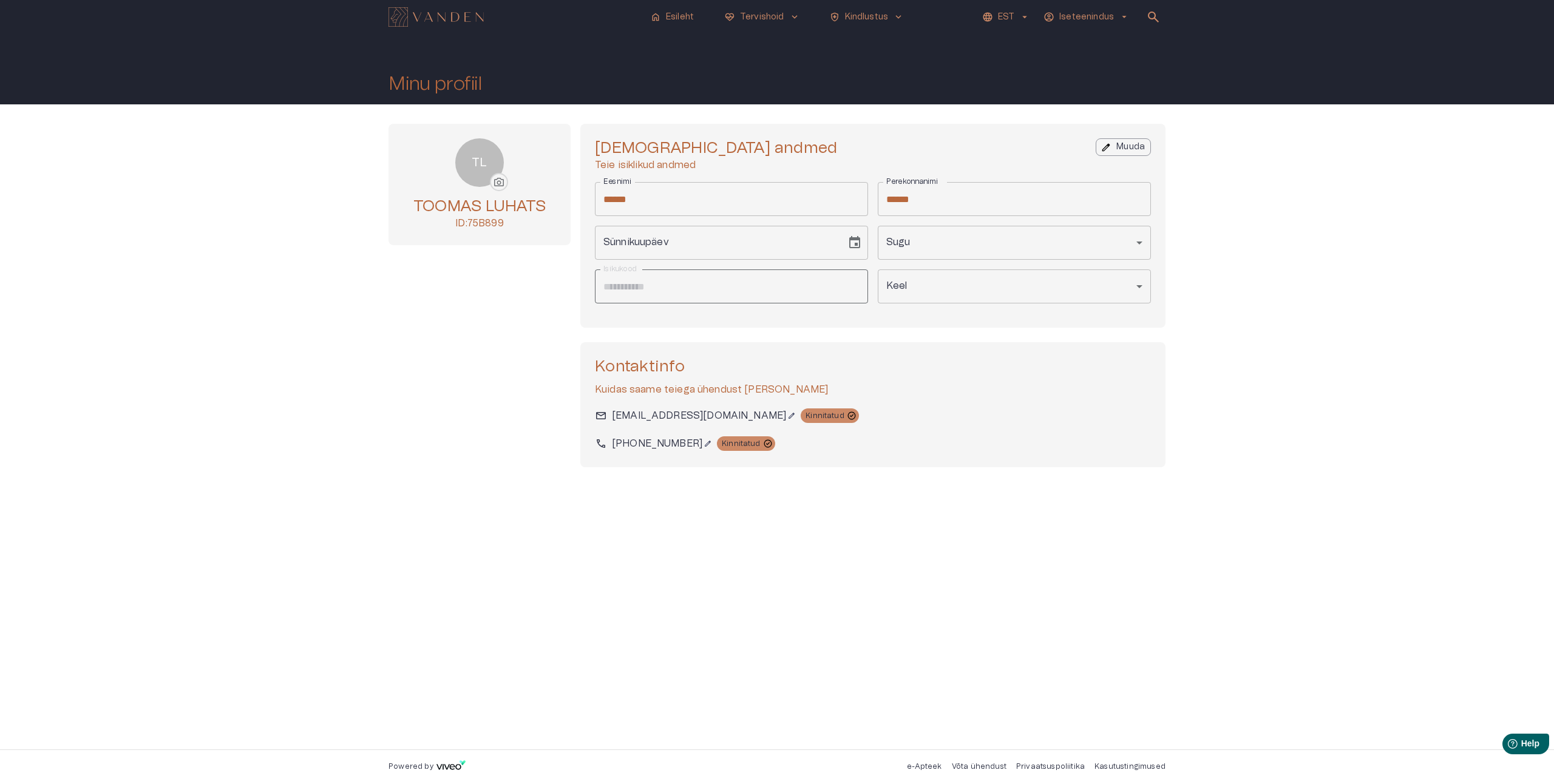
click at [431, 11] on img "Navigate to homepage" at bounding box center [435, 17] width 95 height 20
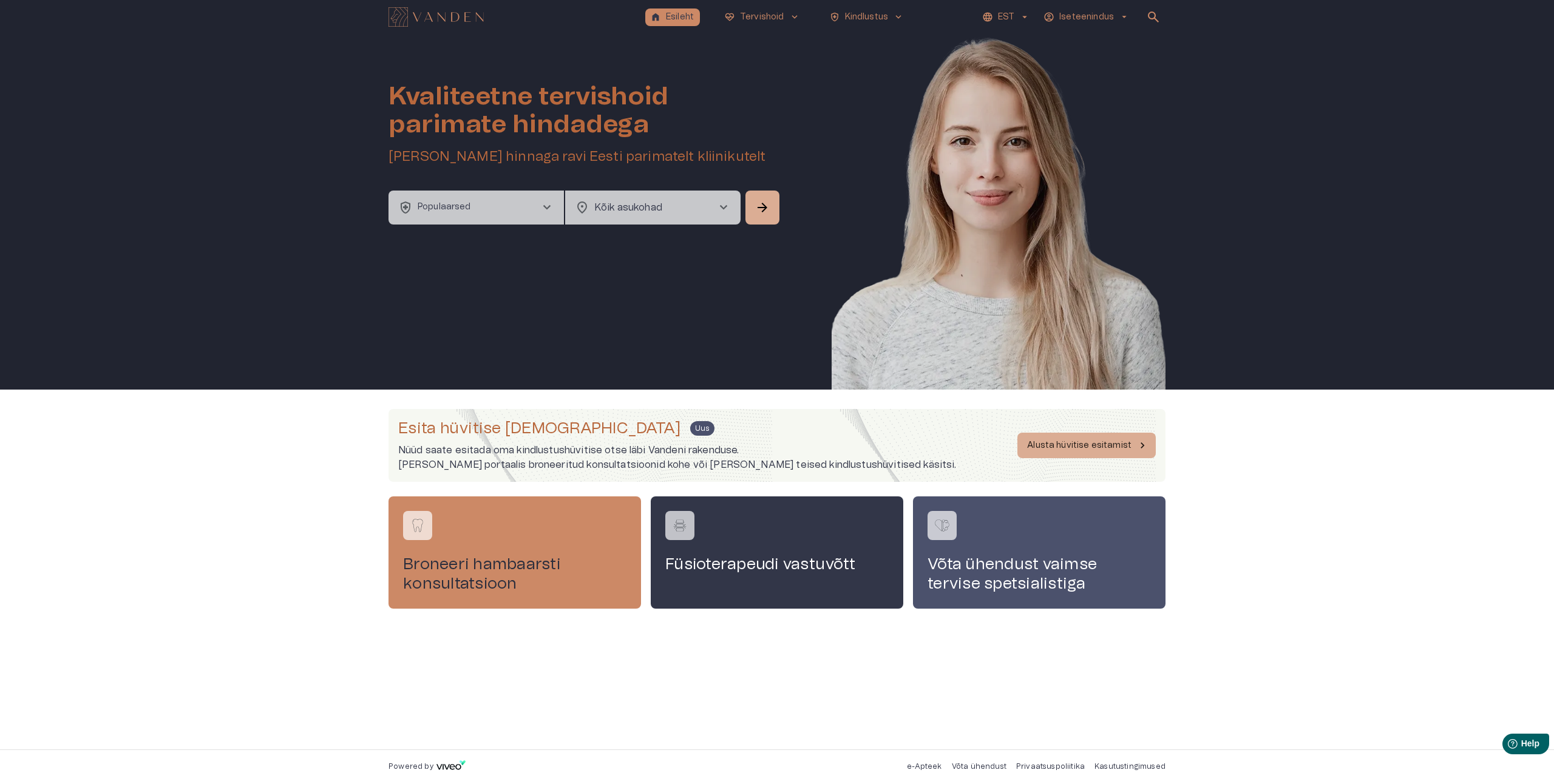
click at [531, 204] on button "health_and_safety Populaarsed chevron_right" at bounding box center [475, 208] width 175 height 34
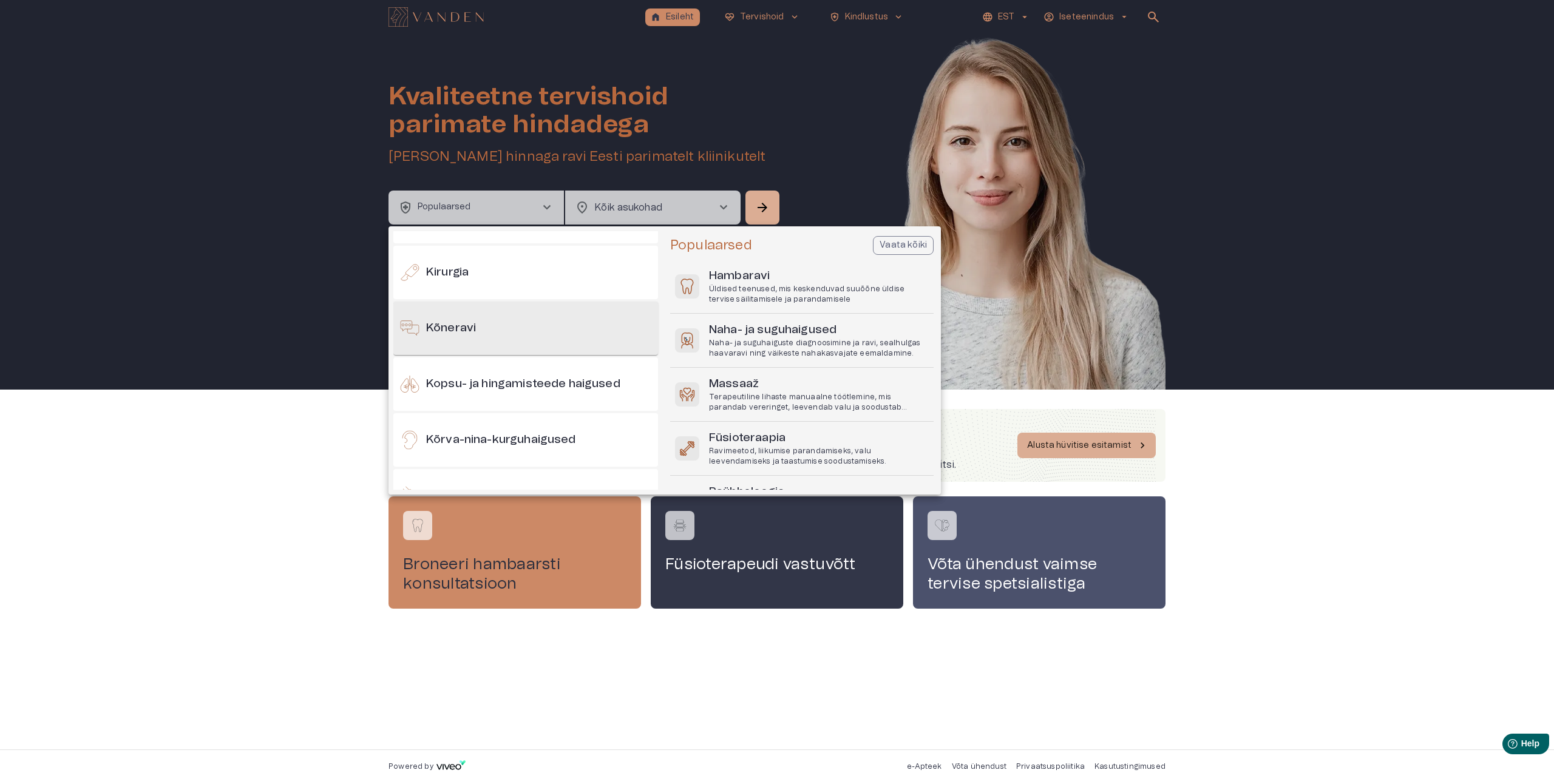
scroll to position [210, 0]
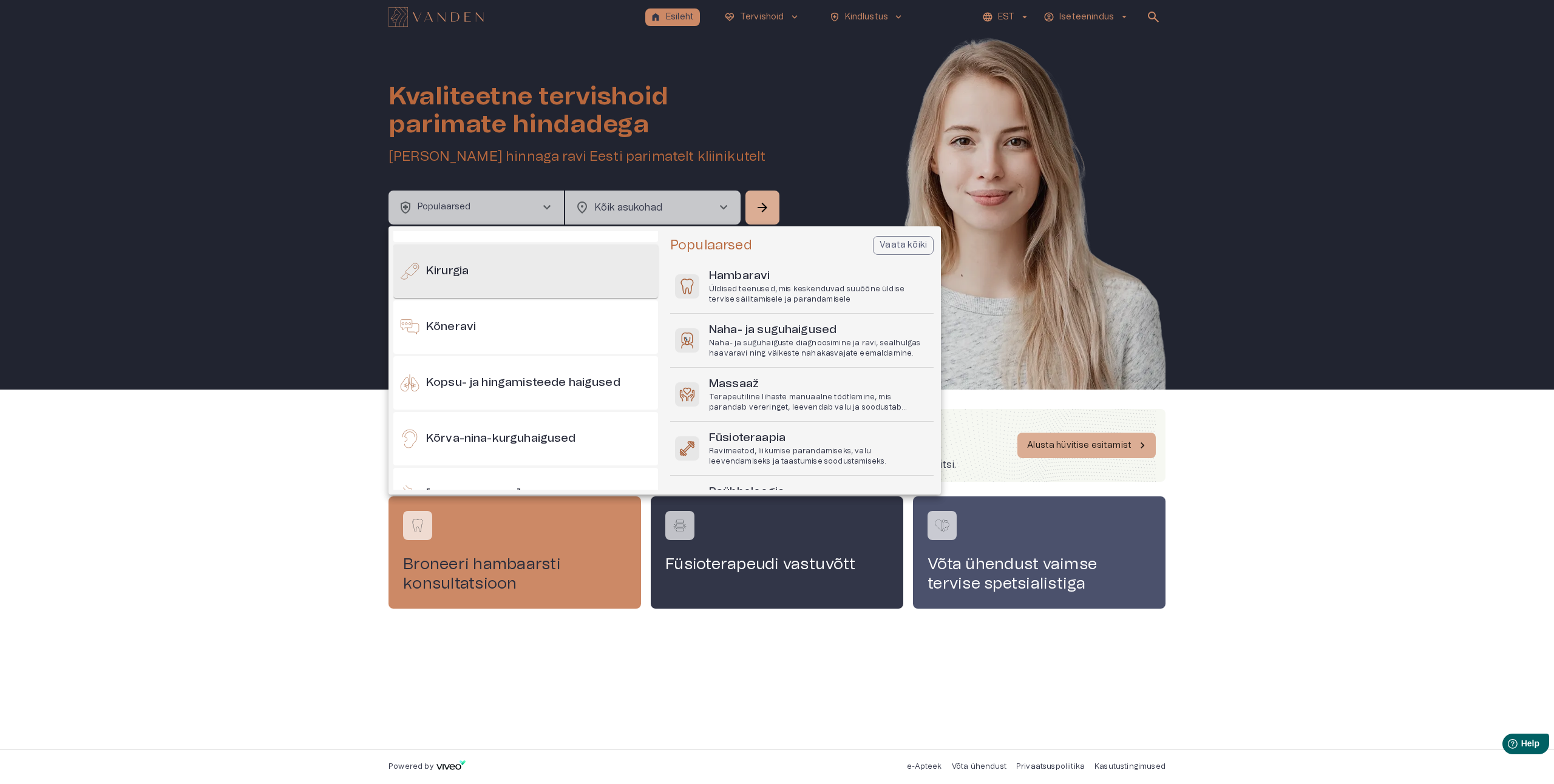
click at [433, 274] on h6 "Kirurgia" at bounding box center [447, 271] width 42 height 16
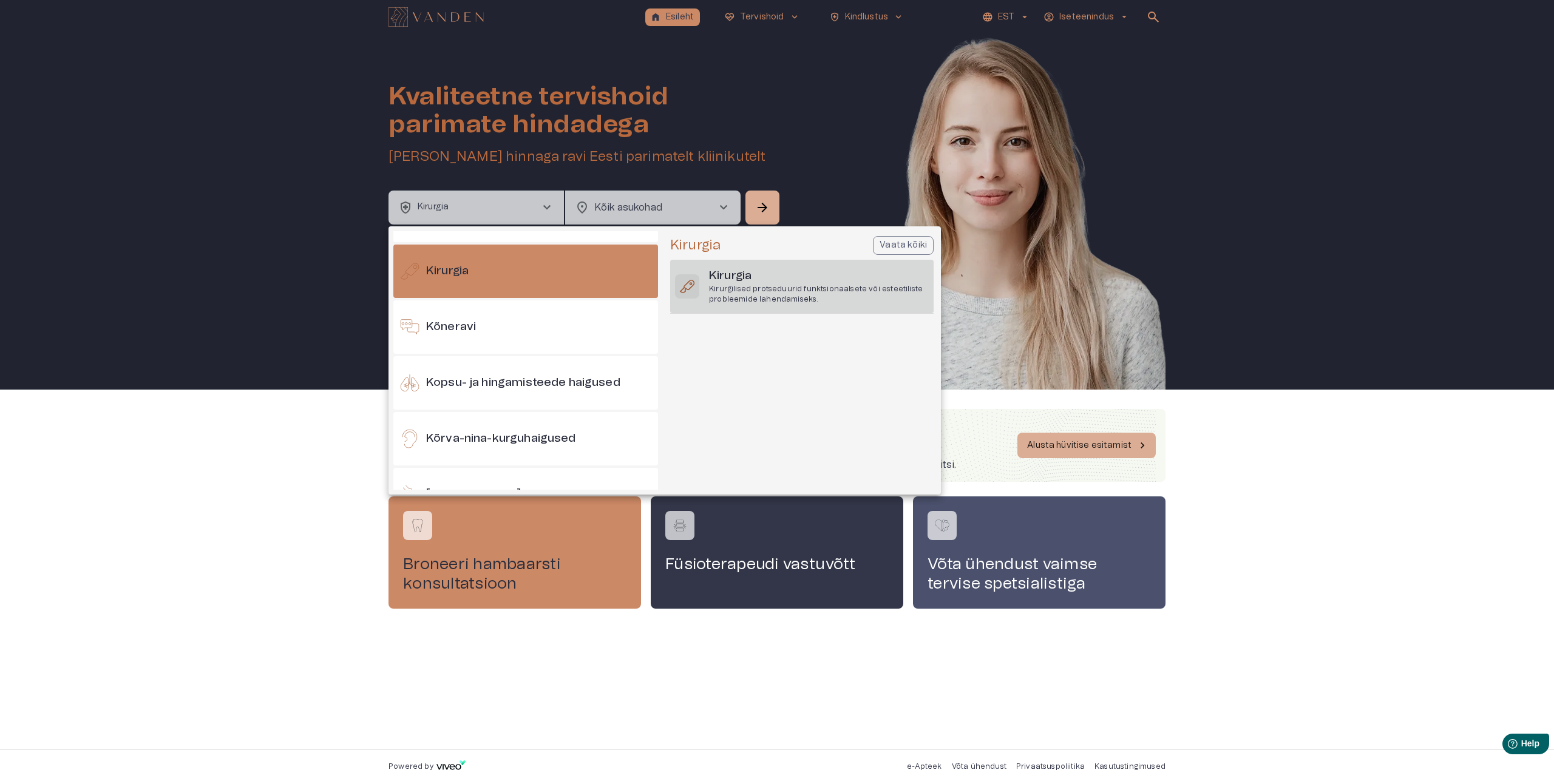
click at [762, 278] on h6 "Kirurgia" at bounding box center [819, 276] width 220 height 16
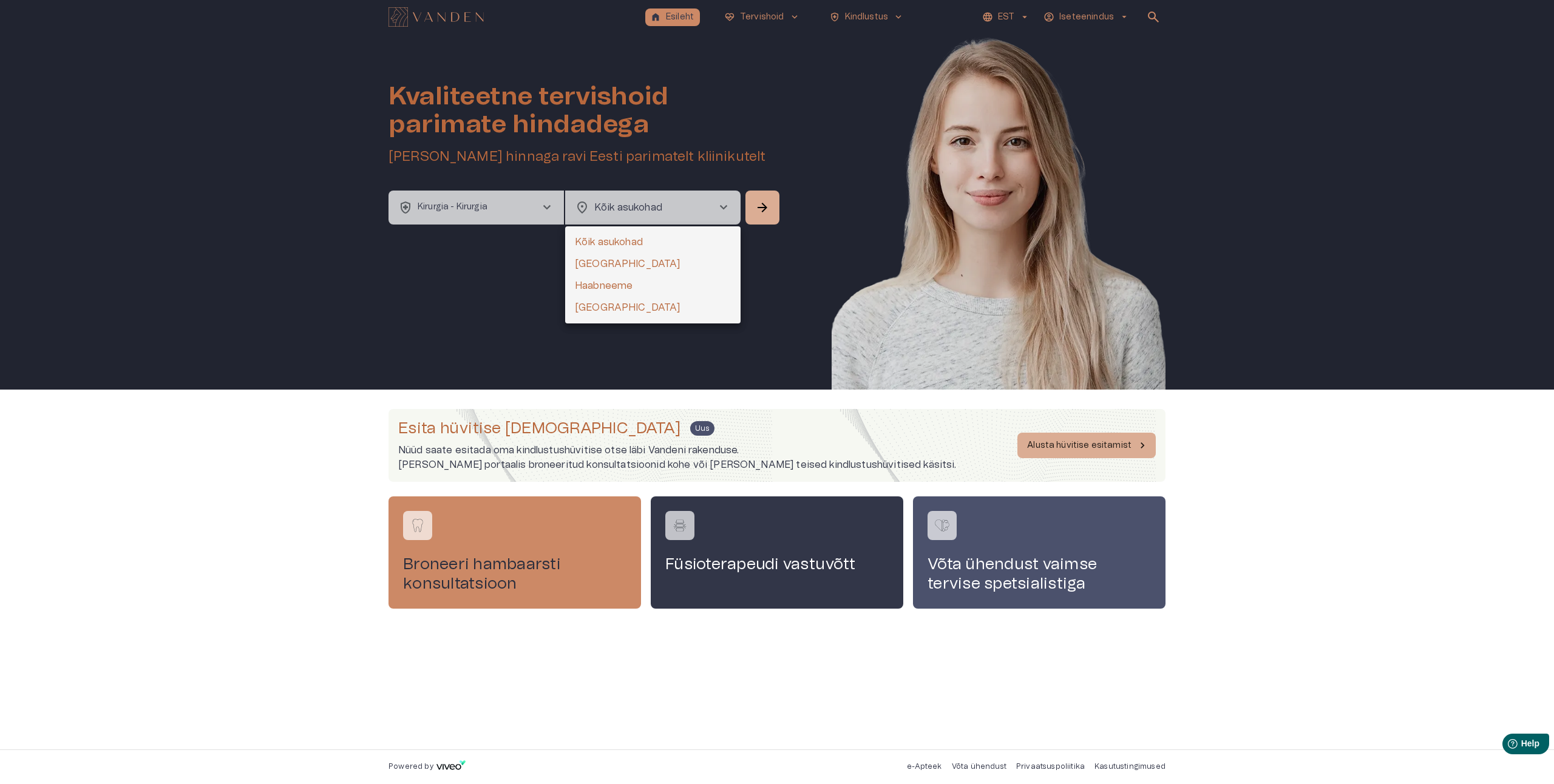
click at [680, 207] on body "home Esileht [MEDICAL_DATA]_heart Tervishoid keyboard_arrow_down health_and_saf…" at bounding box center [777, 392] width 1554 height 784
click at [612, 257] on li "[GEOGRAPHIC_DATA]" at bounding box center [652, 263] width 175 height 22
type input "**********"
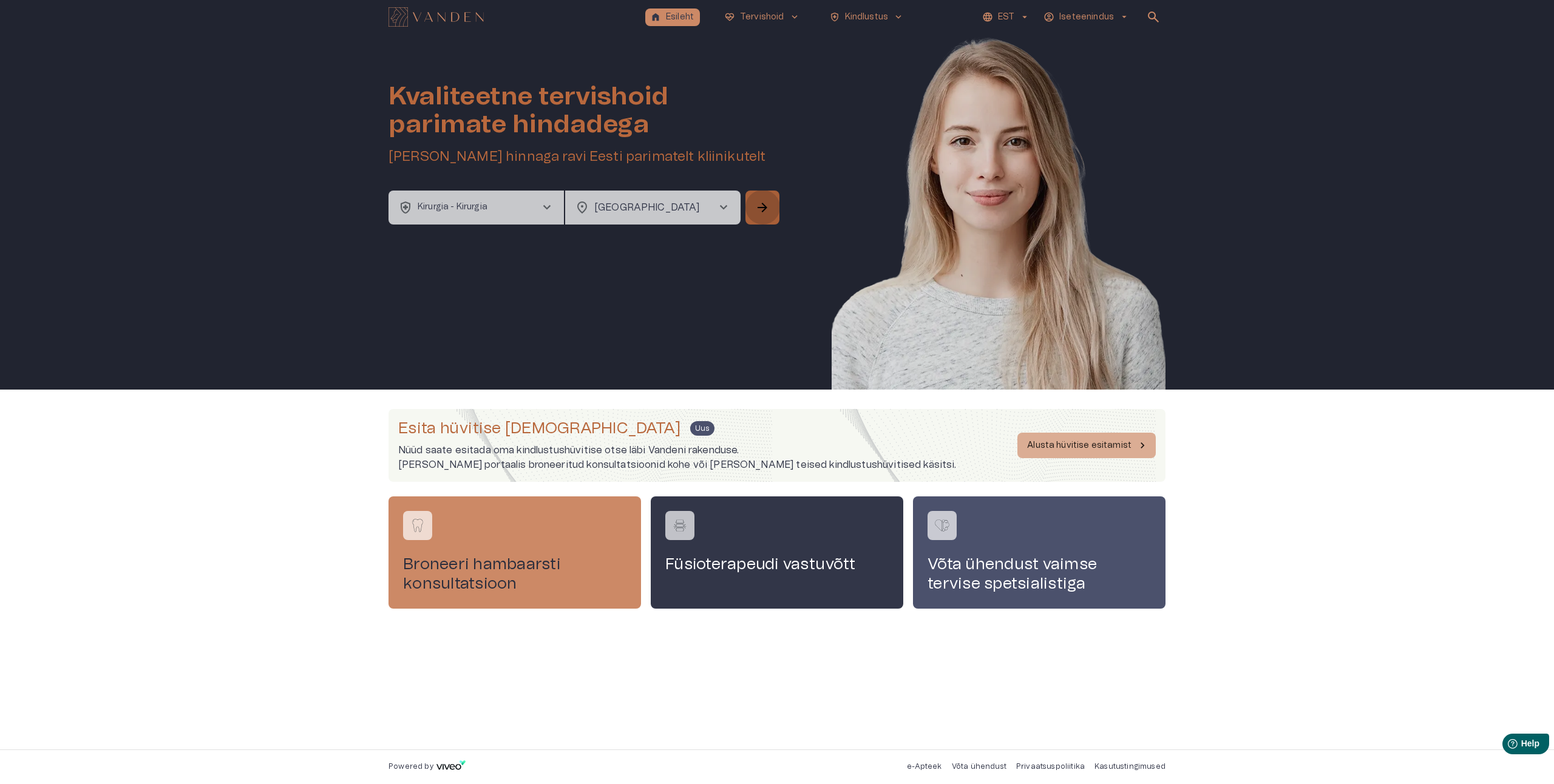
scroll to position [0, 0]
click at [762, 209] on span "arrow_forward" at bounding box center [762, 207] width 15 height 15
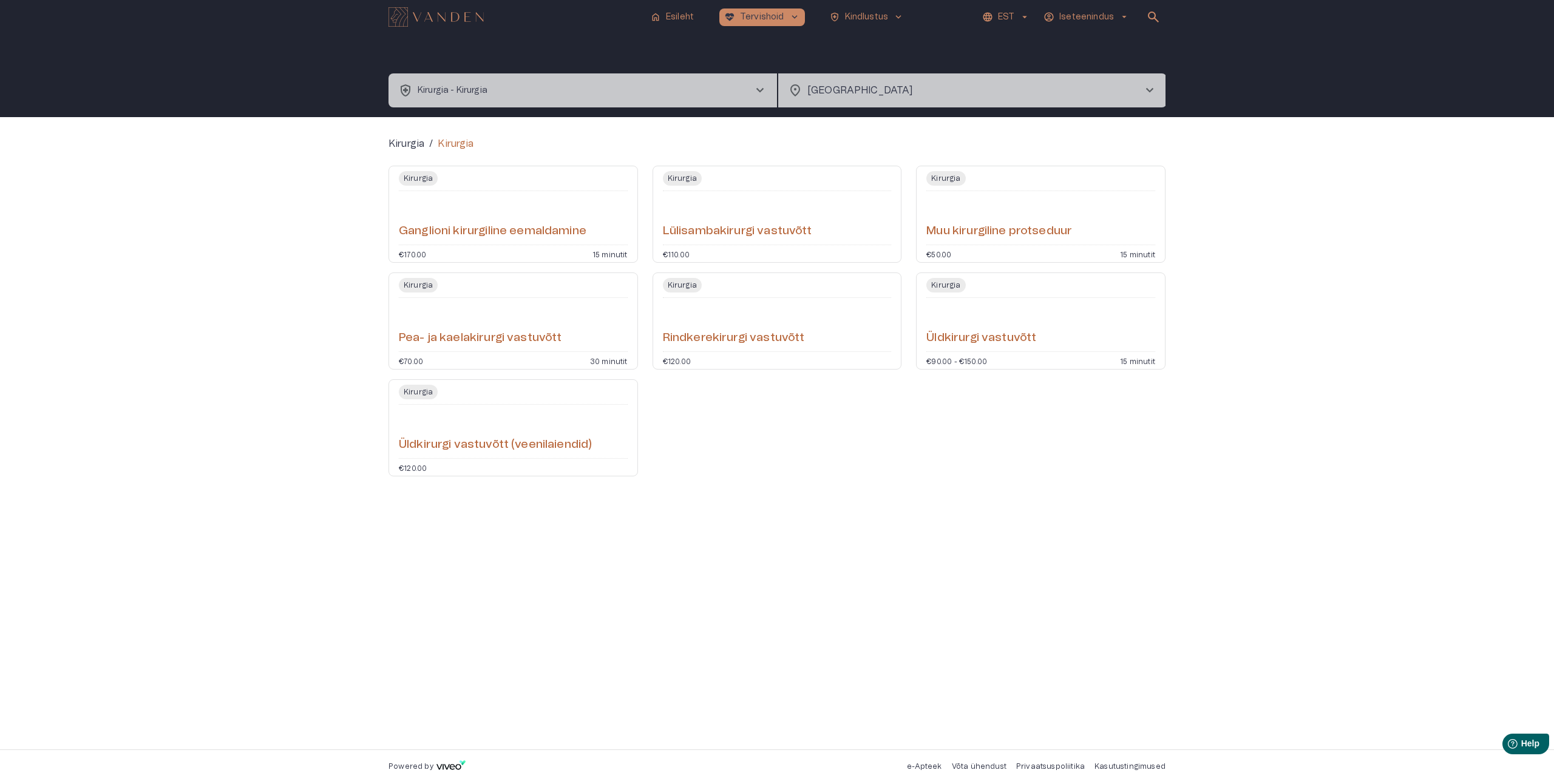
click at [1005, 232] on h6 "Muu kirurgiline protseduur" at bounding box center [999, 231] width 146 height 16
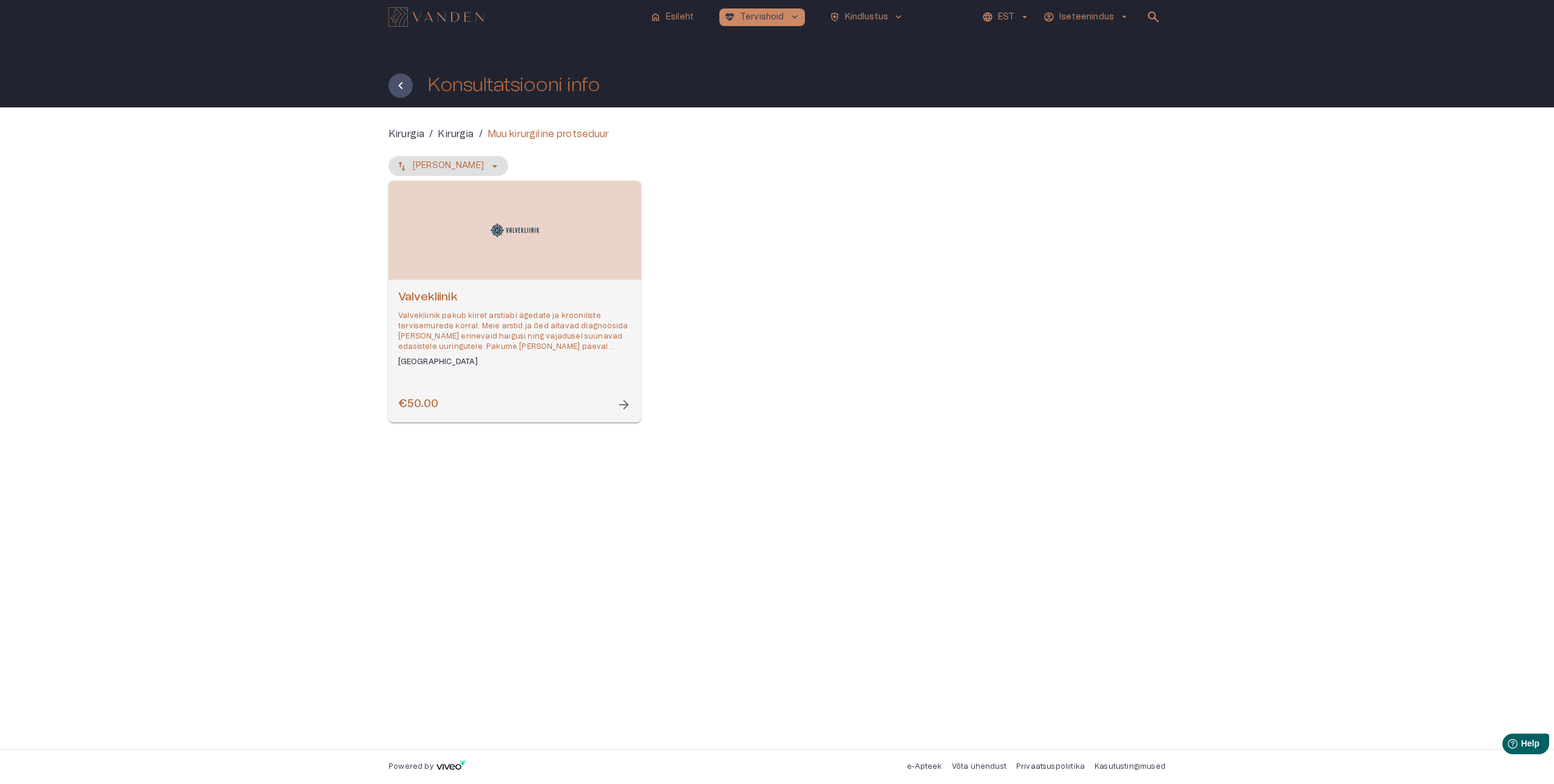
click at [526, 221] on div "Open selected supplier available booking dates" at bounding box center [514, 230] width 252 height 99
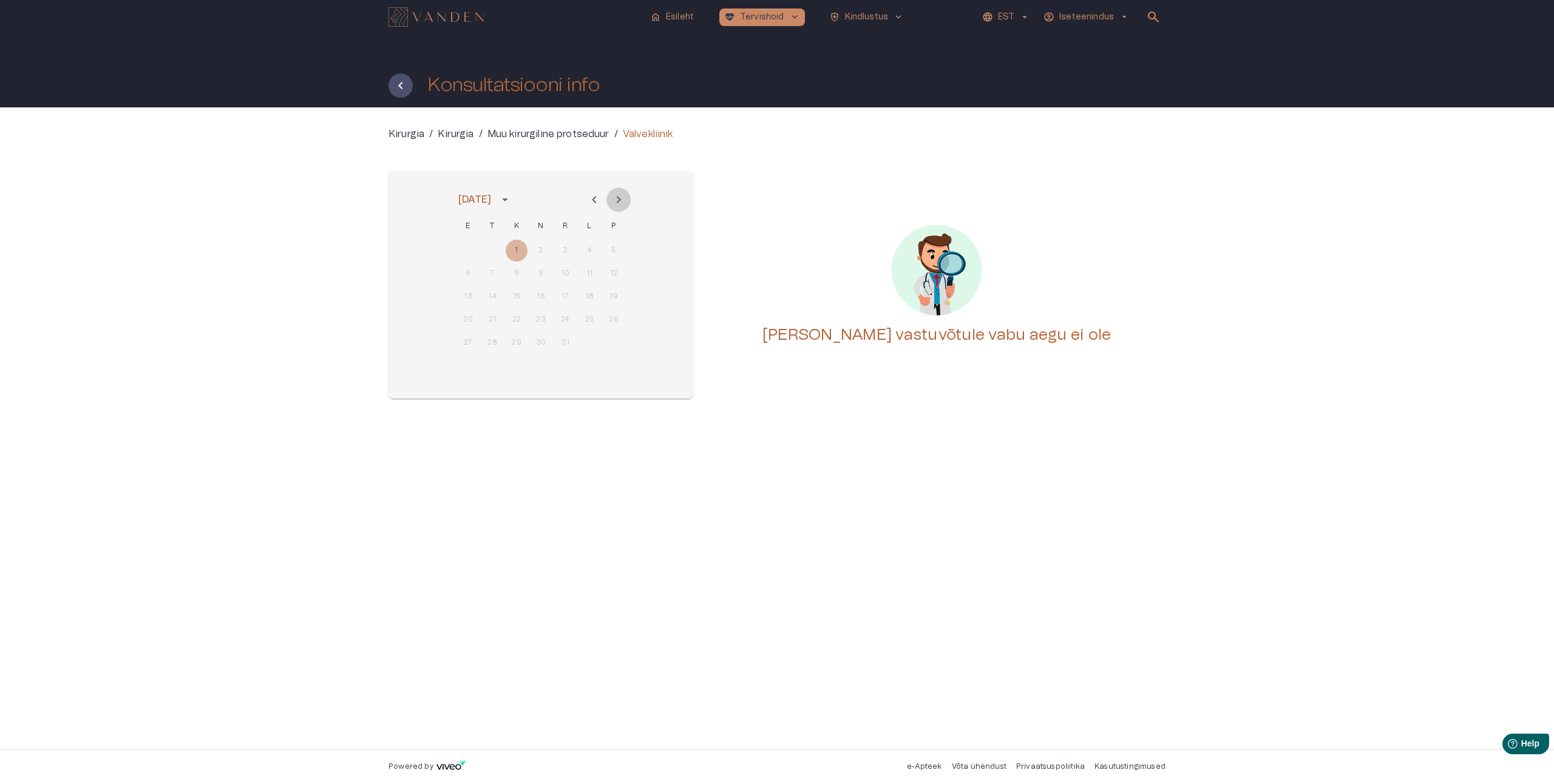
click at [623, 203] on icon "Next month" at bounding box center [619, 199] width 15 height 15
click at [455, 19] on img "Navigate to homepage" at bounding box center [435, 17] width 95 height 20
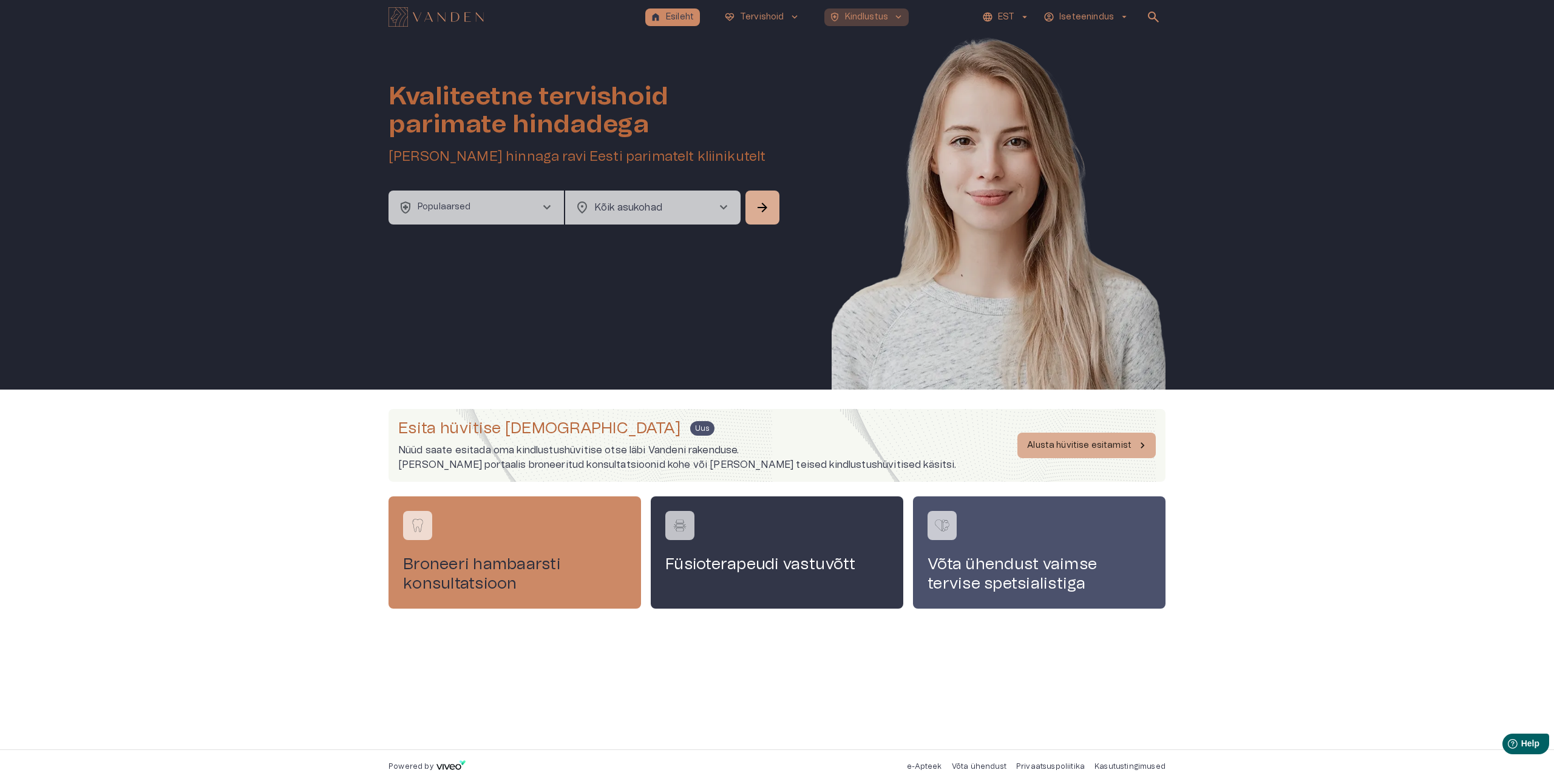
click at [881, 15] on p "Kindlustus" at bounding box center [866, 18] width 44 height 13
click at [896, 15] on span "keyboard_arrow_down" at bounding box center [898, 17] width 11 height 11
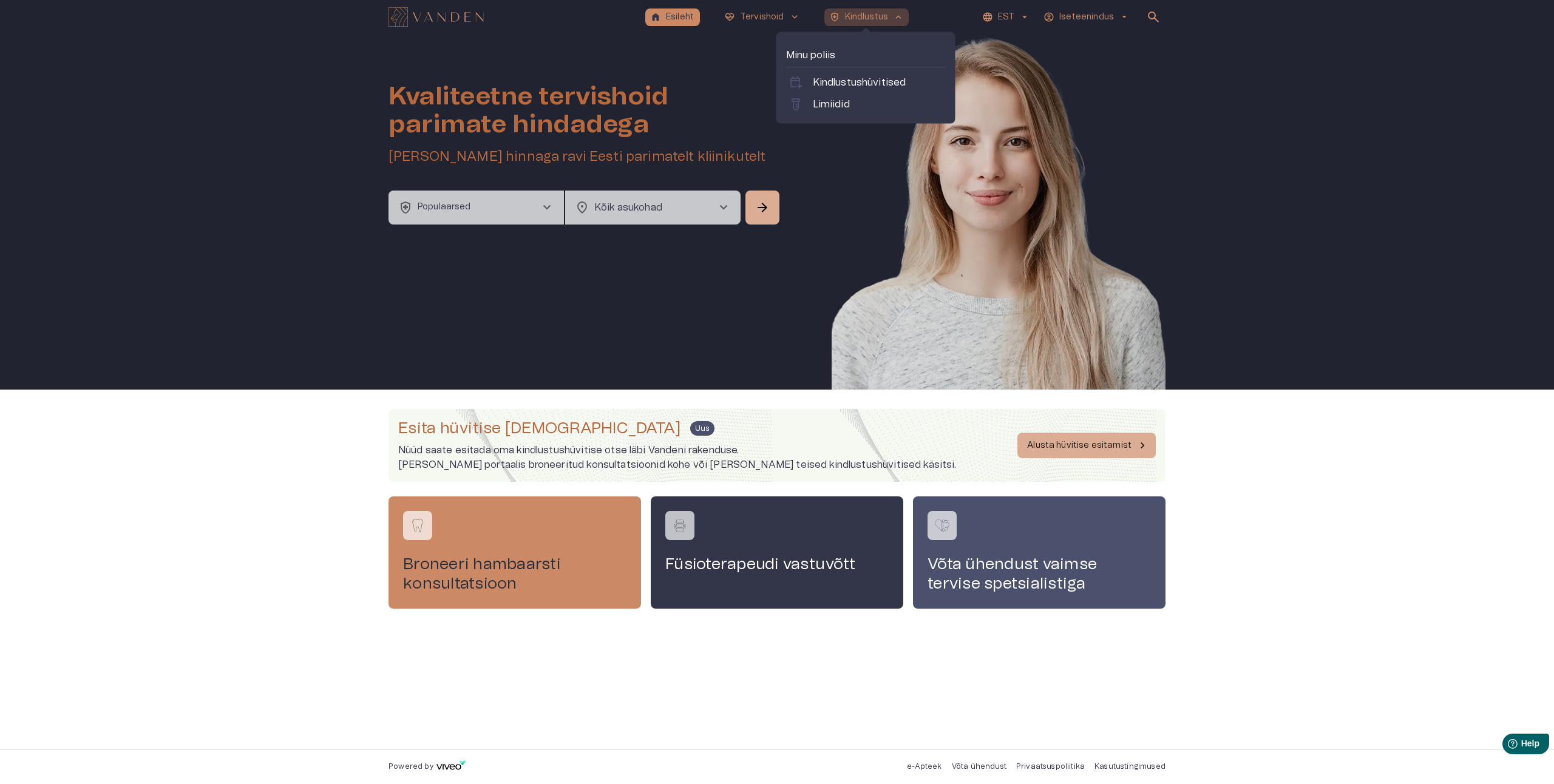
click at [893, 10] on button "health_and_safety Kindlustus keyboard_arrow_up" at bounding box center [866, 17] width 85 height 18
click at [869, 80] on p "Kindlustushüvitised" at bounding box center [859, 82] width 94 height 15
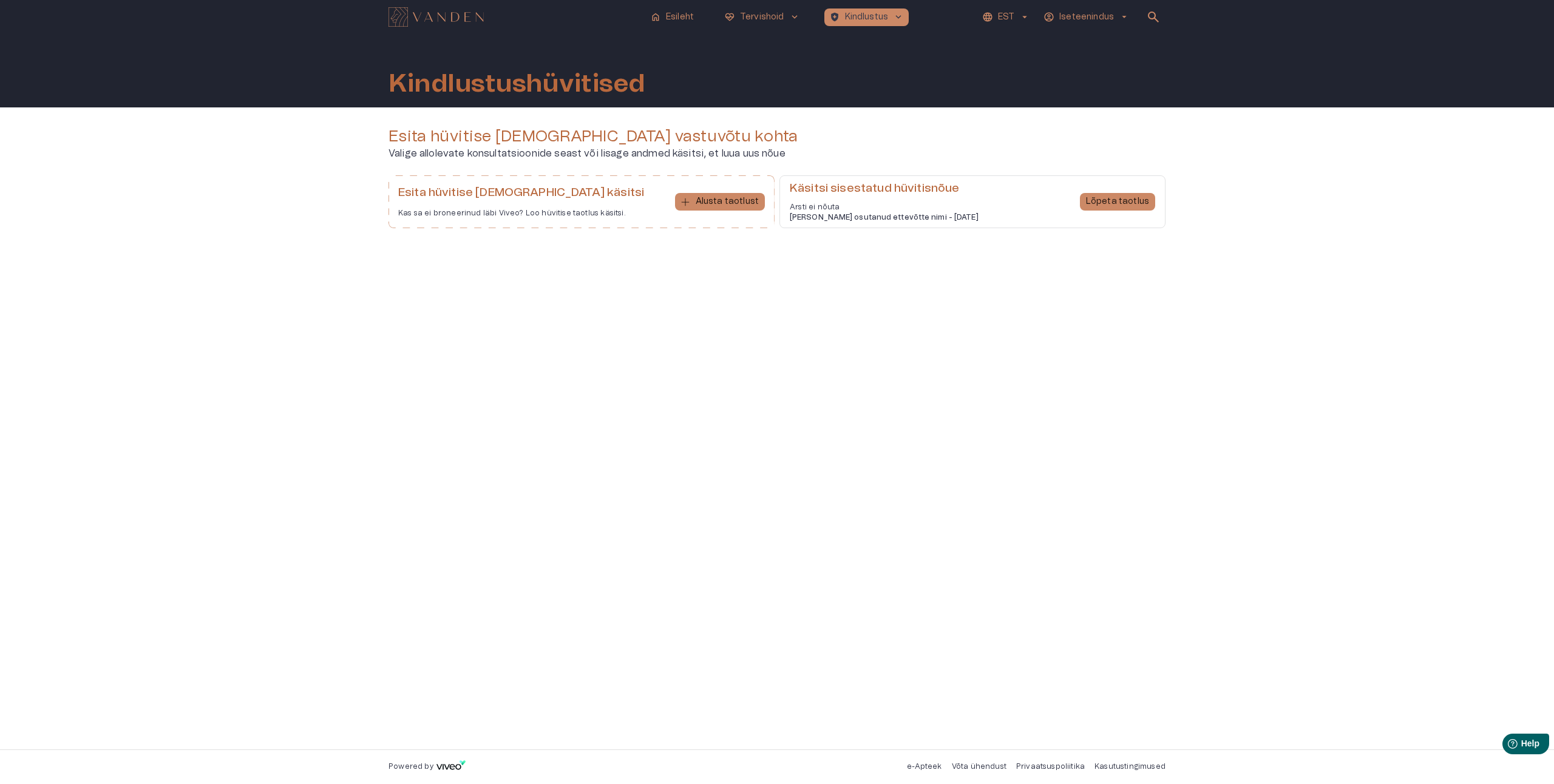
click at [753, 99] on div "Kindlustushüvitised" at bounding box center [776, 70] width 777 height 73
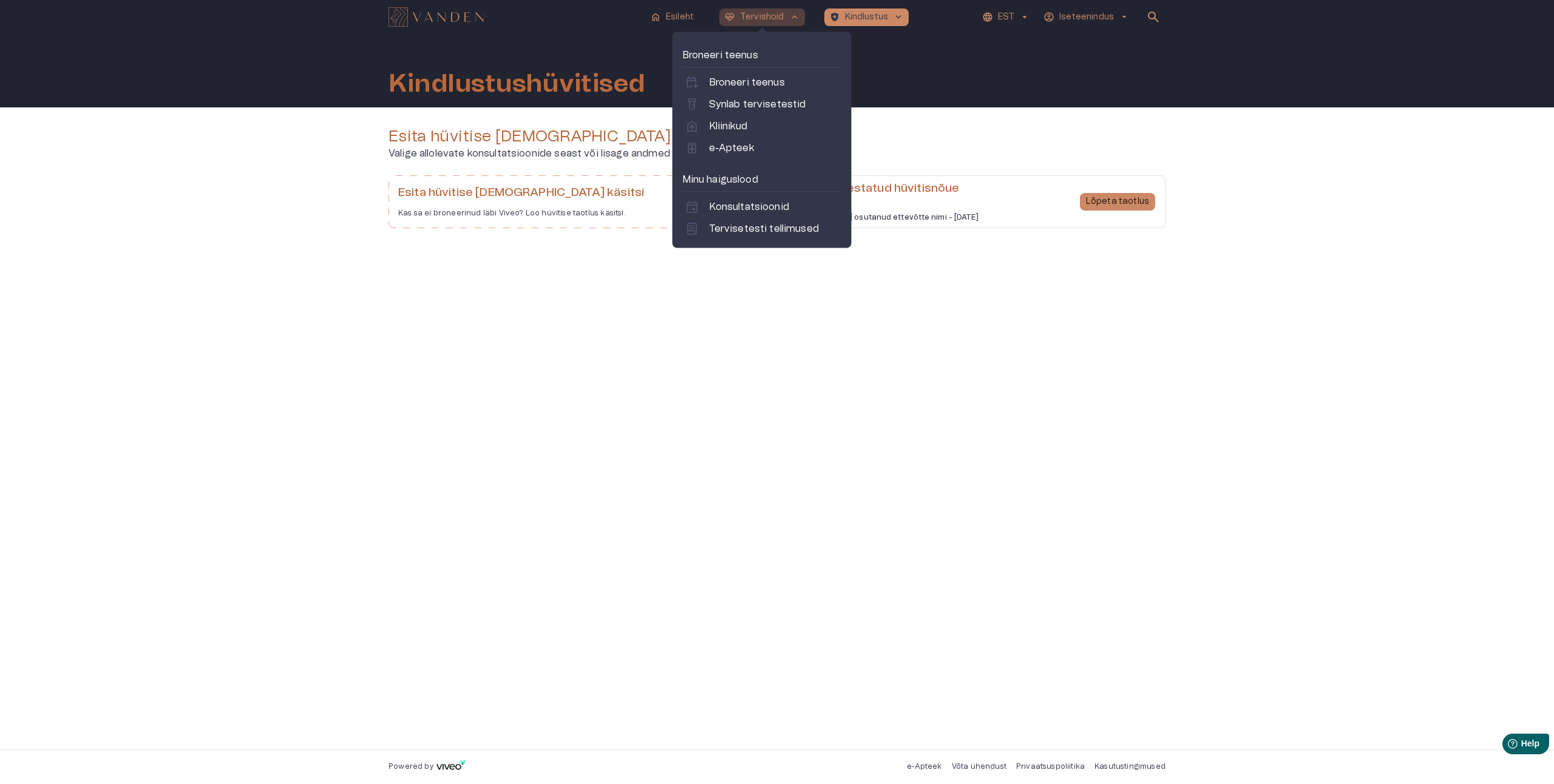
click at [758, 15] on p "Tervishoid" at bounding box center [762, 18] width 44 height 13
click at [749, 228] on p "Tervisetesti tellimused" at bounding box center [764, 228] width 110 height 15
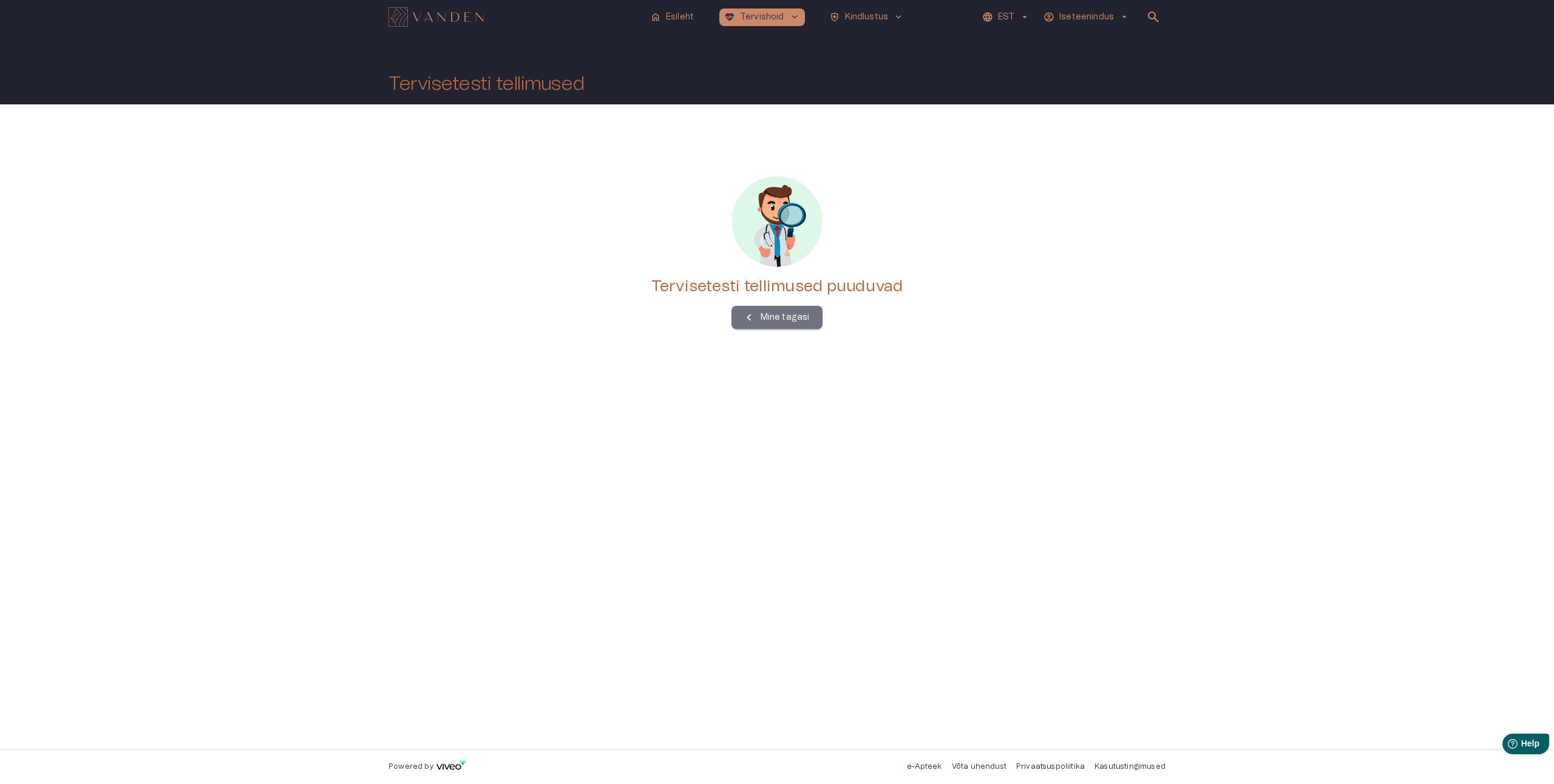
click at [770, 319] on p "Mine tagasi" at bounding box center [785, 318] width 49 height 13
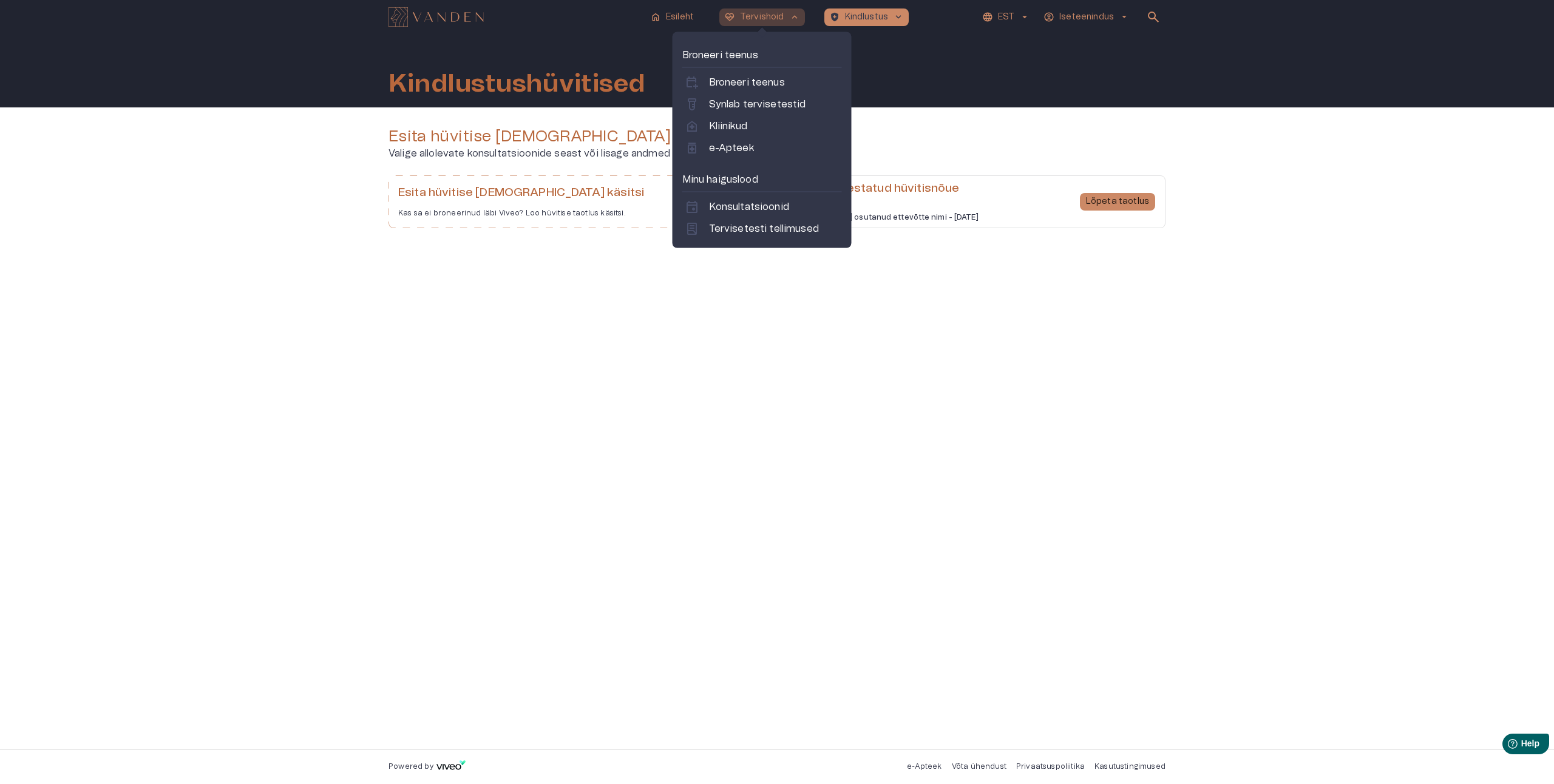
click at [762, 15] on p "Tervishoid" at bounding box center [762, 18] width 44 height 13
click at [732, 145] on p "e-Apteek" at bounding box center [731, 148] width 45 height 15
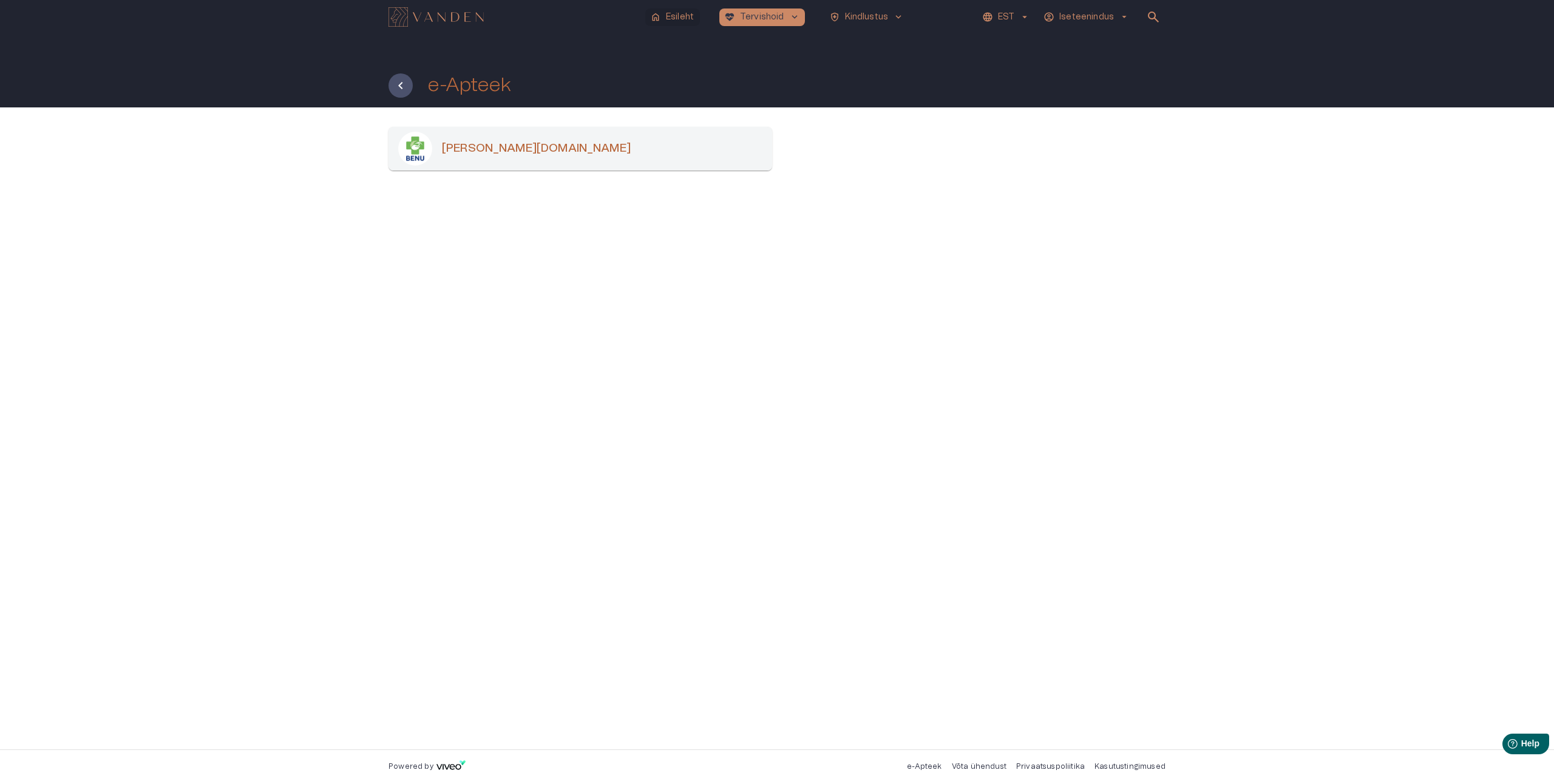
click at [671, 18] on p "Esileht" at bounding box center [680, 18] width 28 height 13
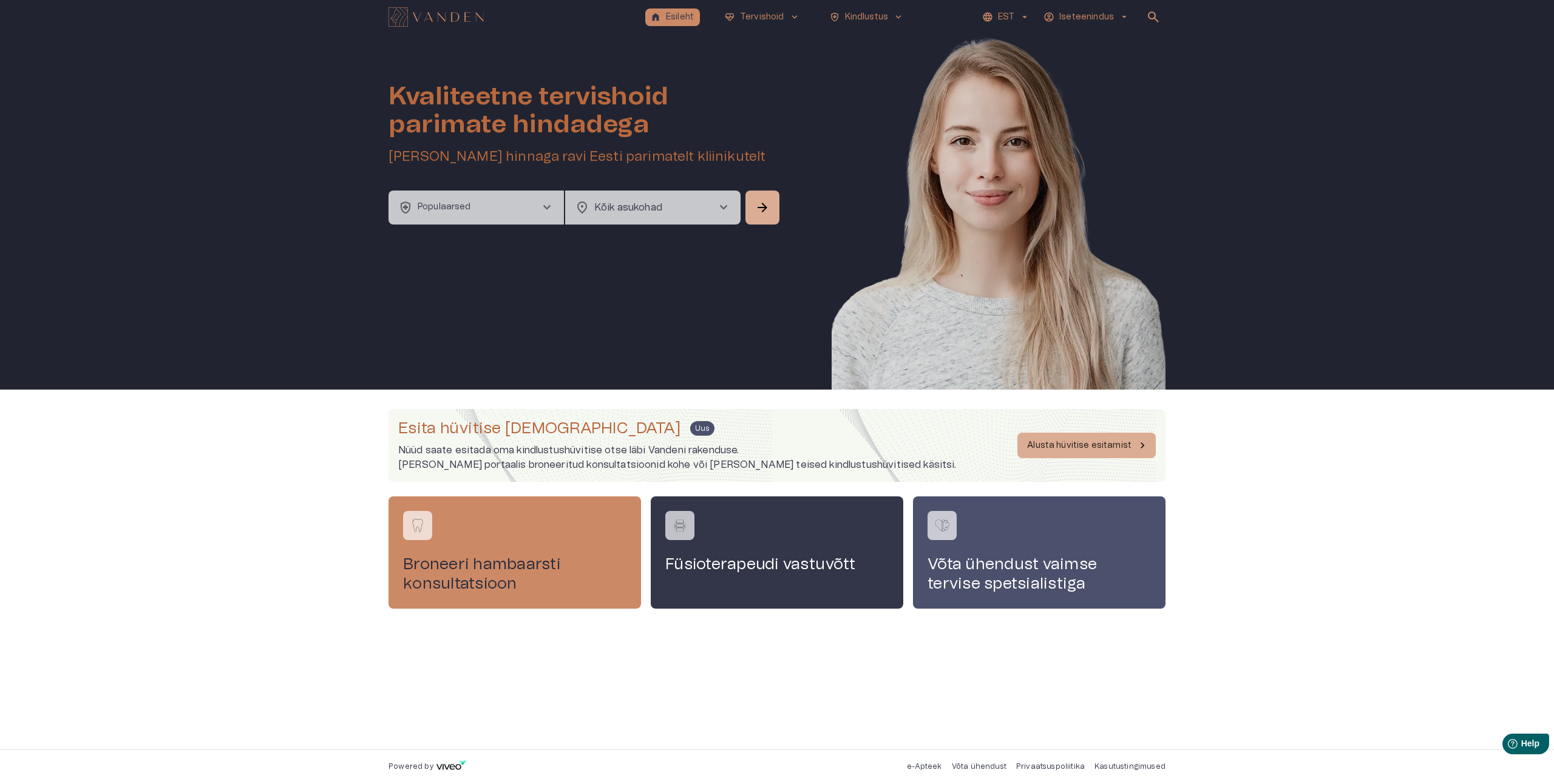
click at [665, 455] on p "Nüüd saate esitada oma kindlustushüvitise otse läbi Vandeni rakenduse." at bounding box center [677, 450] width 559 height 15
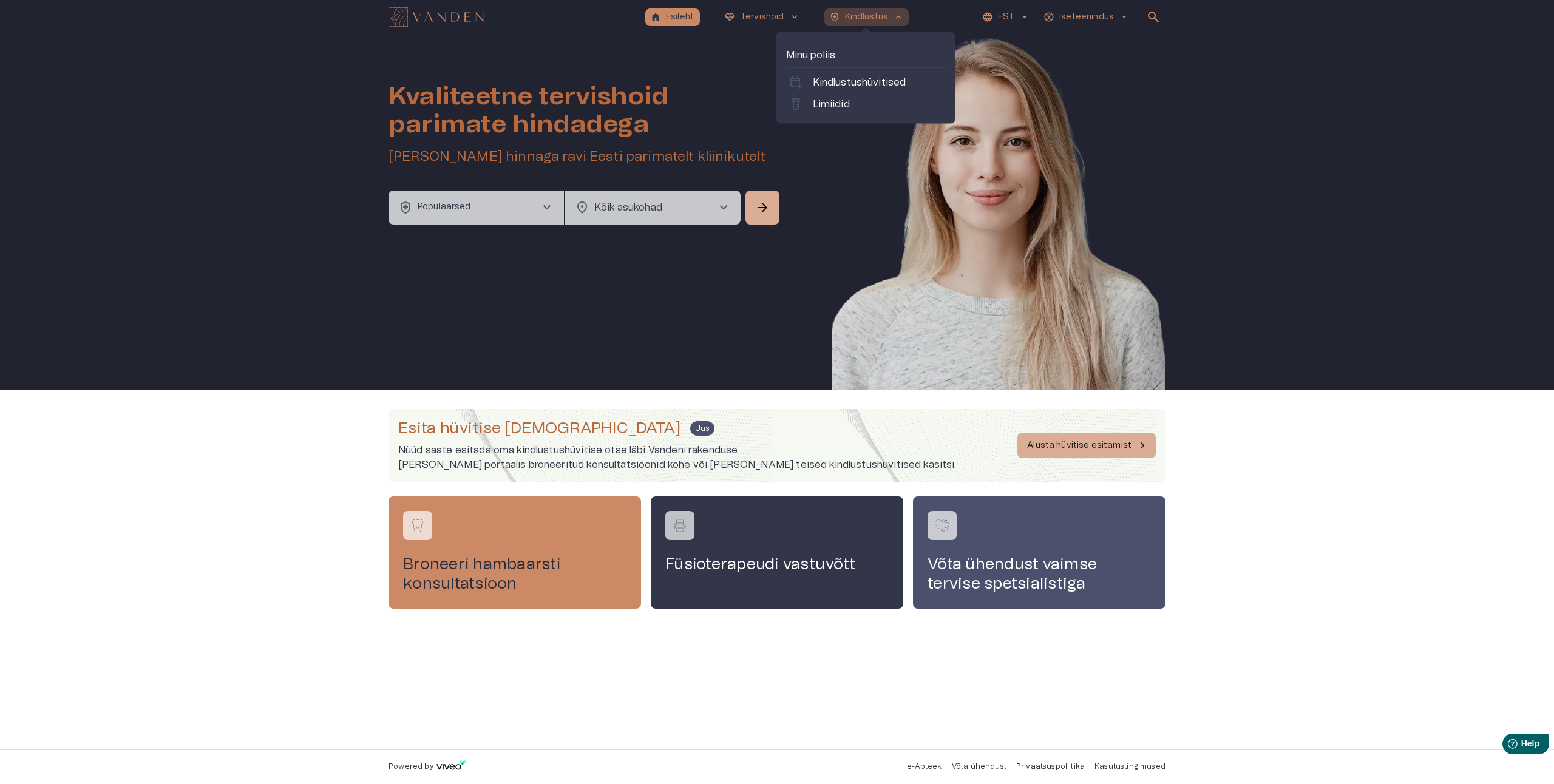
click at [866, 13] on p "Kindlustus" at bounding box center [866, 18] width 44 height 13
click at [854, 82] on p "Kindlustushüvitised" at bounding box center [859, 82] width 94 height 15
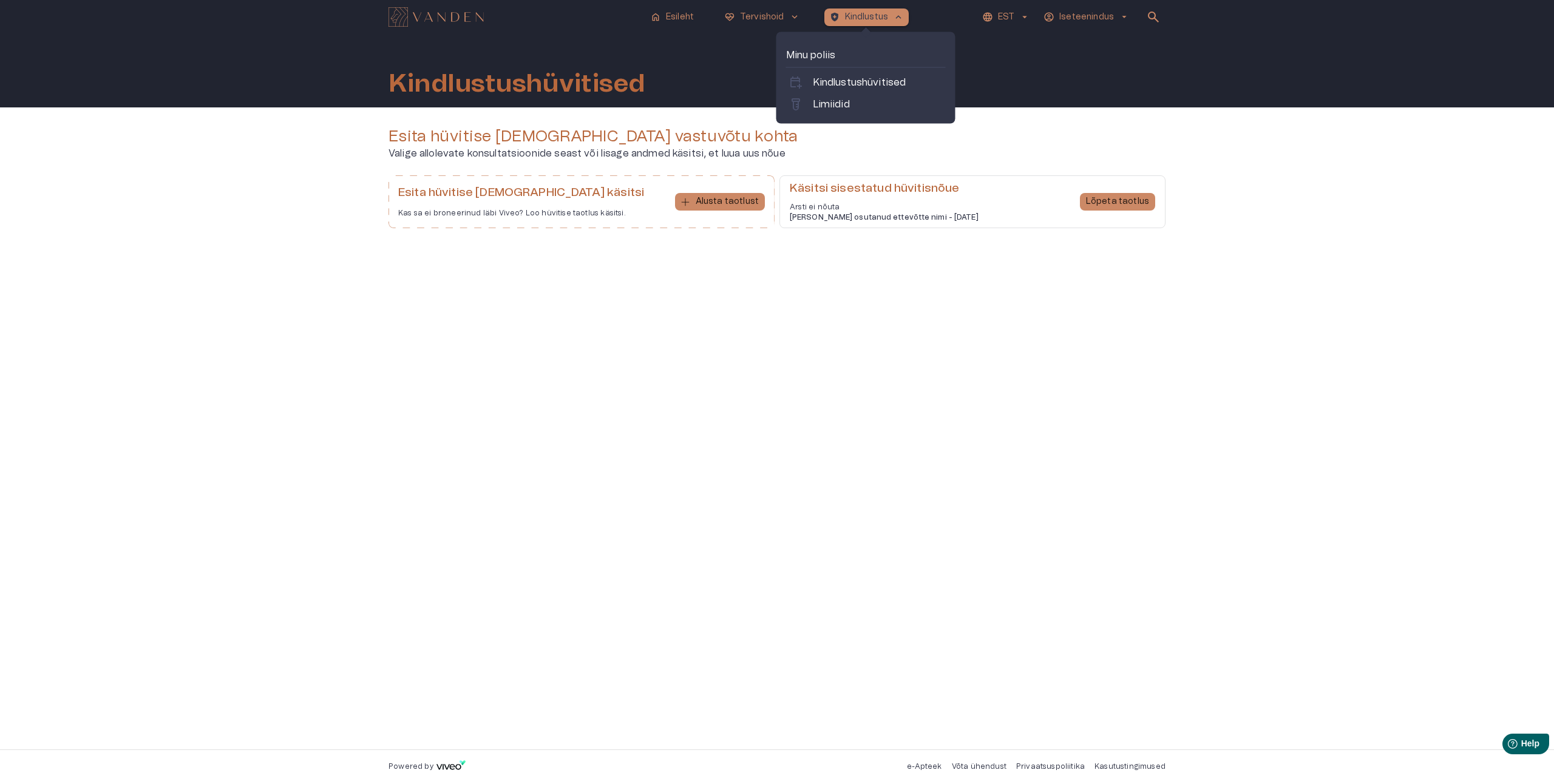
click at [887, 21] on p "Kindlustus" at bounding box center [866, 18] width 44 height 13
click at [827, 100] on p "Limiidid" at bounding box center [831, 104] width 37 height 15
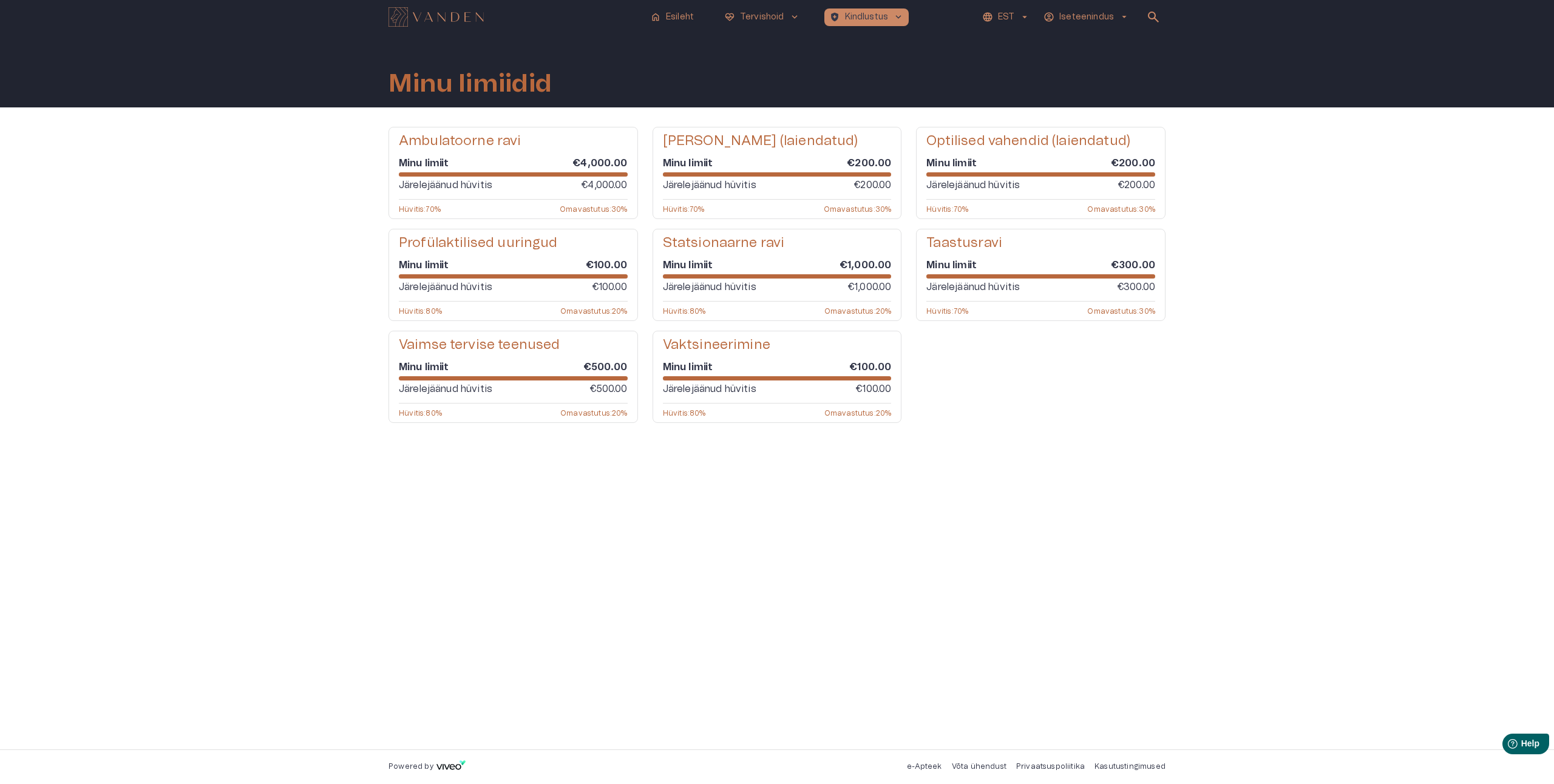
click at [694, 590] on div "Ambulatoorne ravi Minu limiit €4,000.00 Järelejäänud hüvitis €4,000.00 Hüvitis …" at bounding box center [776, 428] width 777 height 603
